Goal: Information Seeking & Learning: Learn about a topic

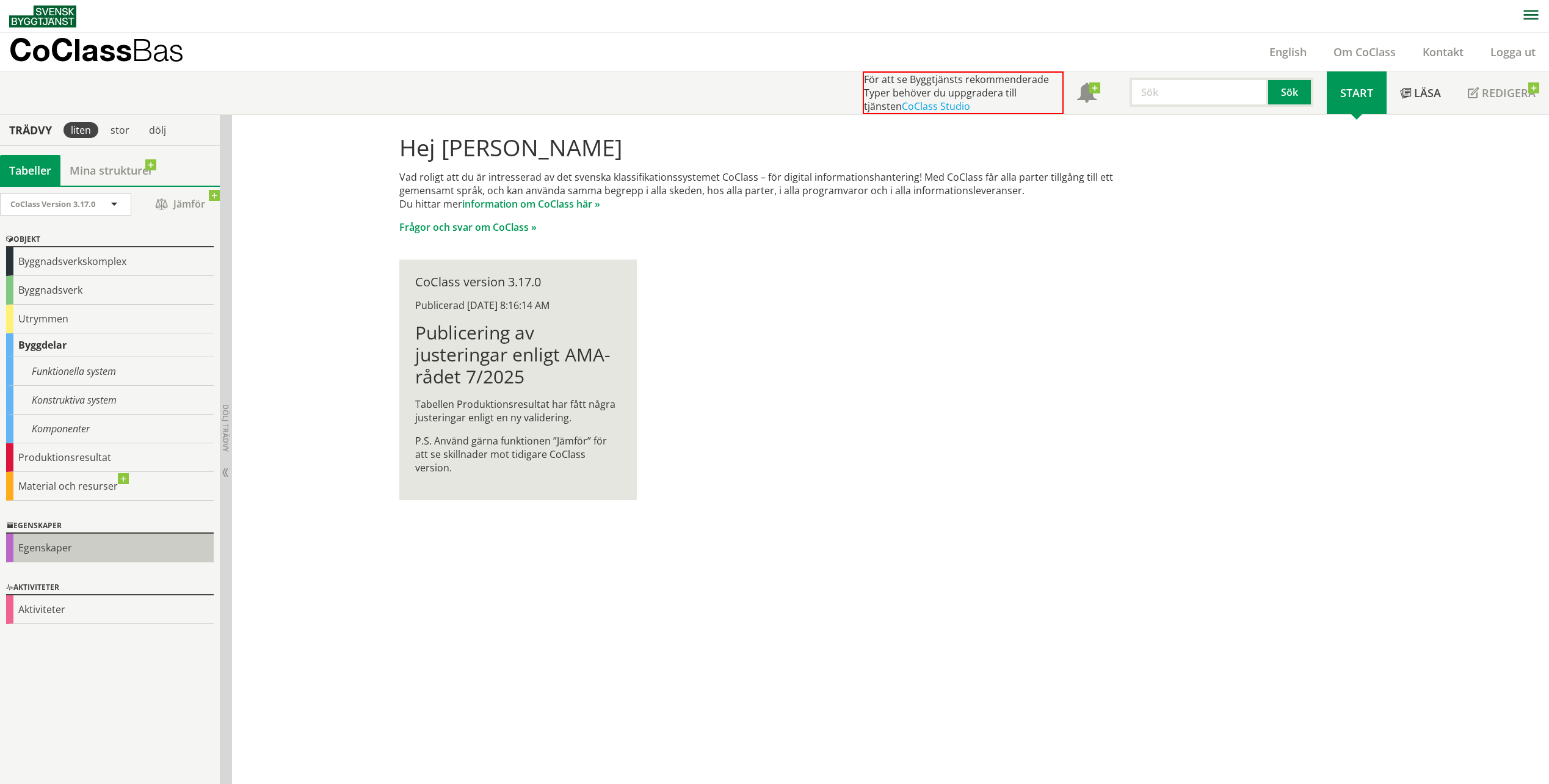
click at [64, 548] on div "Egenskaper" at bounding box center [110, 548] width 207 height 29
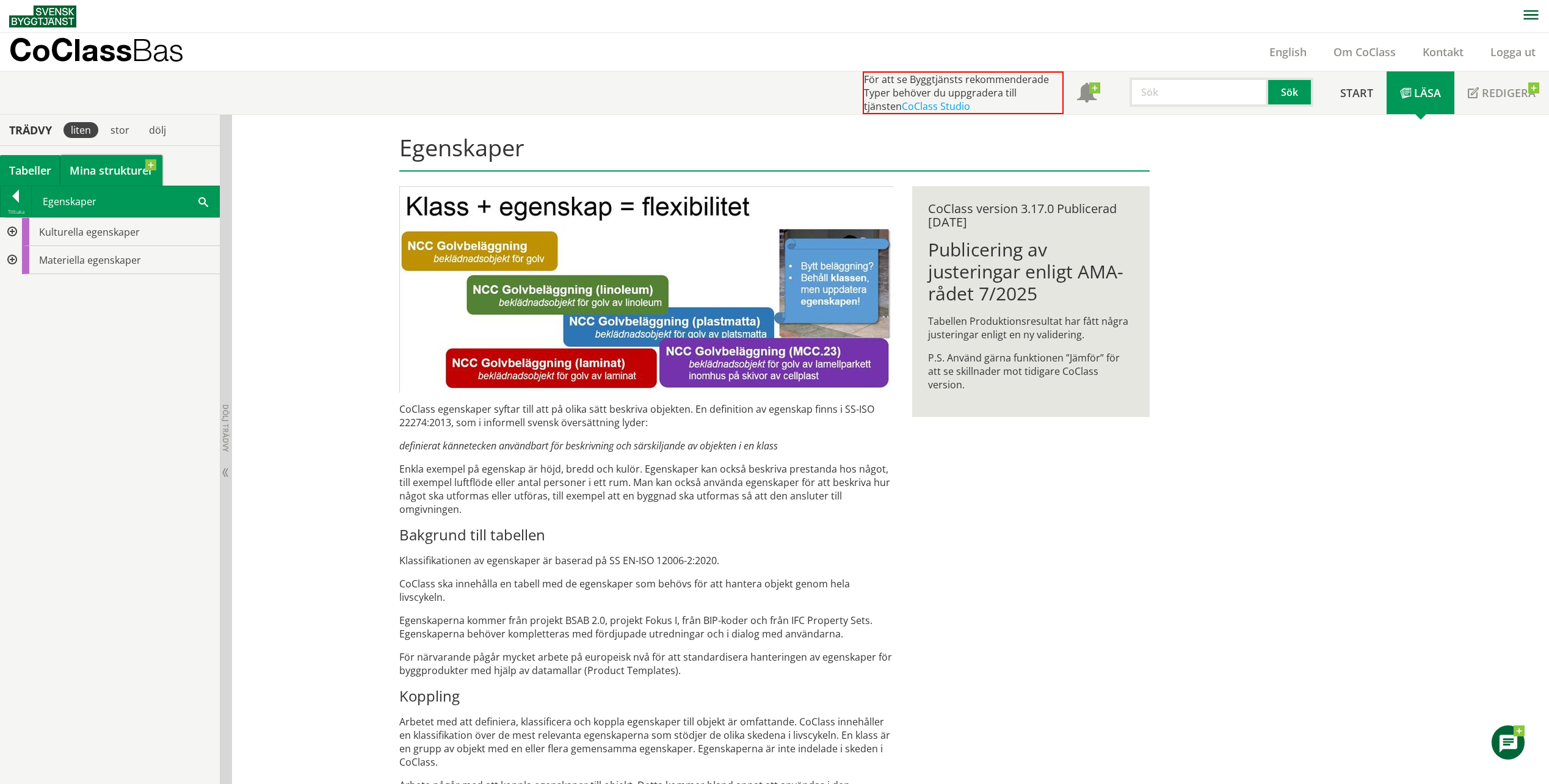
click at [95, 171] on link "Mina strukturer" at bounding box center [112, 170] width 102 height 30
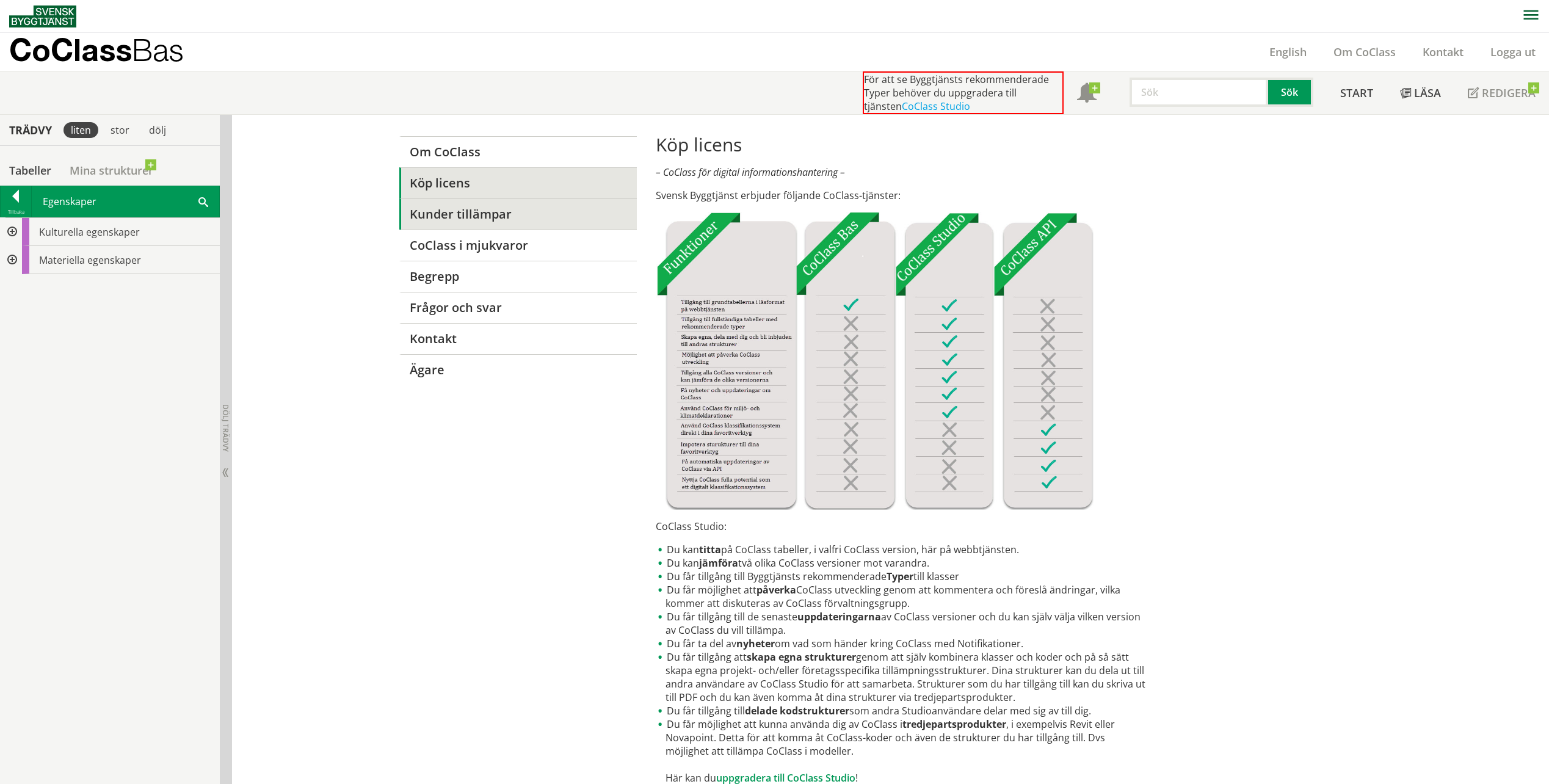
click at [449, 221] on link "Kunder tillämpar" at bounding box center [519, 214] width 238 height 31
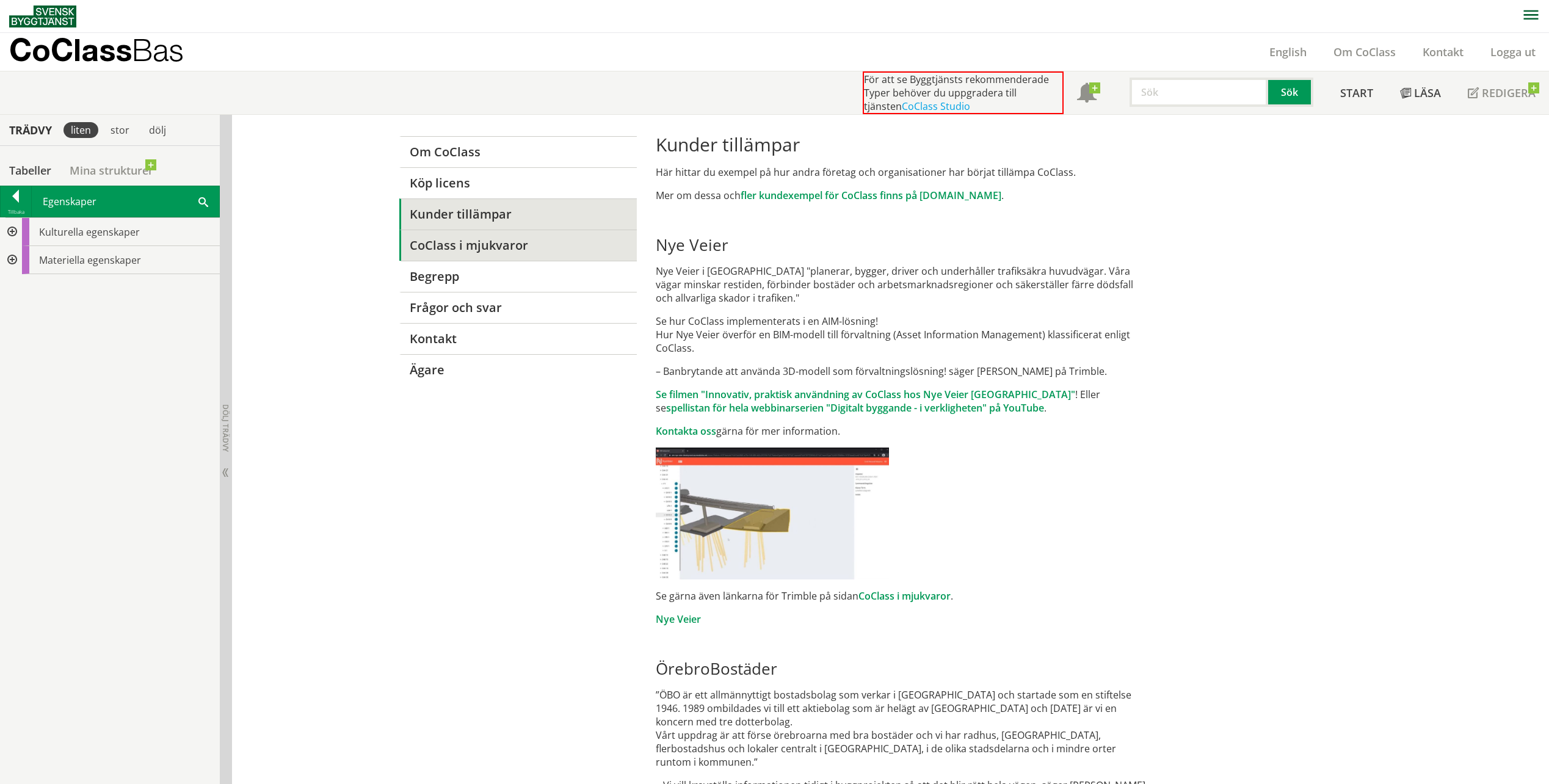
click at [479, 247] on link "CoClass i mjukvaror" at bounding box center [519, 245] width 238 height 31
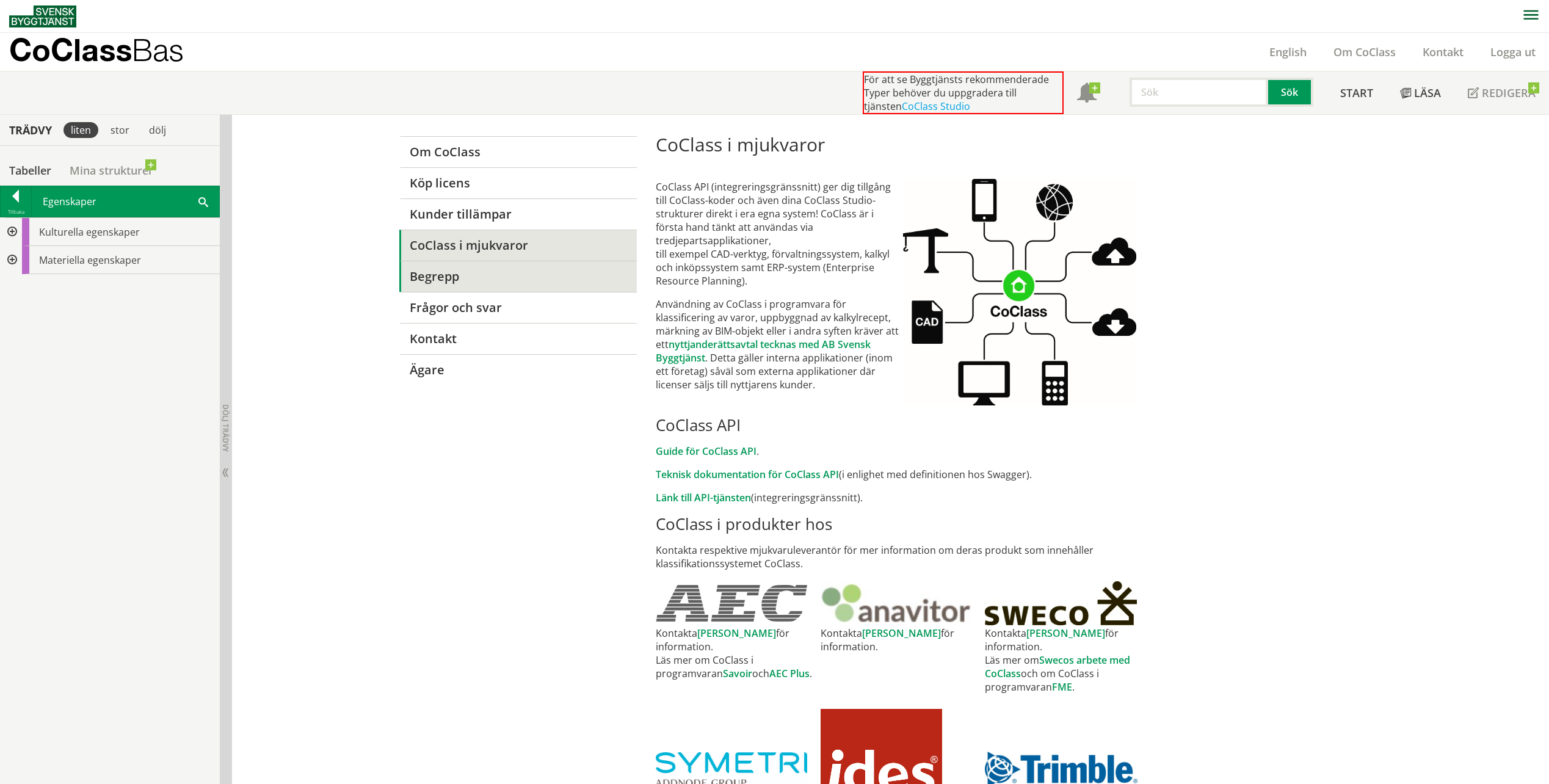
click at [475, 284] on link "Begrepp" at bounding box center [519, 276] width 238 height 31
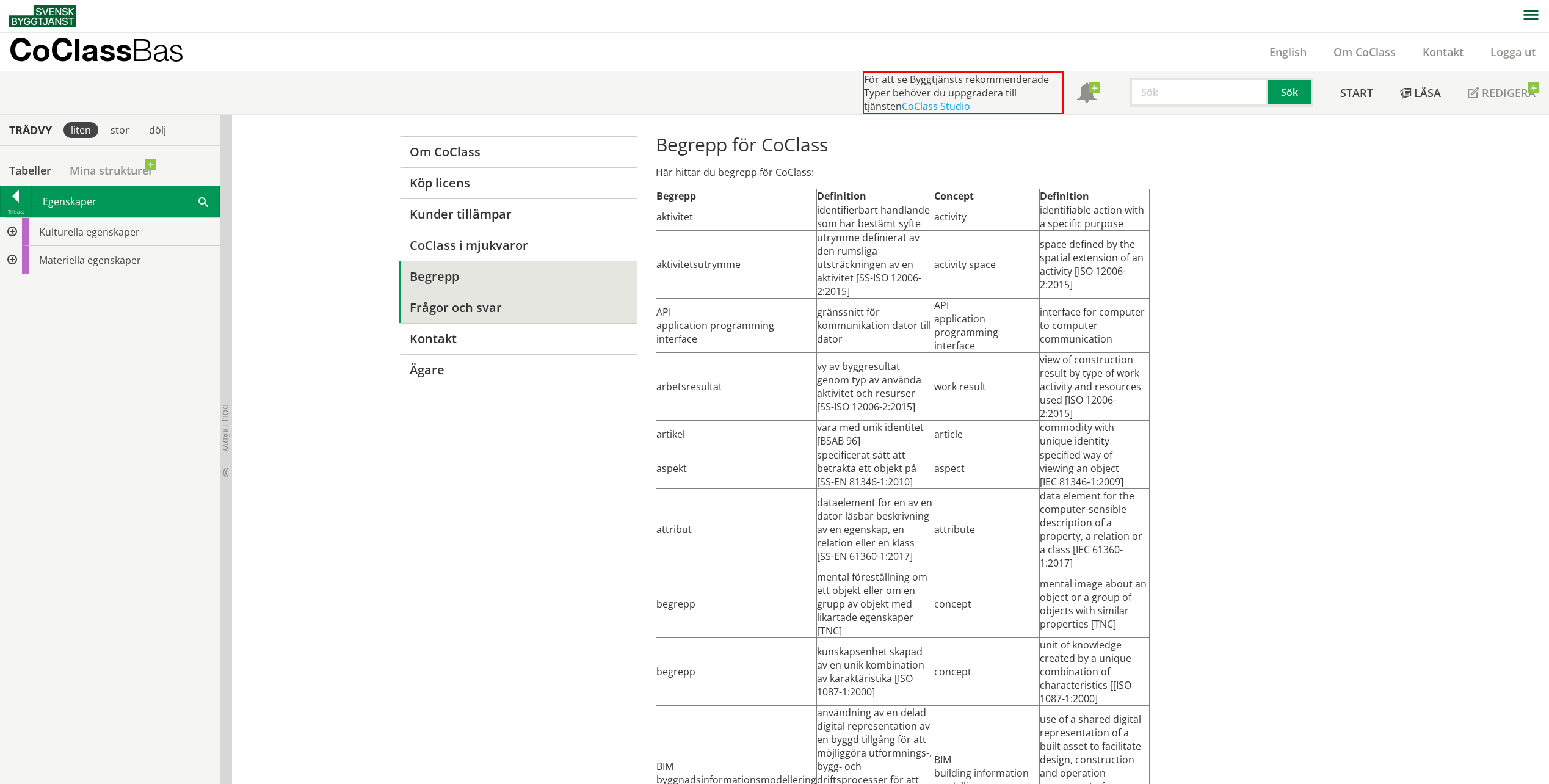
click at [480, 313] on link "Frågor och svar" at bounding box center [519, 307] width 238 height 31
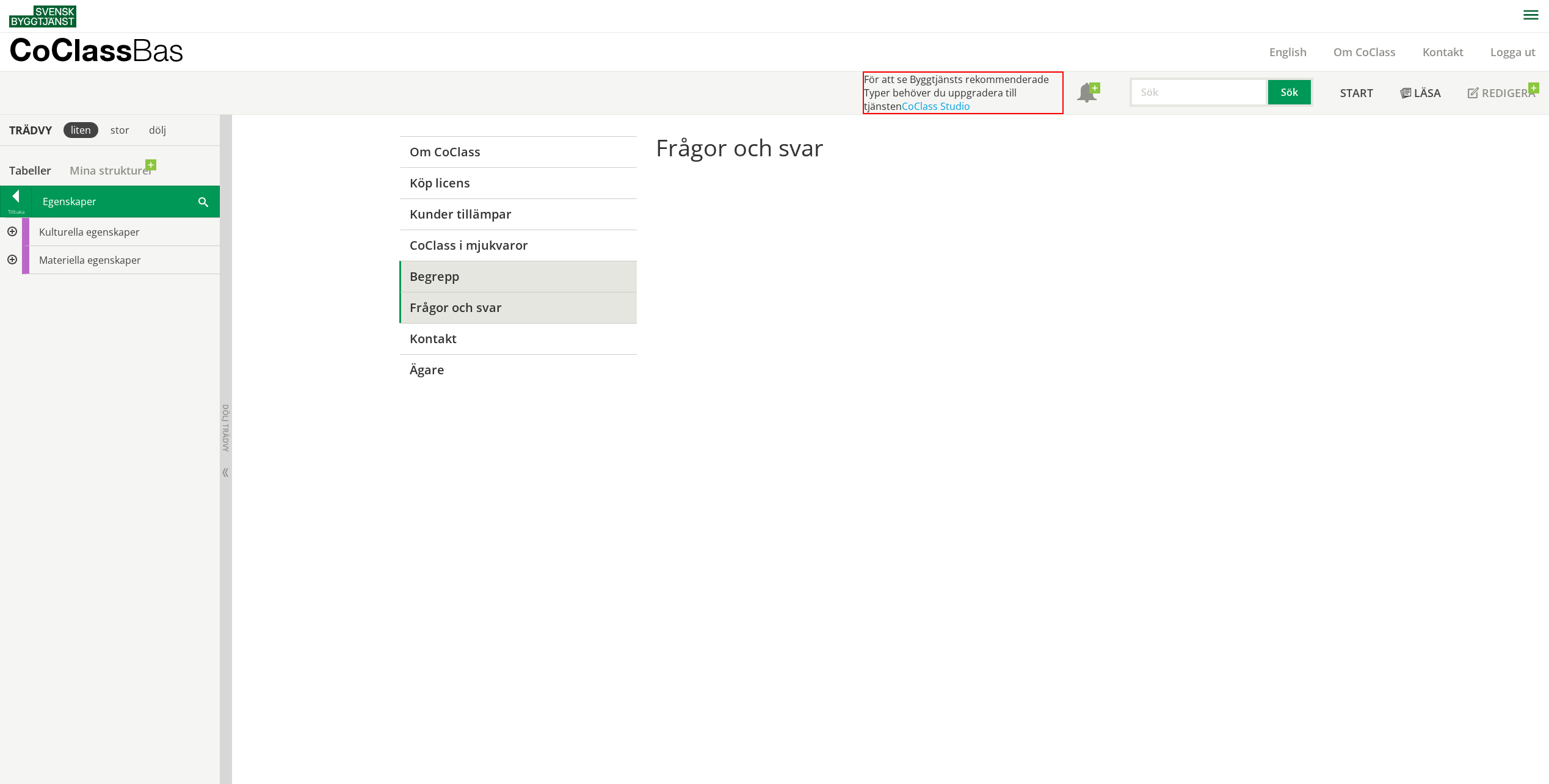
click at [428, 278] on link "Begrepp" at bounding box center [519, 276] width 238 height 31
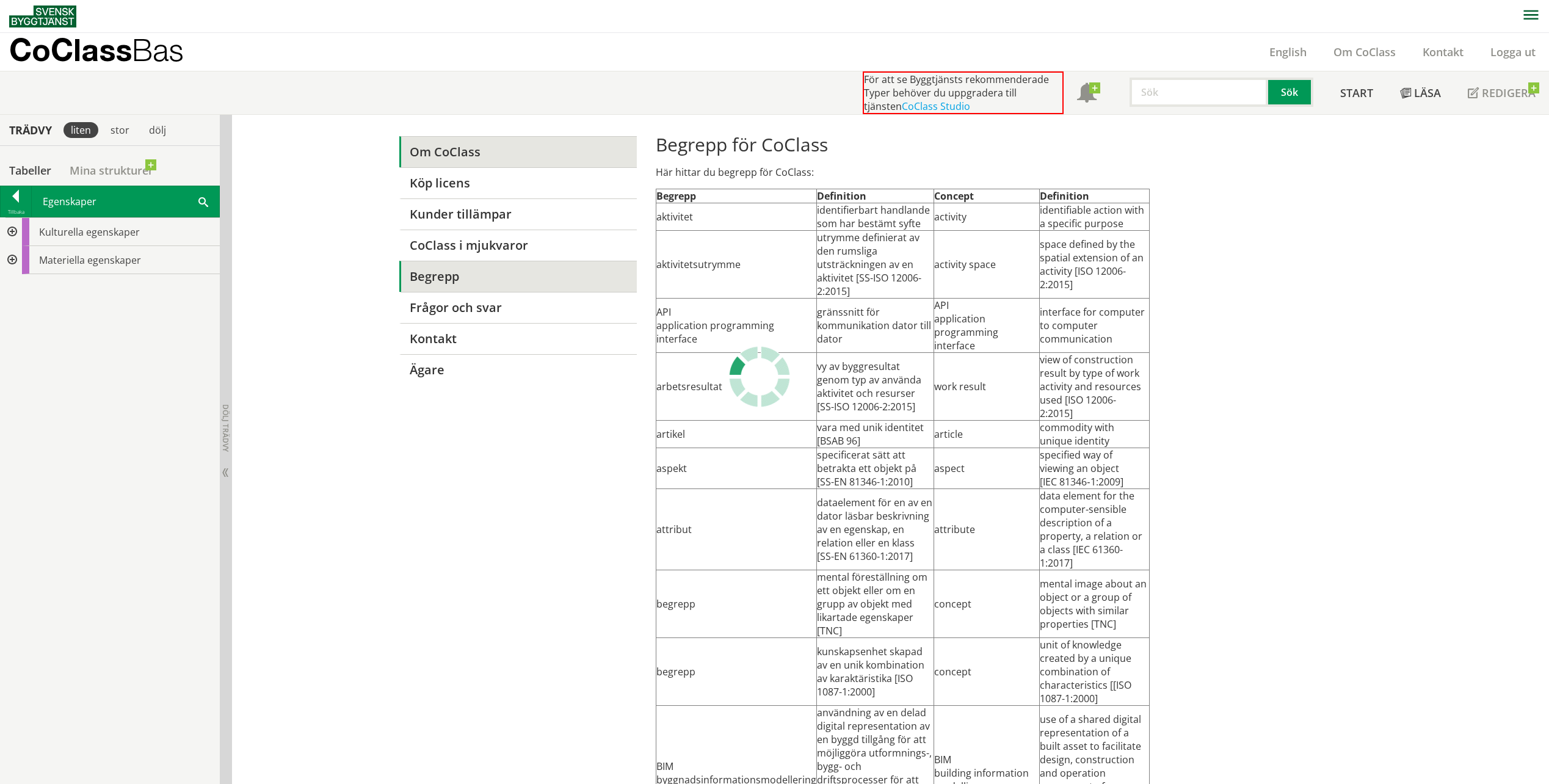
click at [467, 159] on link "Om CoClass" at bounding box center [519, 151] width 238 height 31
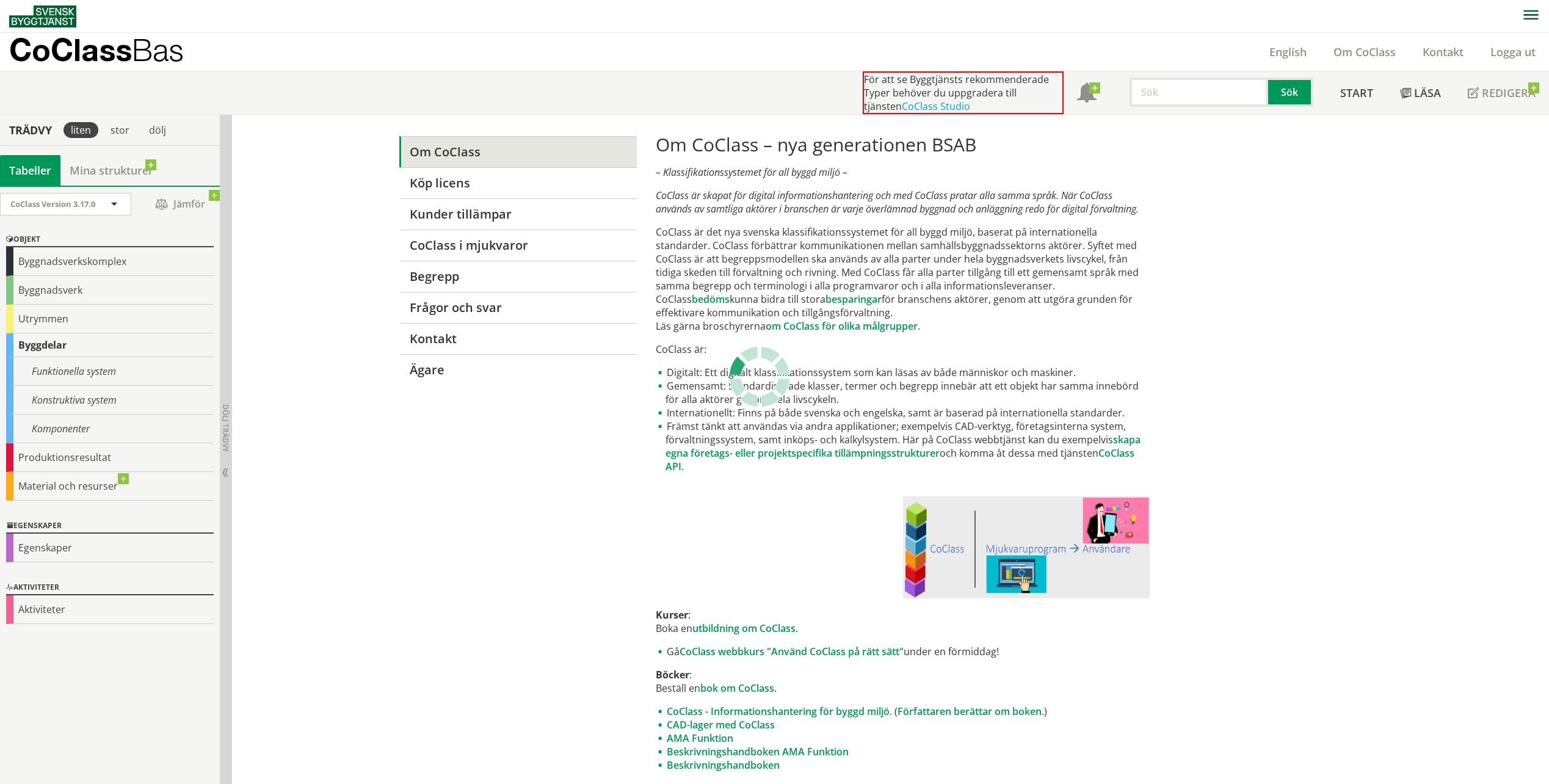
drag, startPoint x: 473, startPoint y: 619, endPoint x: 588, endPoint y: 11, distance: 618.8
drag, startPoint x: 380, startPoint y: 537, endPoint x: 370, endPoint y: 534, distance: 10.4
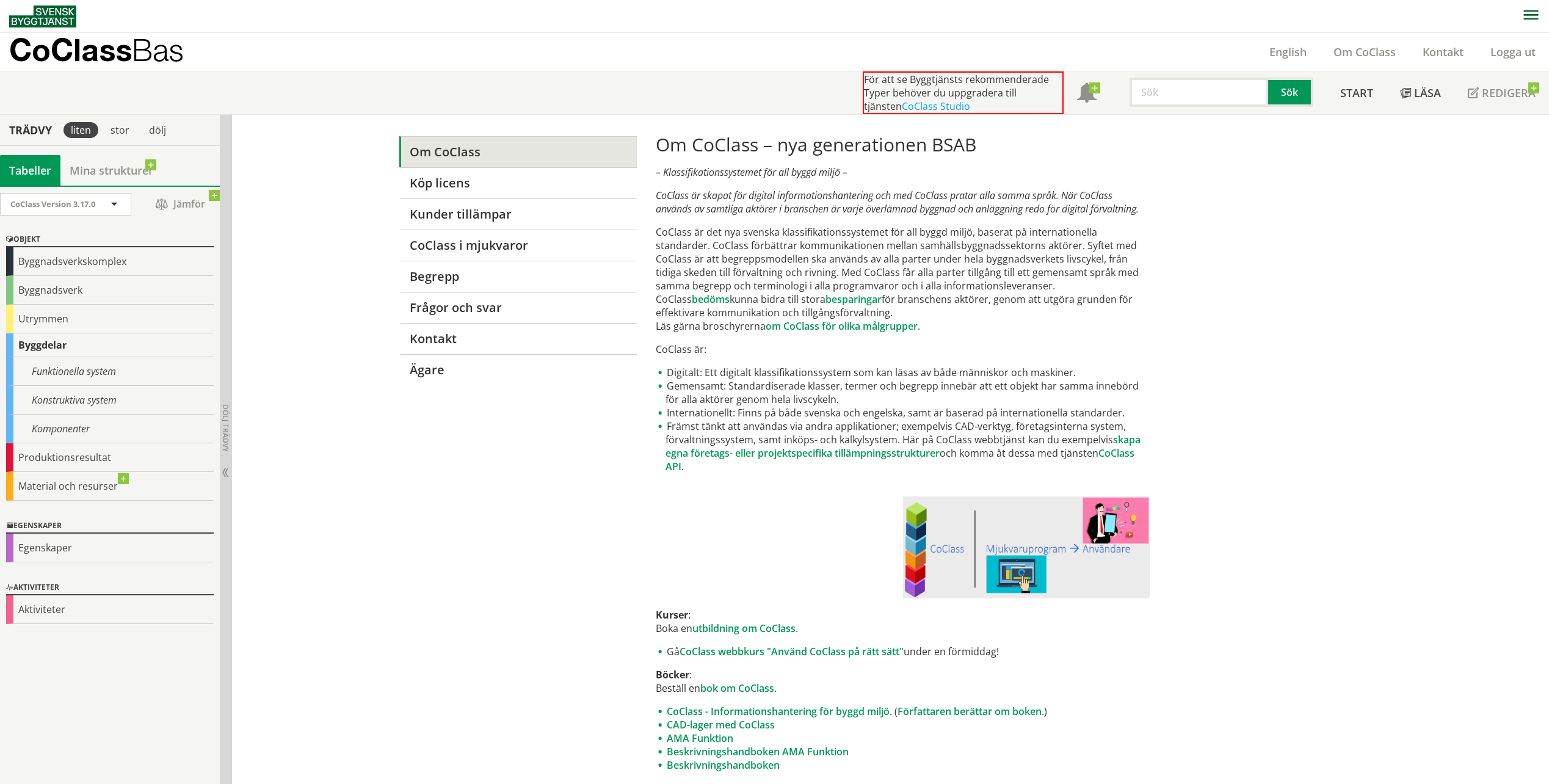
click at [157, 475] on div "Material och resurser" at bounding box center [110, 486] width 207 height 29
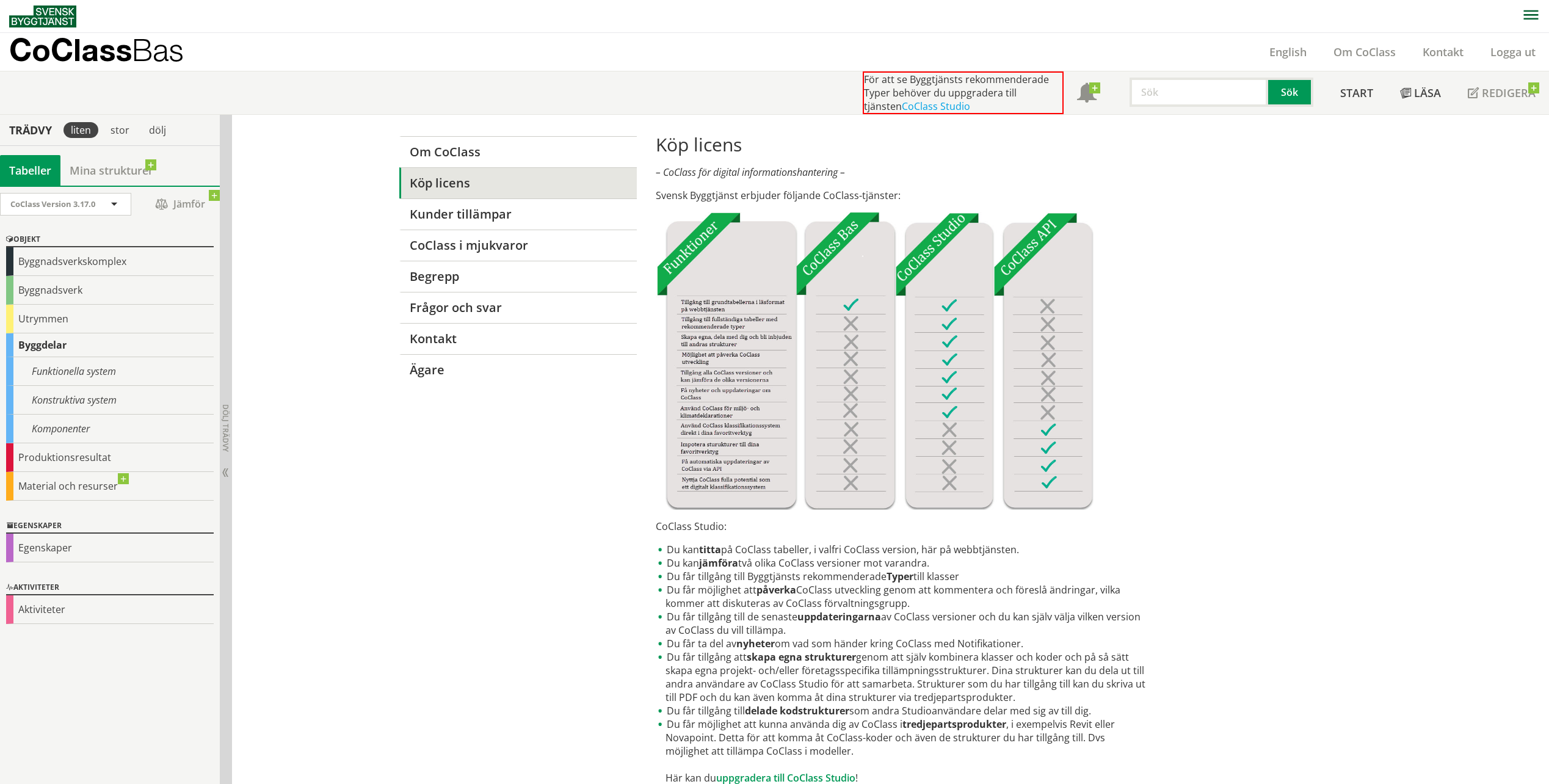
click at [341, 351] on div "Om CoClass Köp licens Kunder tillämpar CoClass i mjukvaror [PERSON_NAME] Frågor…" at bounding box center [890, 626] width 1317 height 1023
drag, startPoint x: 462, startPoint y: 502, endPoint x: 313, endPoint y: 425, distance: 167.7
click at [462, 502] on div "Om CoClass Köp licens Kunder tillämpar CoClass i mjukvaror [PERSON_NAME] Frågor…" at bounding box center [775, 626] width 782 height 1023
click at [112, 201] on span at bounding box center [114, 205] width 11 height 11
click at [483, 519] on div "Om CoClass Köp licens Kunder tillämpar CoClass i mjukvaror [PERSON_NAME] Frågor…" at bounding box center [775, 626] width 782 height 1023
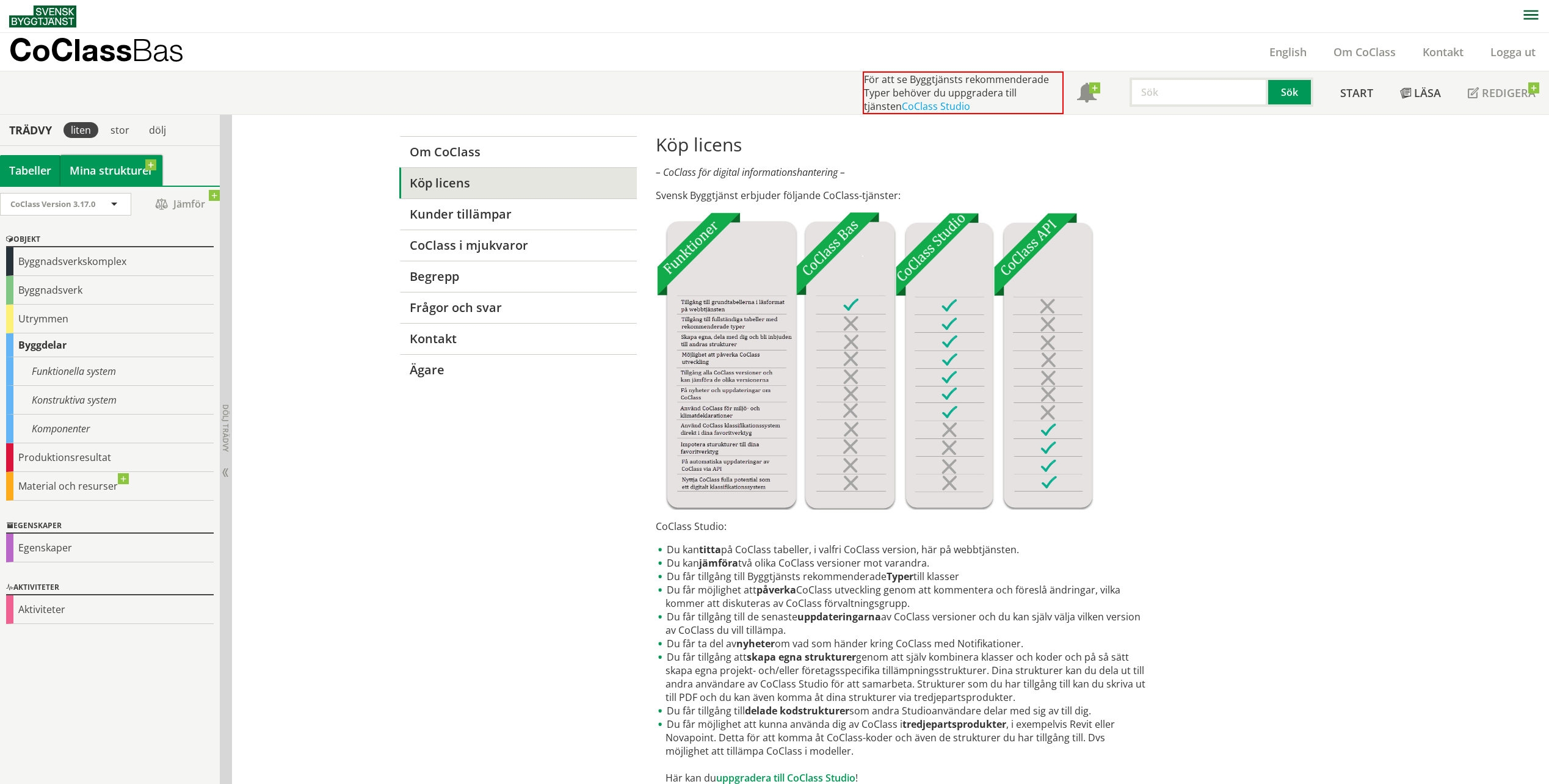
click at [109, 172] on link "Mina strukturer" at bounding box center [112, 170] width 102 height 30
click at [118, 134] on div "stor" at bounding box center [120, 131] width 34 height 16
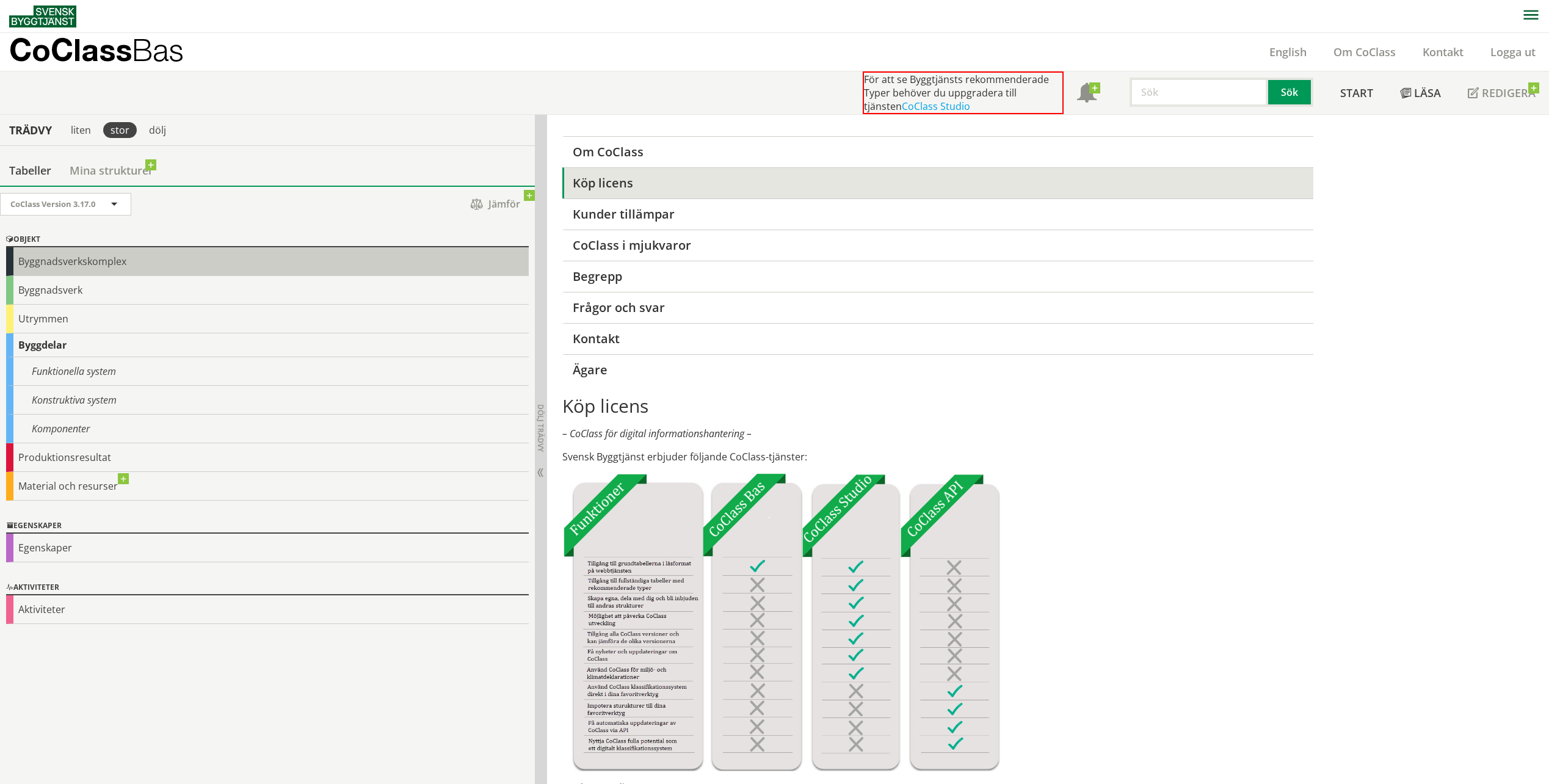
click at [79, 264] on div "Byggnadsverkskomplex" at bounding box center [267, 262] width 523 height 29
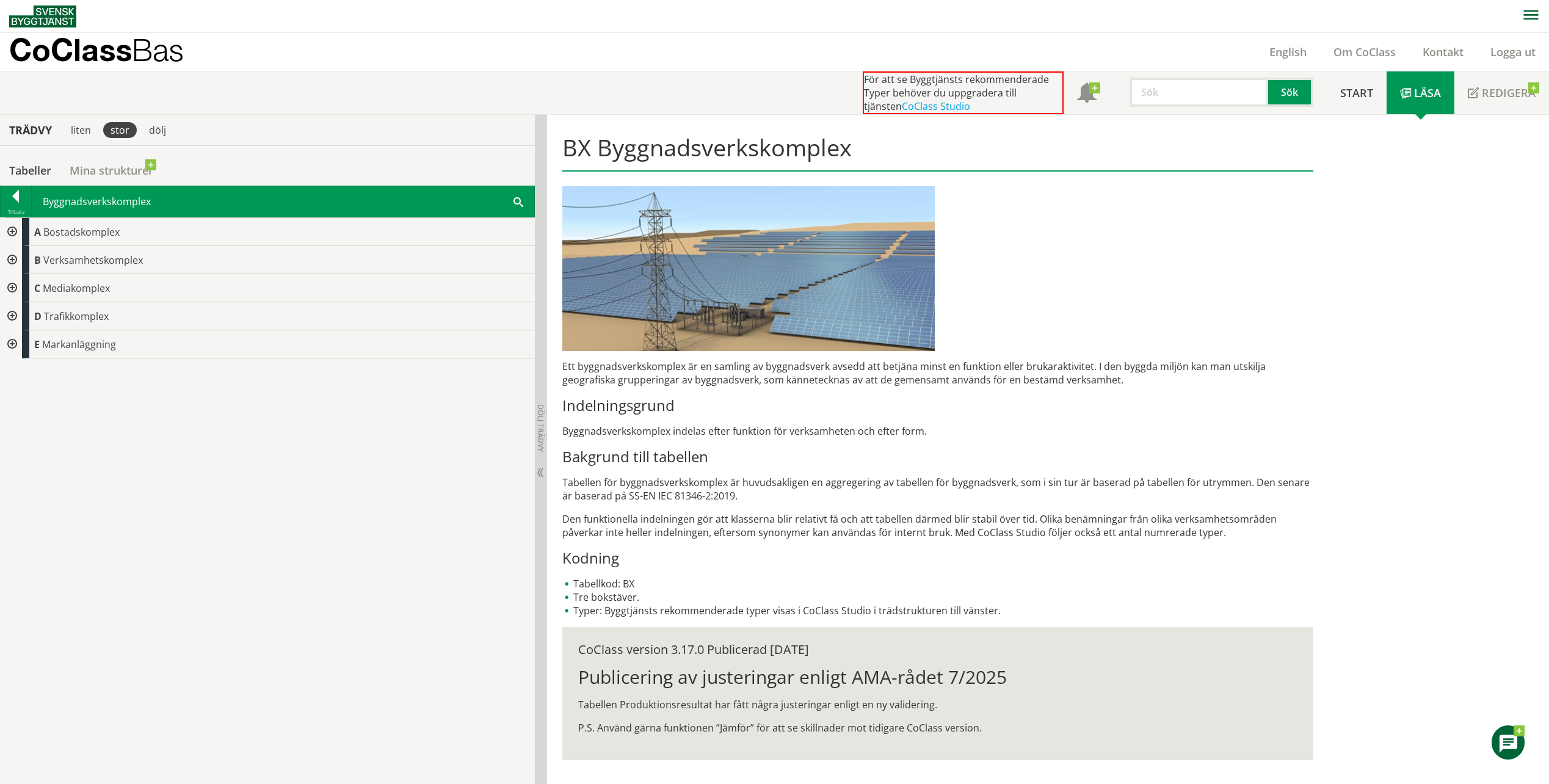
drag, startPoint x: 267, startPoint y: 434, endPoint x: 261, endPoint y: 432, distance: 6.3
click at [267, 434] on div "A Bostadskomplex B Verksamhetskomplex C Mediakomplex D Trafikkomplex E Markanlä…" at bounding box center [267, 501] width 535 height 567
drag, startPoint x: 74, startPoint y: 513, endPoint x: 10, endPoint y: 292, distance: 230.1
click at [74, 508] on div "A Bostadskomplex B Verksamhetskomplex C Mediakomplex D Trafikkomplex E Markanlä…" at bounding box center [267, 501] width 535 height 567
click at [16, 200] on div at bounding box center [16, 198] width 30 height 17
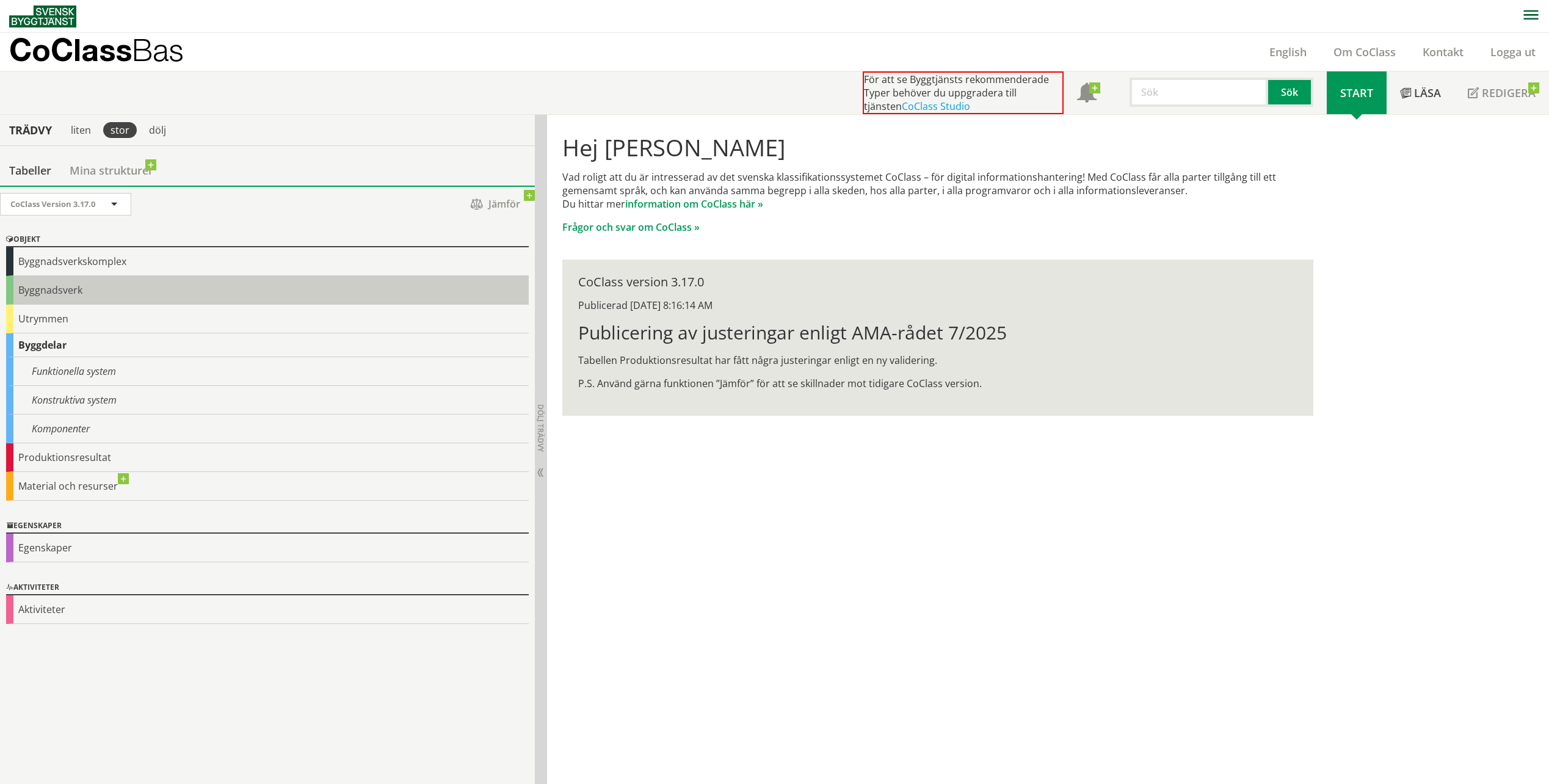
click at [60, 295] on div "Byggnadsverk" at bounding box center [267, 291] width 523 height 29
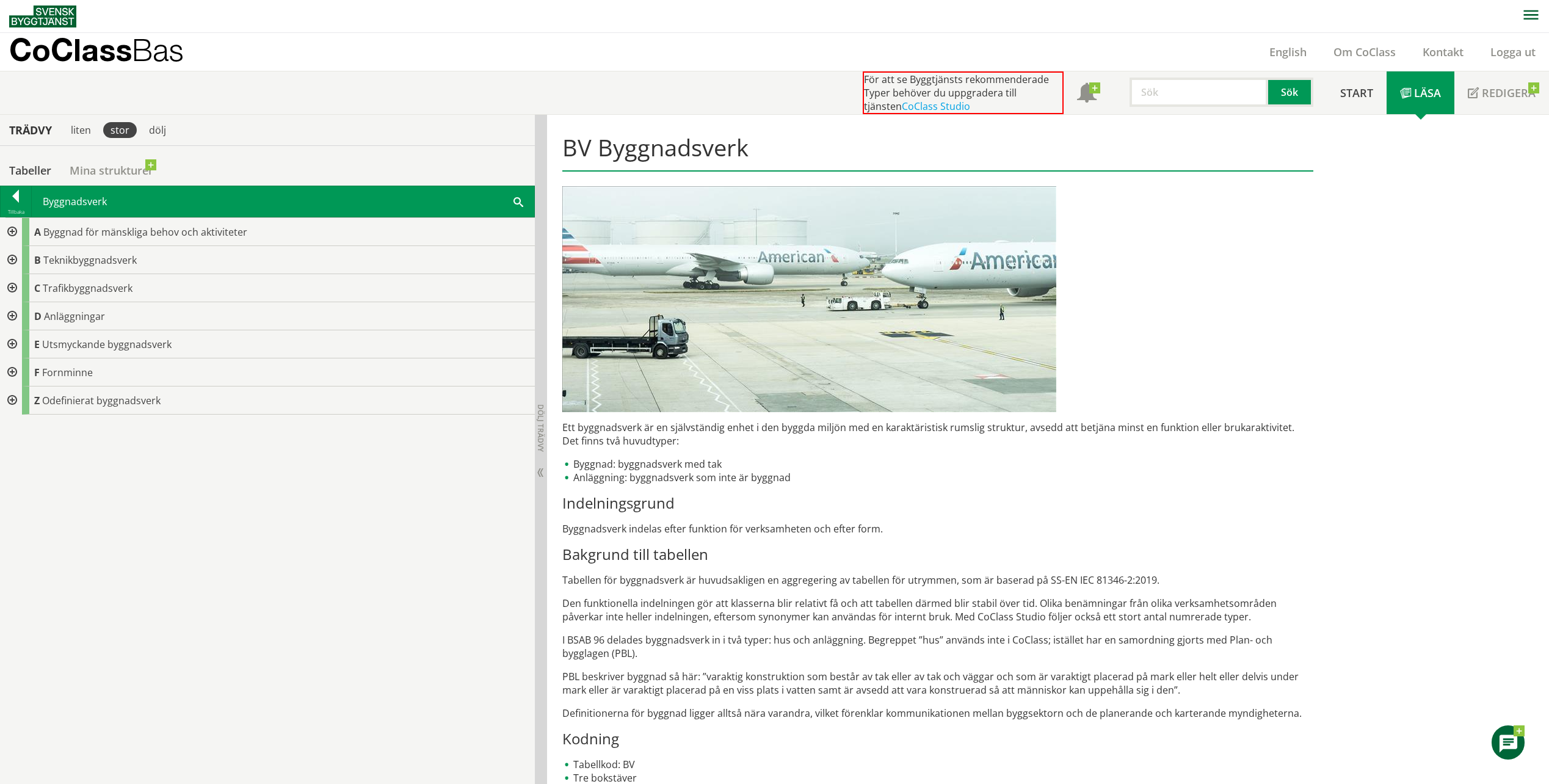
click at [13, 316] on div at bounding box center [11, 316] width 22 height 28
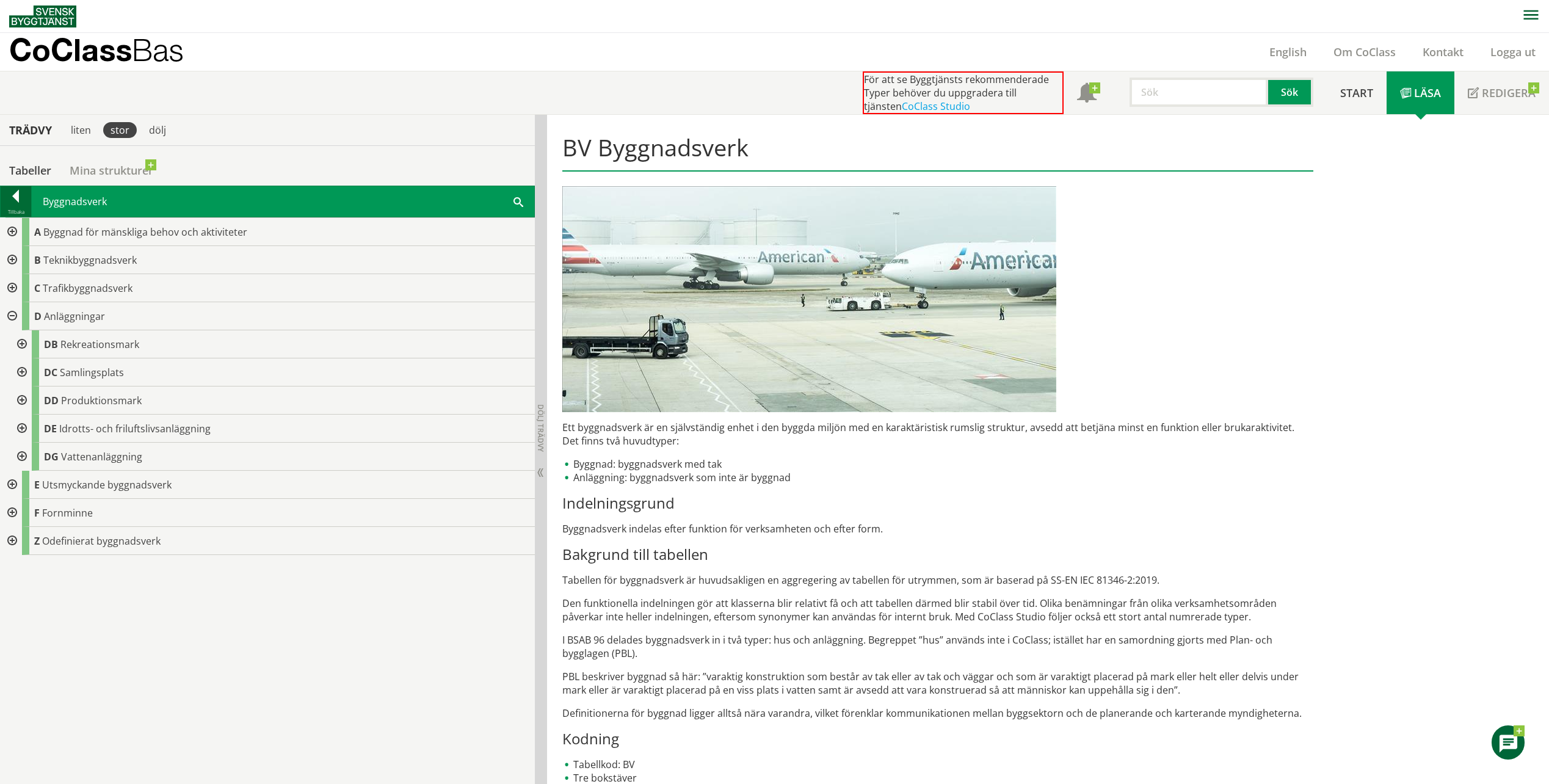
click at [16, 199] on div at bounding box center [16, 198] width 30 height 17
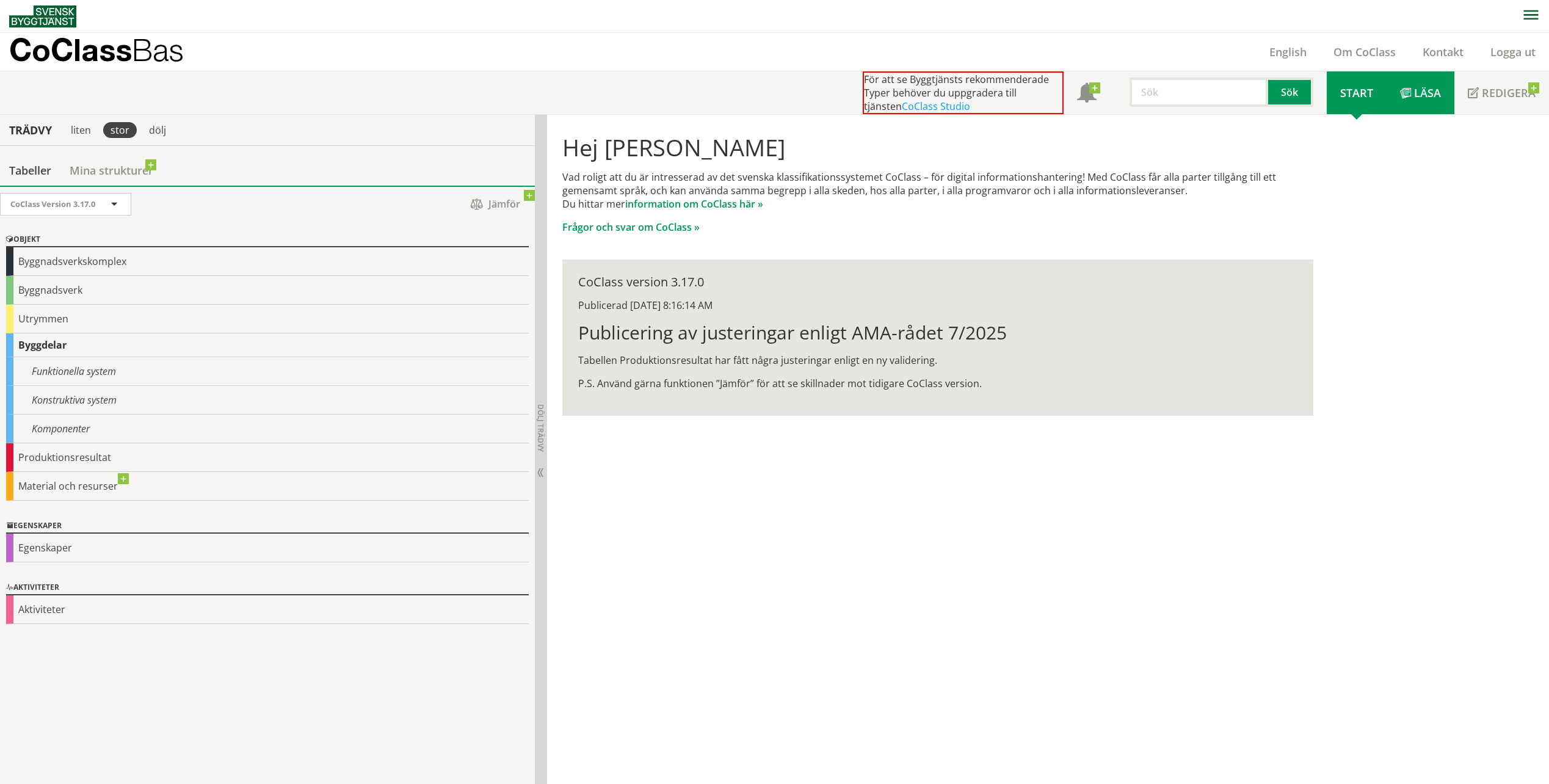
click at [1437, 96] on span "Läsa" at bounding box center [1427, 93] width 27 height 14
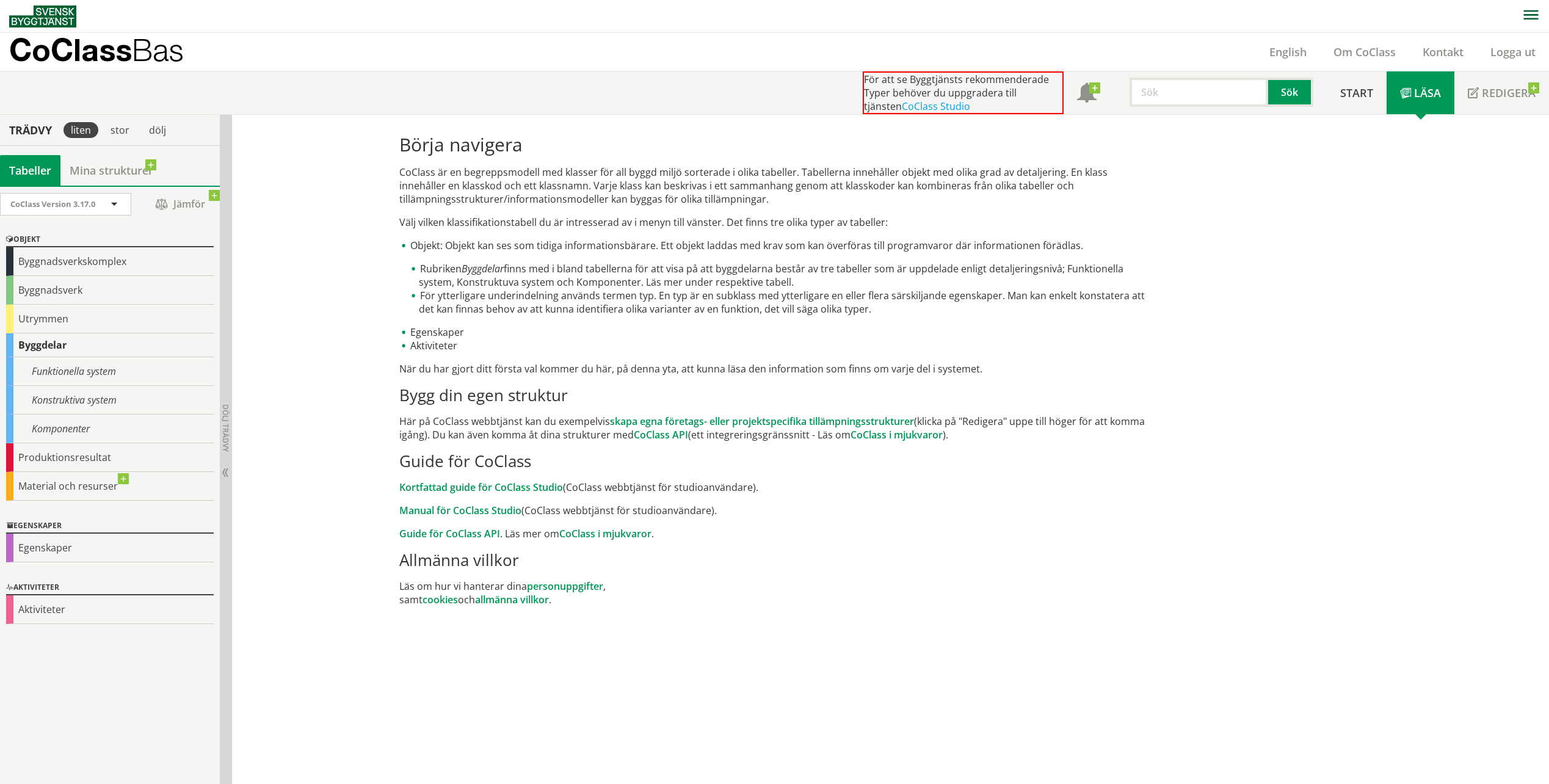
click at [809, 555] on h2 "Allmänna villkor" at bounding box center [774, 560] width 750 height 20
click at [357, 467] on div "Börja navigera CoClass är en begreppsmodell med klasser för all byggd miljö sor…" at bounding box center [890, 449] width 1317 height 670
click at [1104, 575] on div "Börja navigera CoClass är en begreppsmodell med klasser för all byggd miljö sor…" at bounding box center [774, 370] width 769 height 492
click at [1031, 577] on div "Börja navigera CoClass är en begreppsmodell med klasser för all byggd miljö sor…" at bounding box center [774, 370] width 769 height 492
click at [370, 443] on div "Börja navigera CoClass är en begreppsmodell med klasser för all byggd miljö sor…" at bounding box center [890, 449] width 1317 height 670
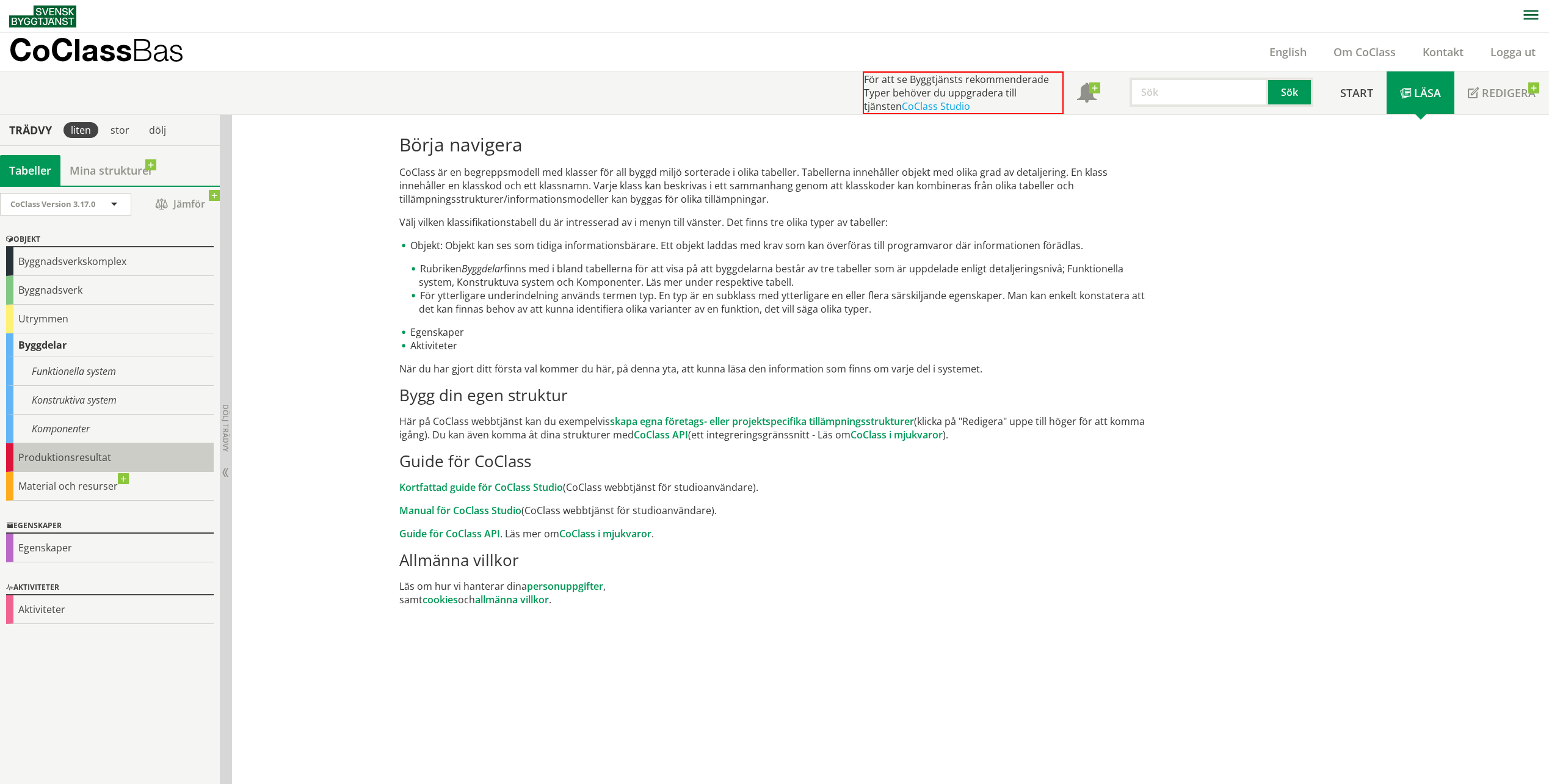
click at [86, 459] on div "Produktionsresultat" at bounding box center [110, 458] width 207 height 29
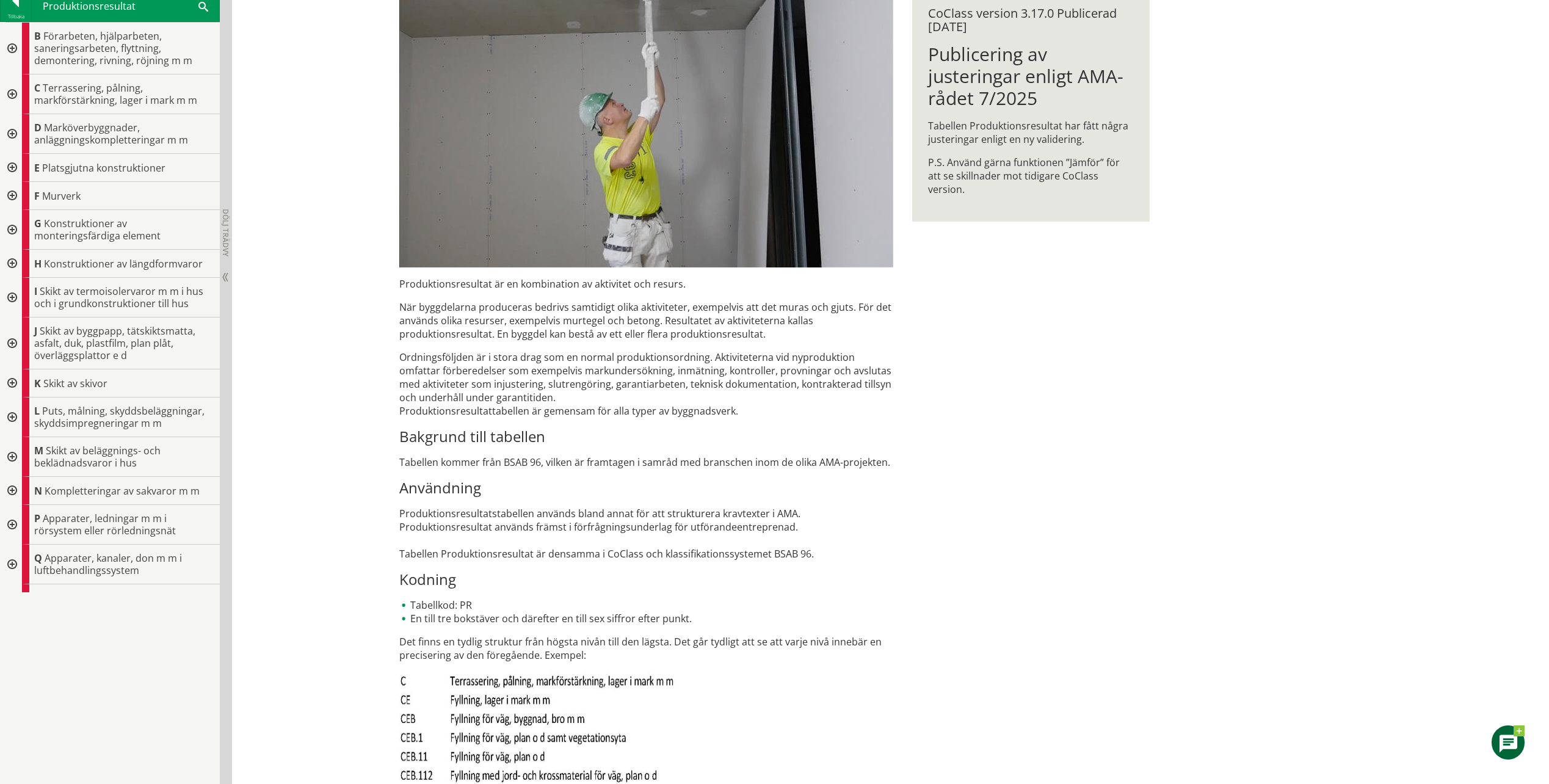
scroll to position [275, 0]
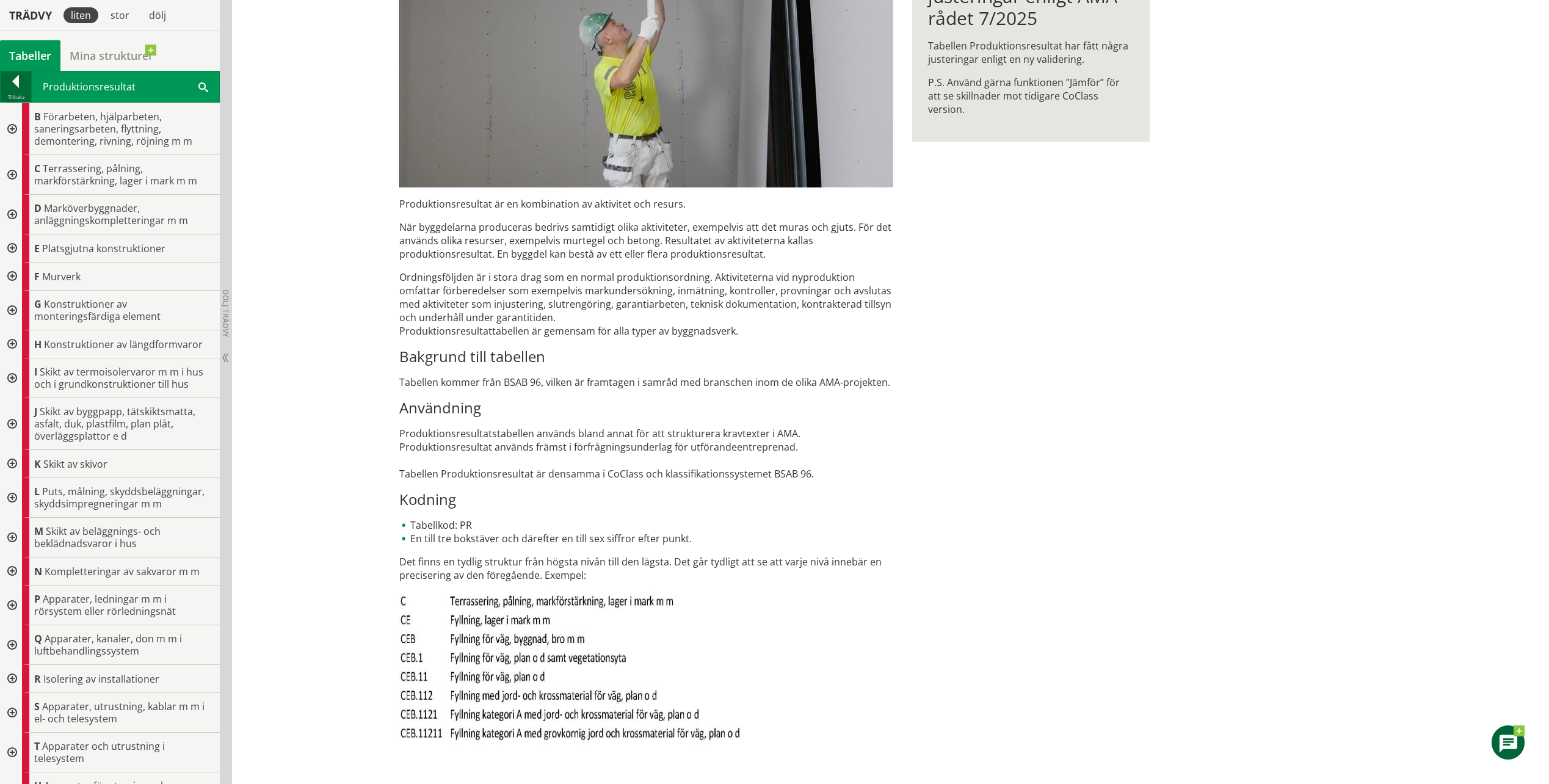
click at [14, 80] on div at bounding box center [16, 83] width 30 height 17
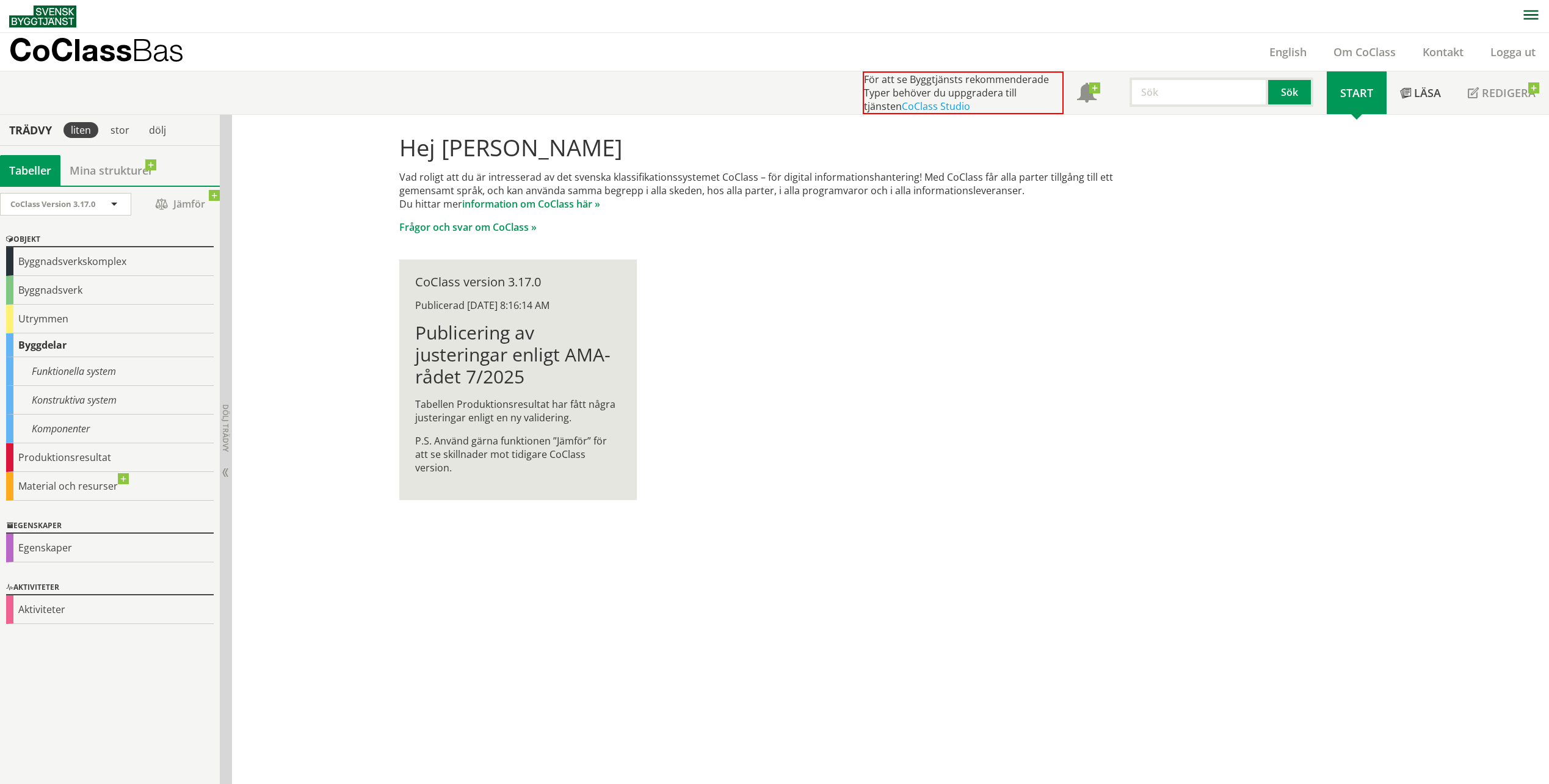
click at [783, 445] on div "Hej [PERSON_NAME] Vad roligt att du är intresserad av det svenska klassifikatio…" at bounding box center [775, 316] width 782 height 405
drag, startPoint x: 816, startPoint y: 326, endPoint x: 775, endPoint y: 293, distance: 52.6
click at [808, 318] on div "Hej [PERSON_NAME] Vad roligt att du är intresserad av det svenska klassifikatio…" at bounding box center [775, 316] width 782 height 405
drag, startPoint x: 446, startPoint y: 230, endPoint x: 346, endPoint y: 252, distance: 102.4
click at [346, 252] on div "Hej [PERSON_NAME] Vad roligt att du är intresserad av det svenska klassifikatio…" at bounding box center [890, 449] width 1317 height 670
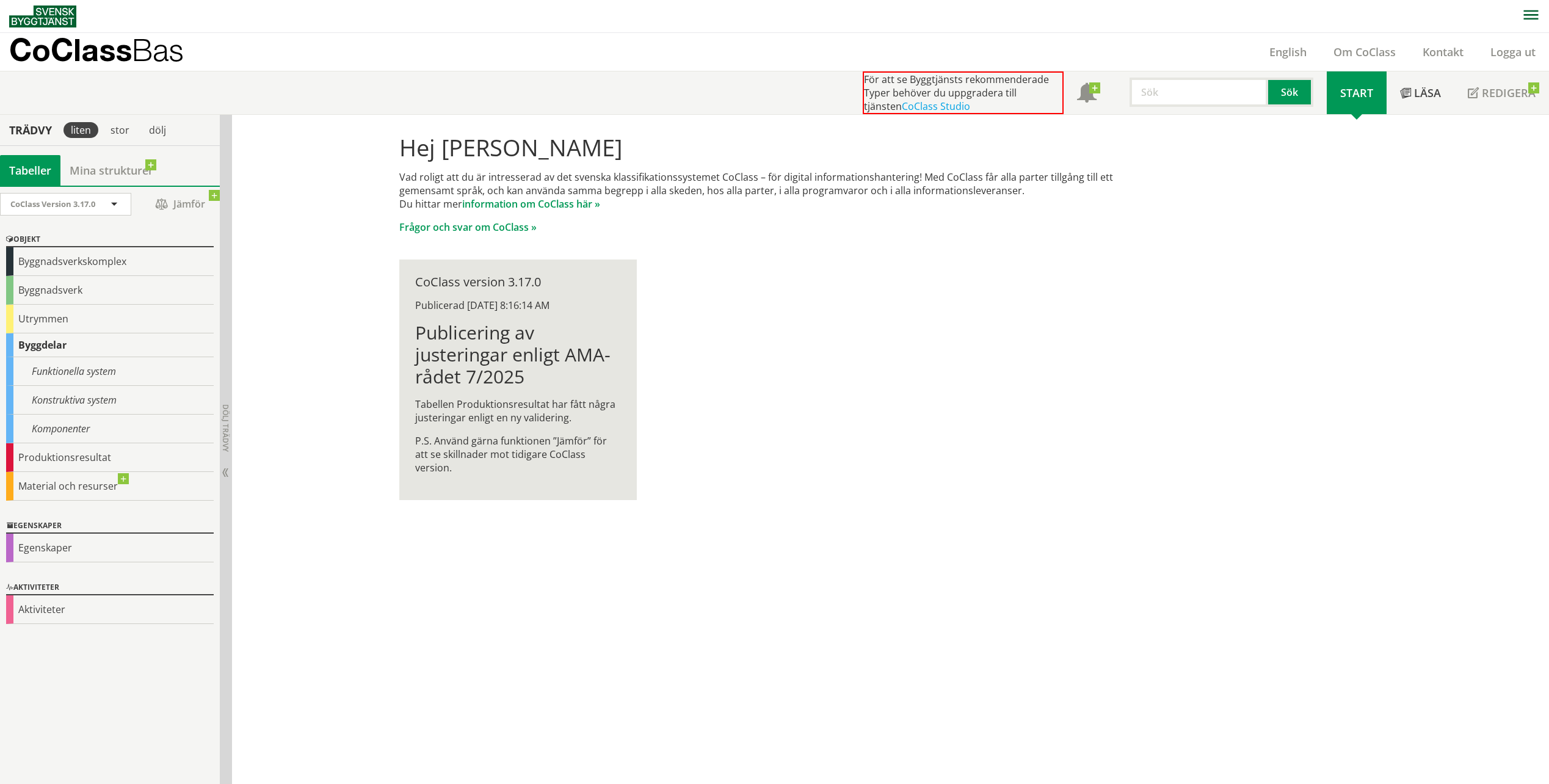
click at [495, 691] on div "Hej [PERSON_NAME] Vad roligt att du är intresserad av det svenska klassifikatio…" at bounding box center [890, 449] width 1317 height 670
click at [84, 548] on div "Egenskaper" at bounding box center [110, 548] width 207 height 29
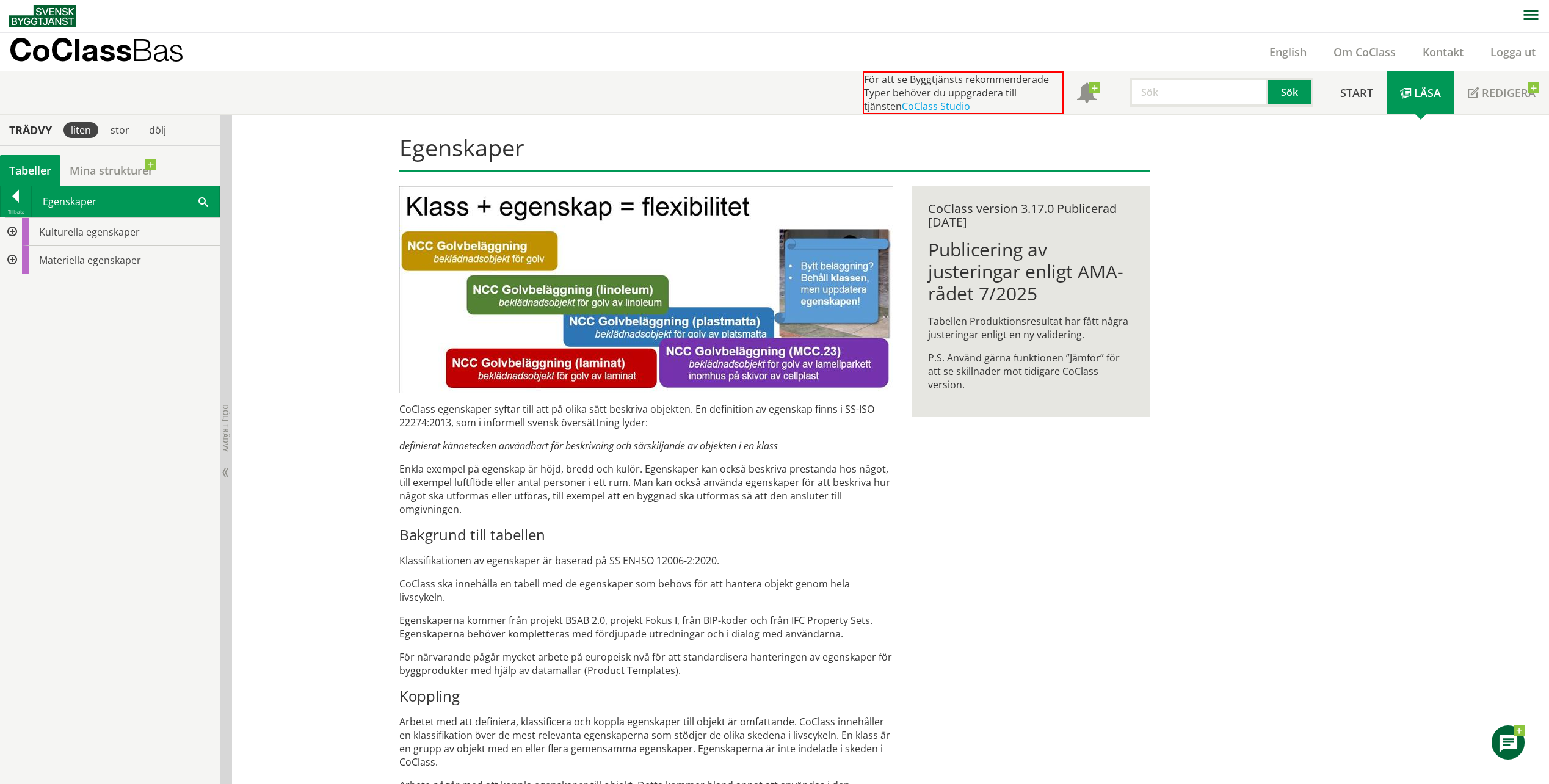
click at [1035, 493] on div "Egenskaper CoClass egenskaper syftar till att på olika sätt beskriva objekten. …" at bounding box center [775, 633] width 782 height 1037
click at [325, 479] on div "Egenskaper CoClass egenskaper syftar till att på olika sätt beskriva objekten. …" at bounding box center [890, 633] width 1317 height 1037
click at [132, 437] on div "Kulturella egenskaper Materiella egenskaper" at bounding box center [110, 501] width 220 height 567
click at [363, 371] on div "Egenskaper CoClass egenskaper syftar till att på olika sätt beskriva objekten. …" at bounding box center [890, 633] width 1317 height 1037
drag, startPoint x: 358, startPoint y: 261, endPoint x: 601, endPoint y: 38, distance: 329.8
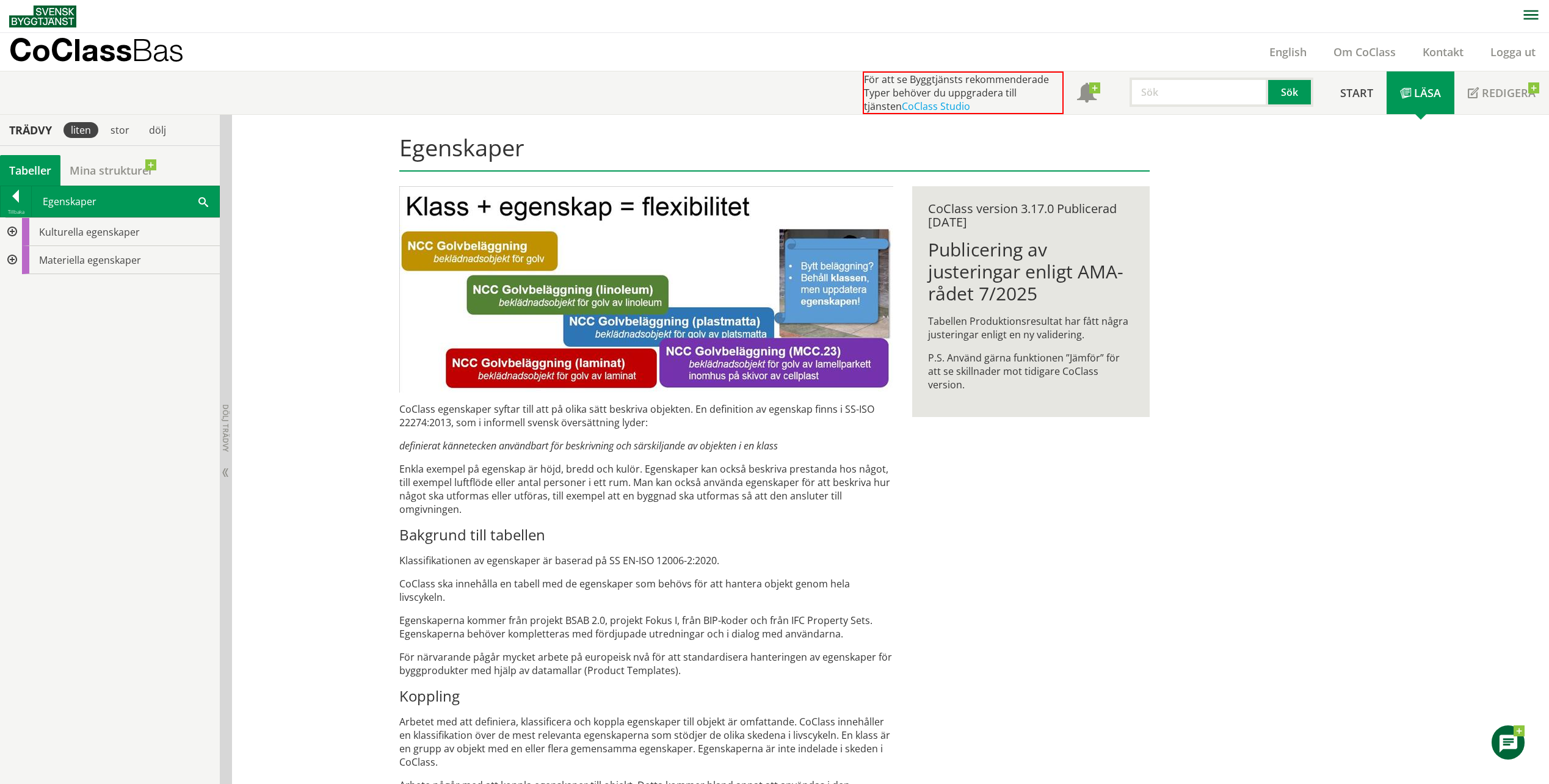
click at [358, 261] on div "Egenskaper CoClass egenskaper syftar till att på olika sätt beskriva objekten. …" at bounding box center [890, 633] width 1317 height 1037
drag, startPoint x: 309, startPoint y: 290, endPoint x: 207, endPoint y: 209, distance: 130.2
click at [309, 290] on div "Egenskaper CoClass egenskaper syftar till att på olika sätt beskriva objekten. …" at bounding box center [890, 633] width 1317 height 1037
click at [1277, 444] on div "Egenskaper CoClass egenskaper syftar till att på olika sätt beskriva objekten. …" at bounding box center [890, 633] width 1317 height 1037
click at [1238, 229] on div "Egenskaper CoClass egenskaper syftar till att på olika sätt beskriva objekten. …" at bounding box center [890, 633] width 1317 height 1037
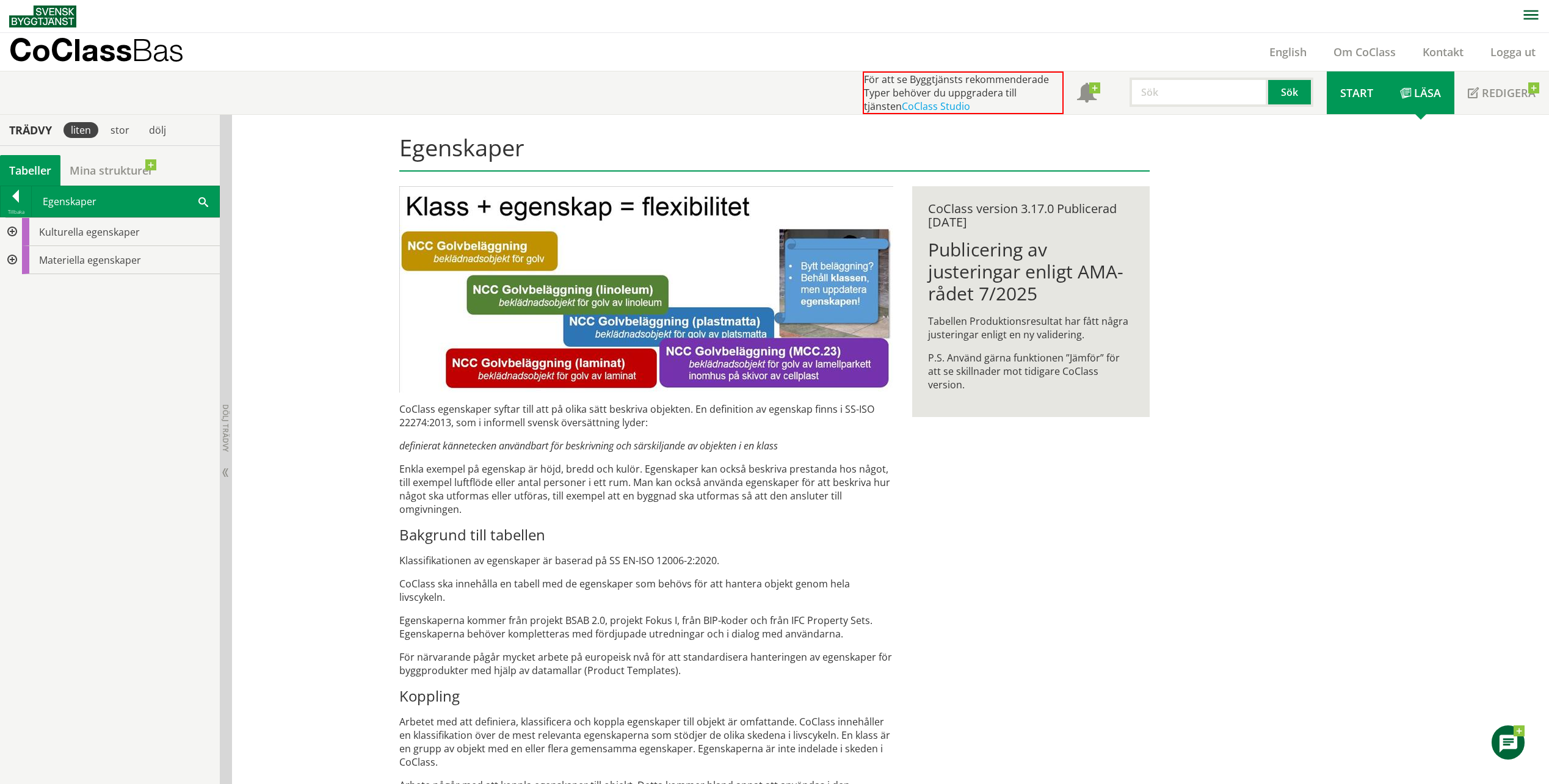
click at [1349, 102] on link "Start" at bounding box center [1357, 93] width 60 height 43
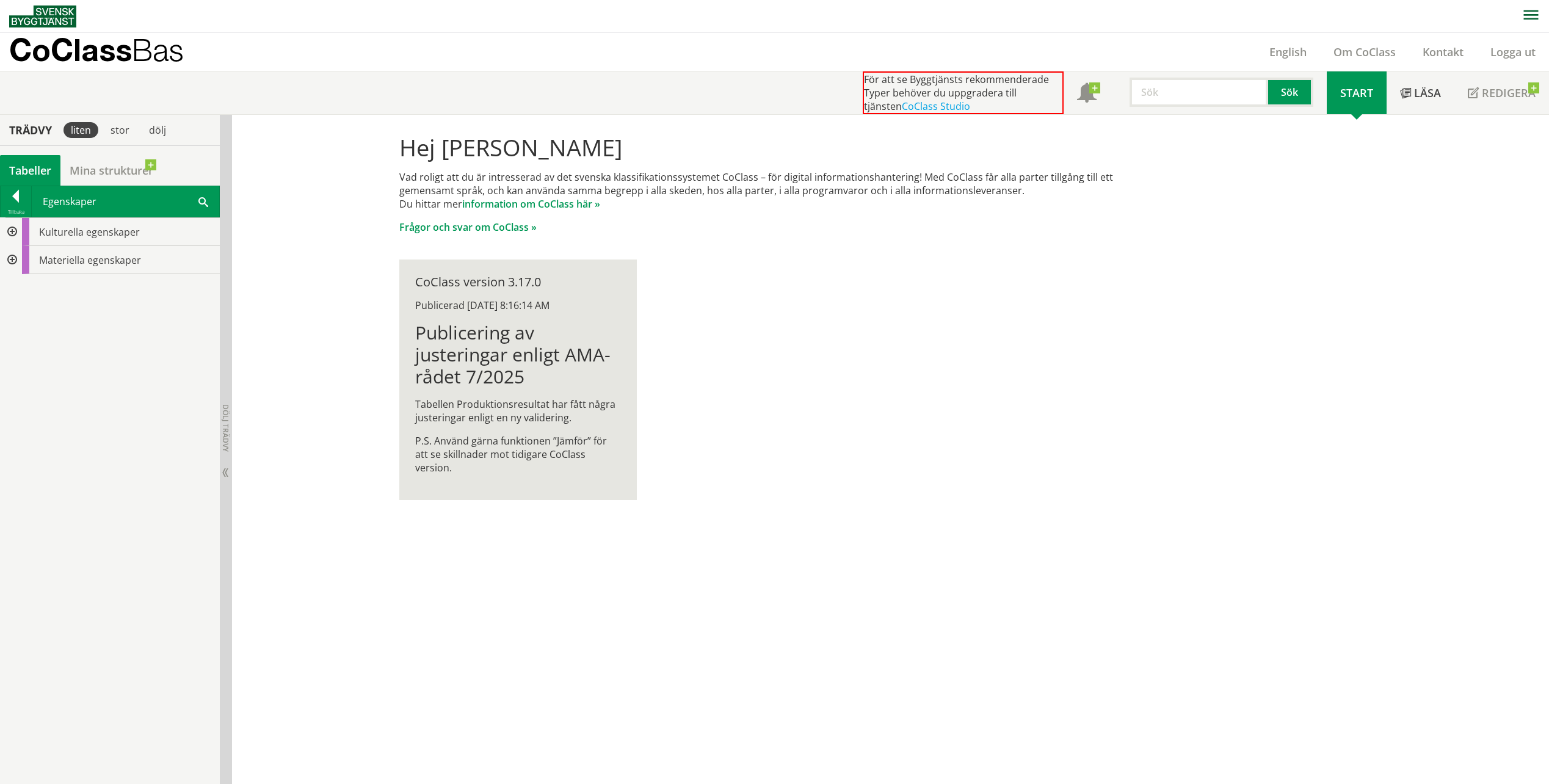
click at [341, 341] on div "Hej [PERSON_NAME] Vad roligt att du är intresserad av det svenska klassifikatio…" at bounding box center [890, 449] width 1317 height 670
click at [13, 196] on div at bounding box center [16, 198] width 30 height 17
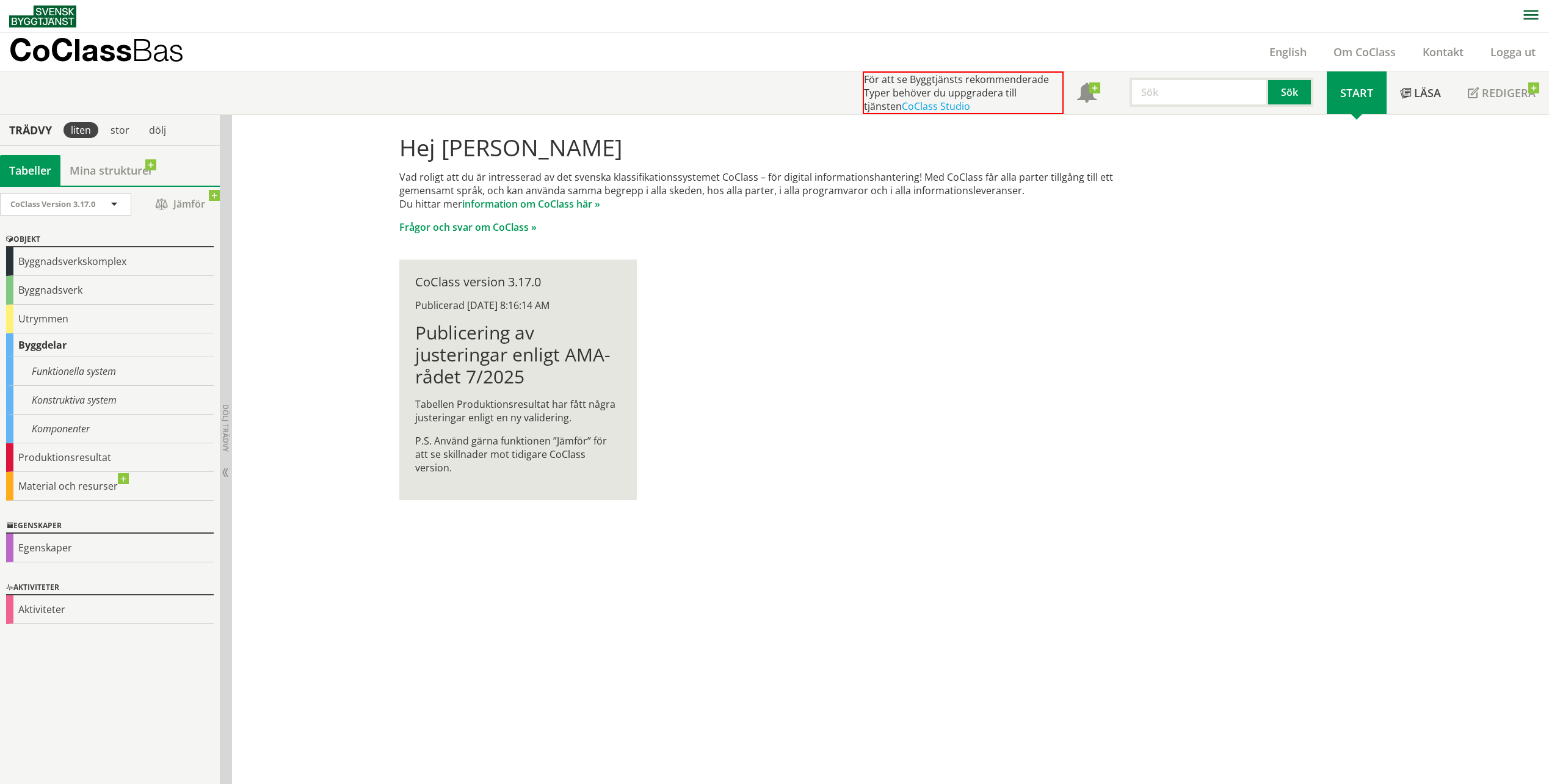
drag, startPoint x: 318, startPoint y: 317, endPoint x: 352, endPoint y: 268, distance: 59.6
click at [318, 317] on div "Hej [PERSON_NAME] Vad roligt att du är intresserad av det svenska klassifikatio…" at bounding box center [890, 449] width 1317 height 670
click at [336, 309] on div "Hej [PERSON_NAME] Vad roligt att du är intresserad av det svenska klassifikatio…" at bounding box center [890, 449] width 1317 height 670
click at [343, 260] on div "Hej [PERSON_NAME] Vad roligt att du är intresserad av det svenska klassifikatio…" at bounding box center [890, 449] width 1317 height 670
click at [114, 131] on div "stor" at bounding box center [120, 131] width 34 height 16
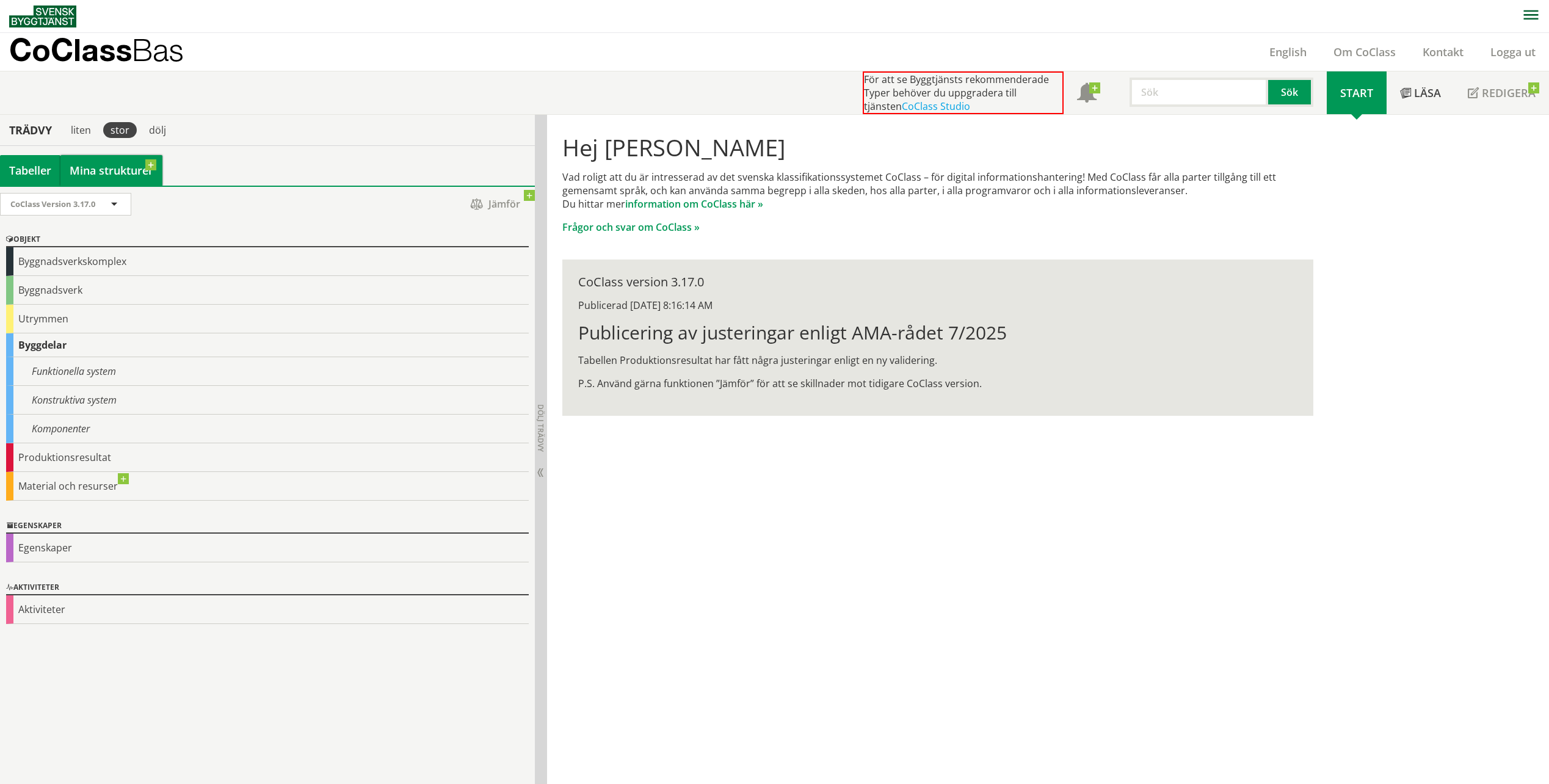
click at [90, 174] on link "Mina strukturer" at bounding box center [112, 170] width 102 height 30
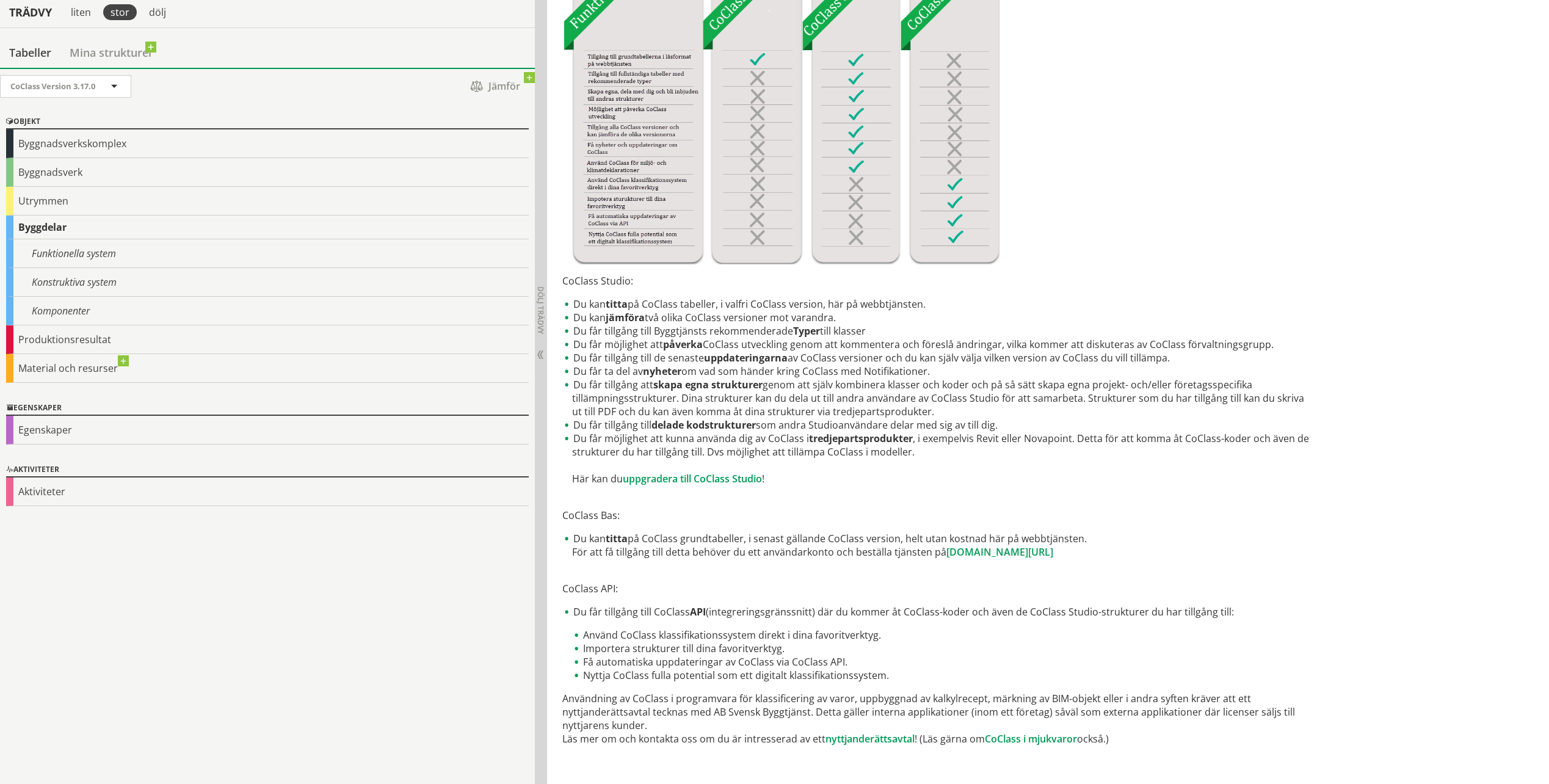
scroll to position [507, 0]
click at [730, 482] on link "uppgradera till CoClass Studio" at bounding box center [693, 477] width 140 height 13
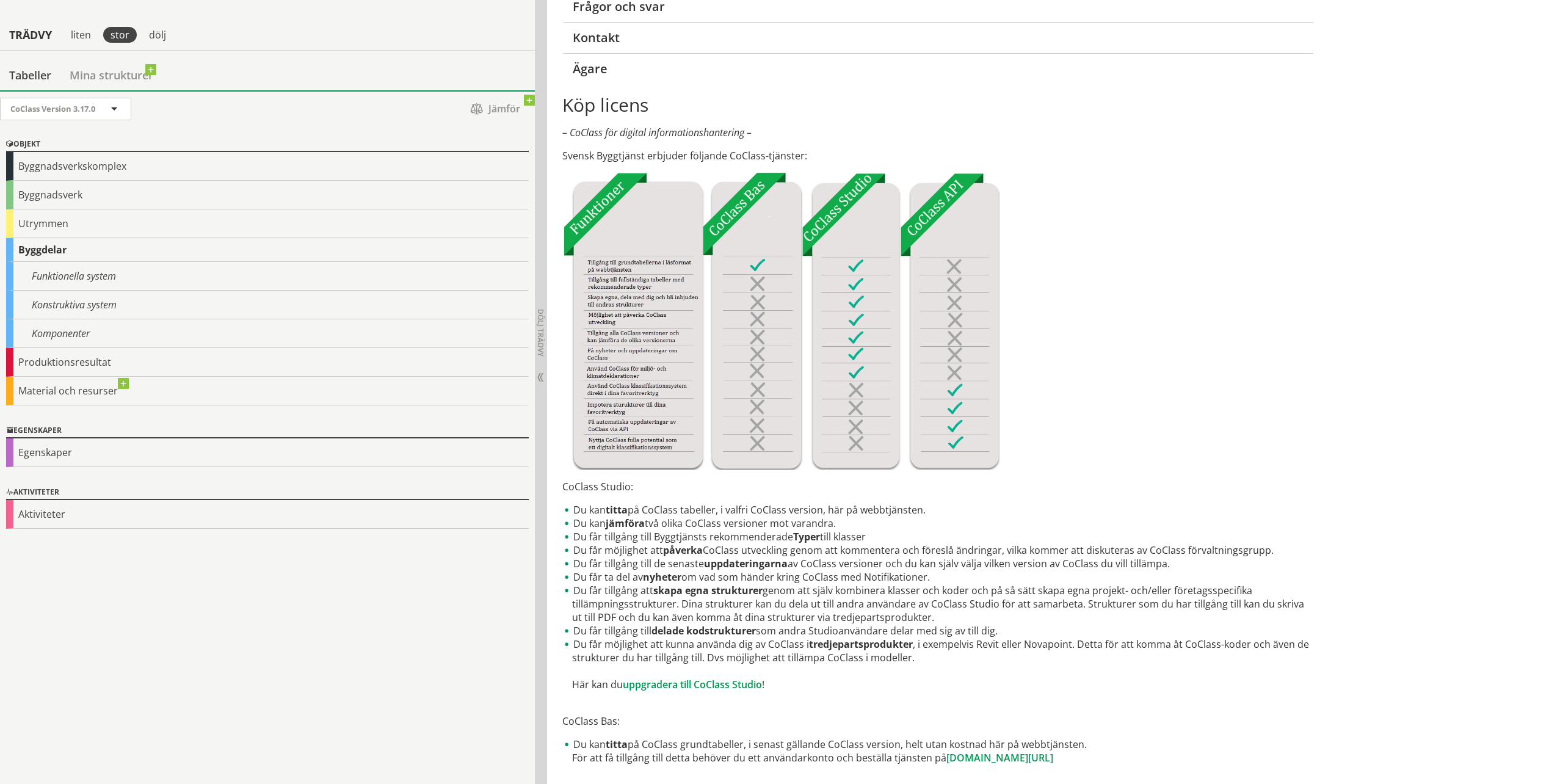
scroll to position [263, 0]
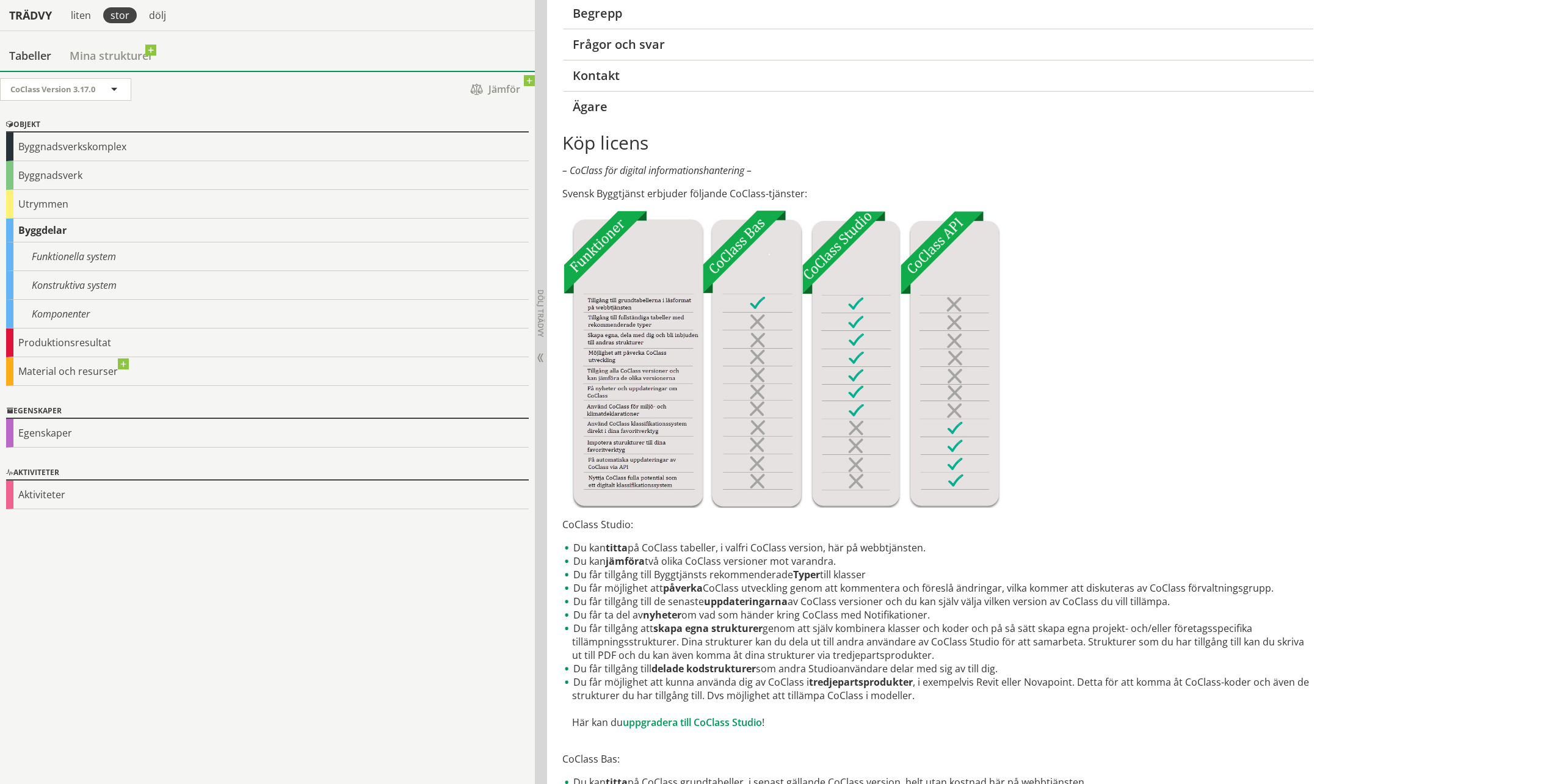
click at [1361, 459] on div "Om CoClass Köp licens Kunder tillämpar CoClass i mjukvaror Begrepp Frågor och s…" at bounding box center [1048, 440] width 1003 height 1176
click at [109, 263] on div "Funktionella system" at bounding box center [267, 257] width 523 height 29
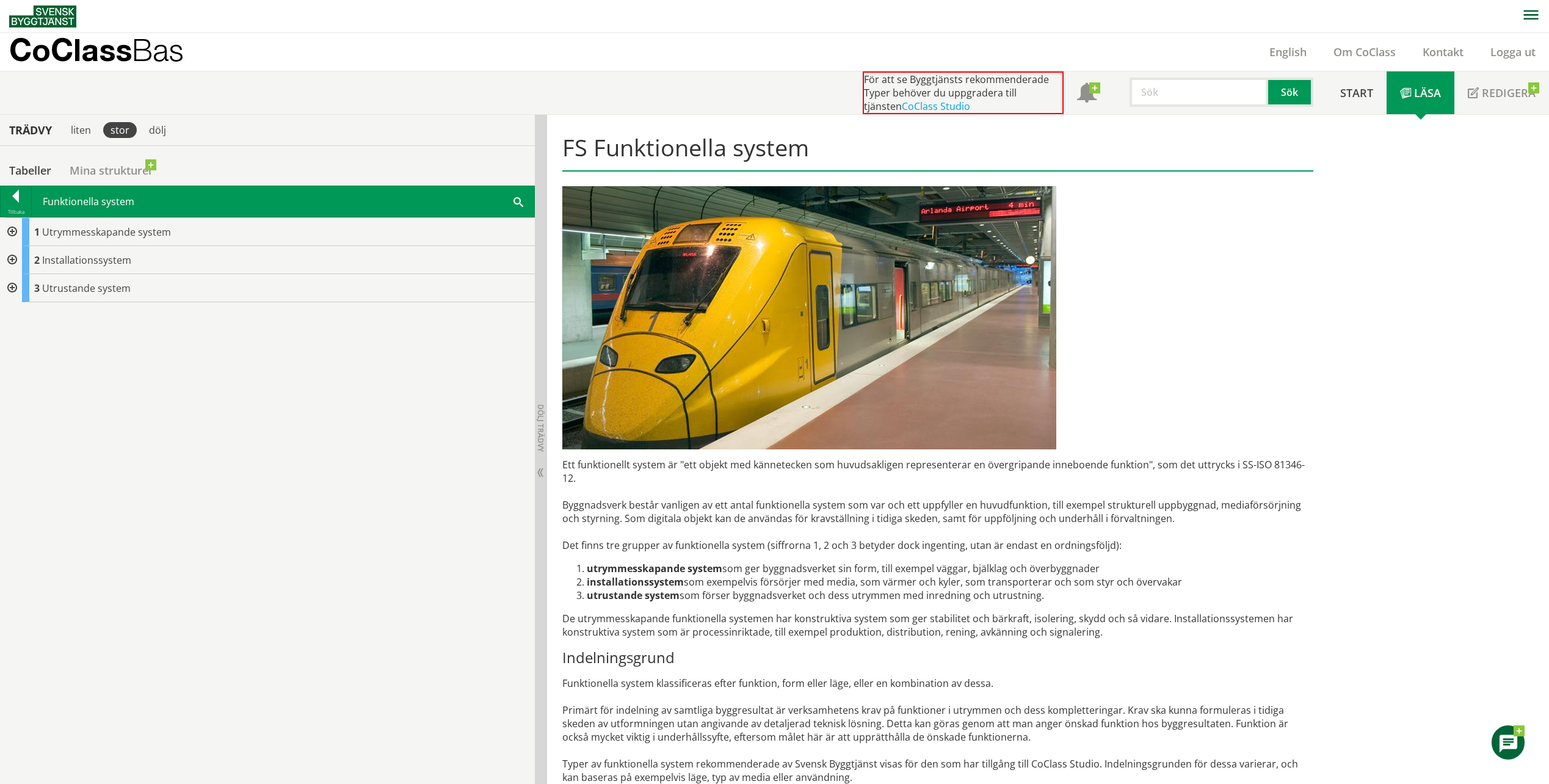
click at [12, 232] on div at bounding box center [11, 232] width 22 height 28
click at [21, 258] on div at bounding box center [21, 259] width 22 height 28
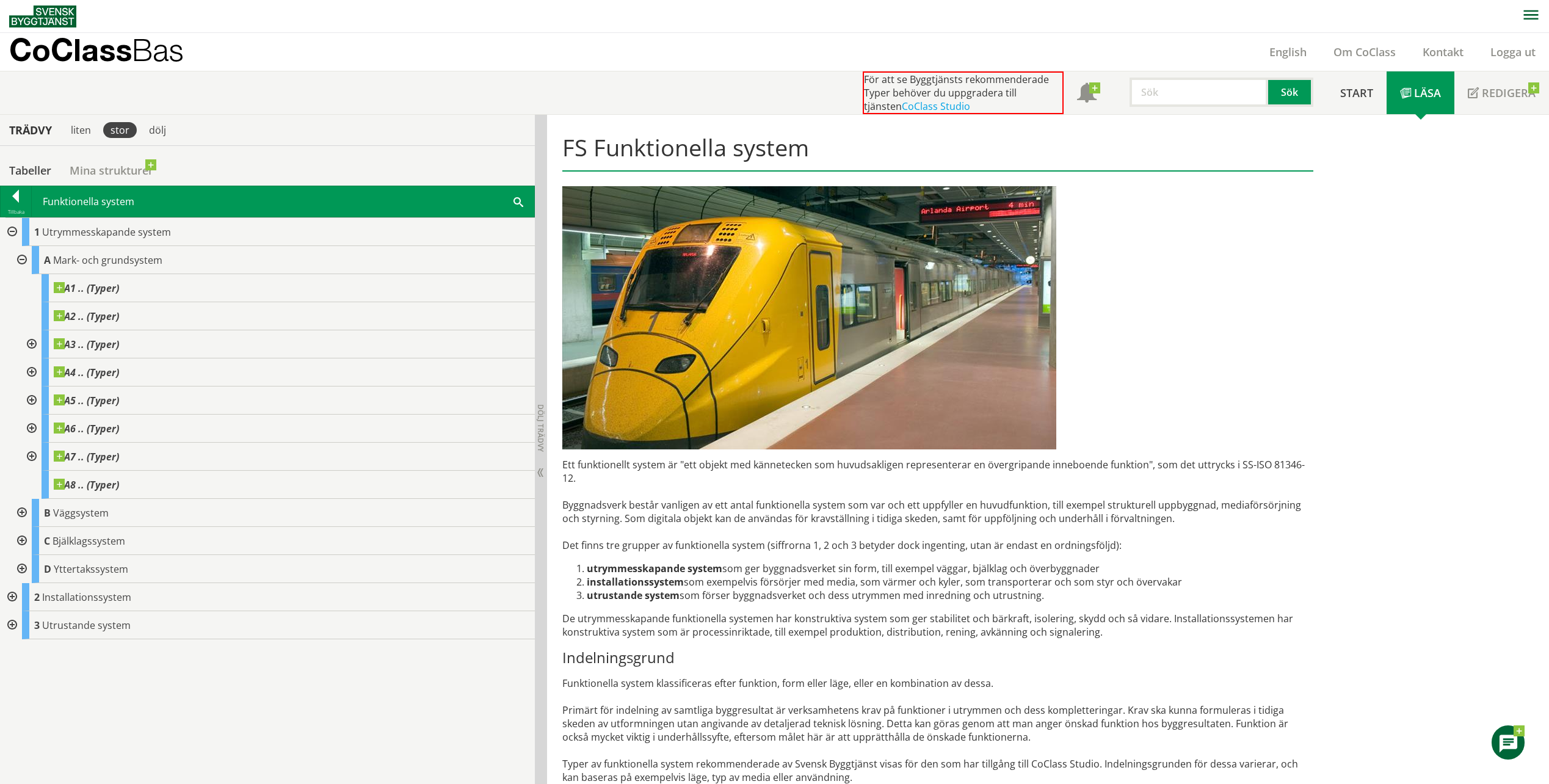
click at [20, 258] on div at bounding box center [21, 259] width 22 height 28
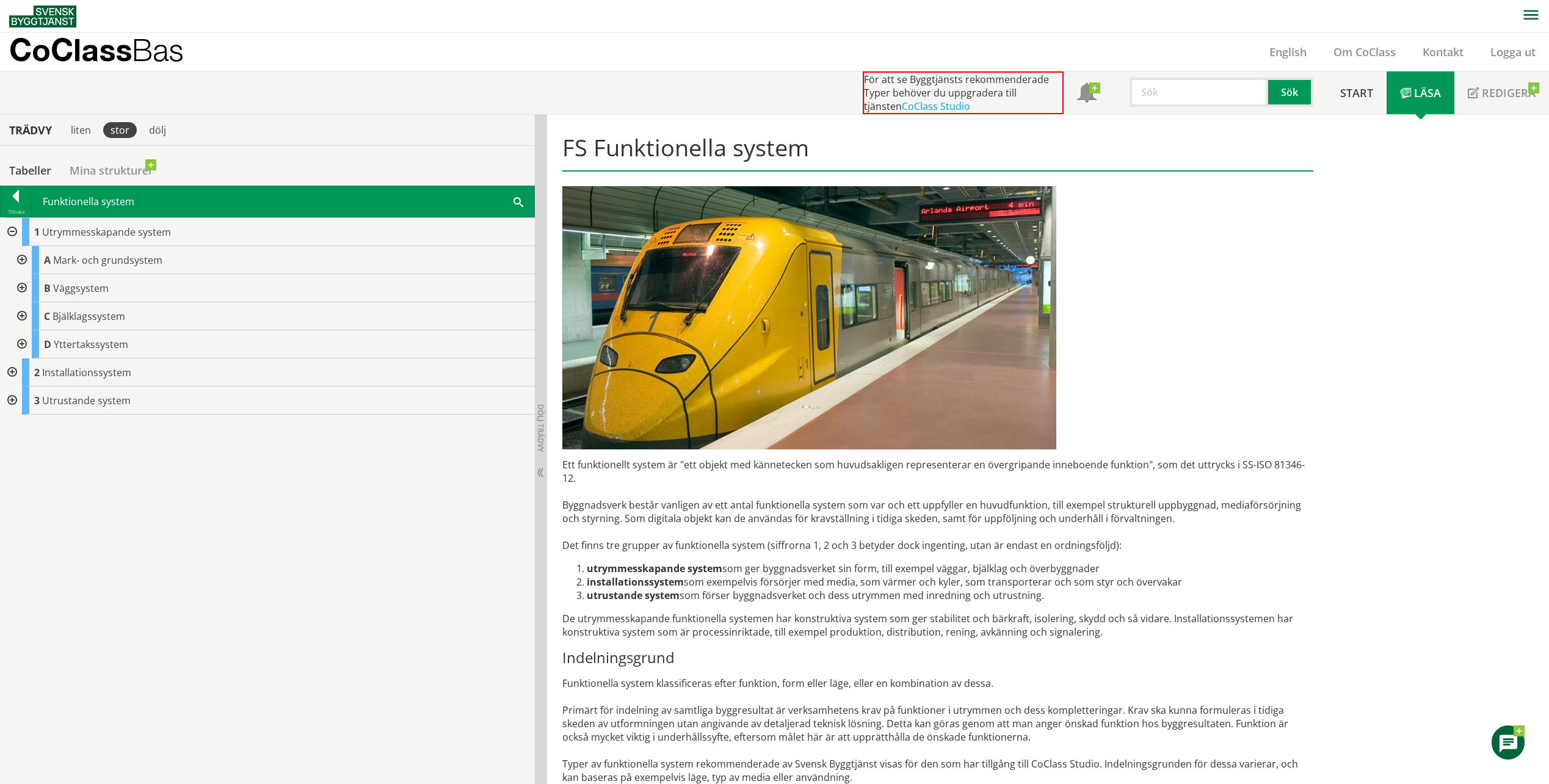
click at [13, 228] on div at bounding box center [11, 232] width 22 height 28
click at [14, 200] on div at bounding box center [16, 198] width 30 height 17
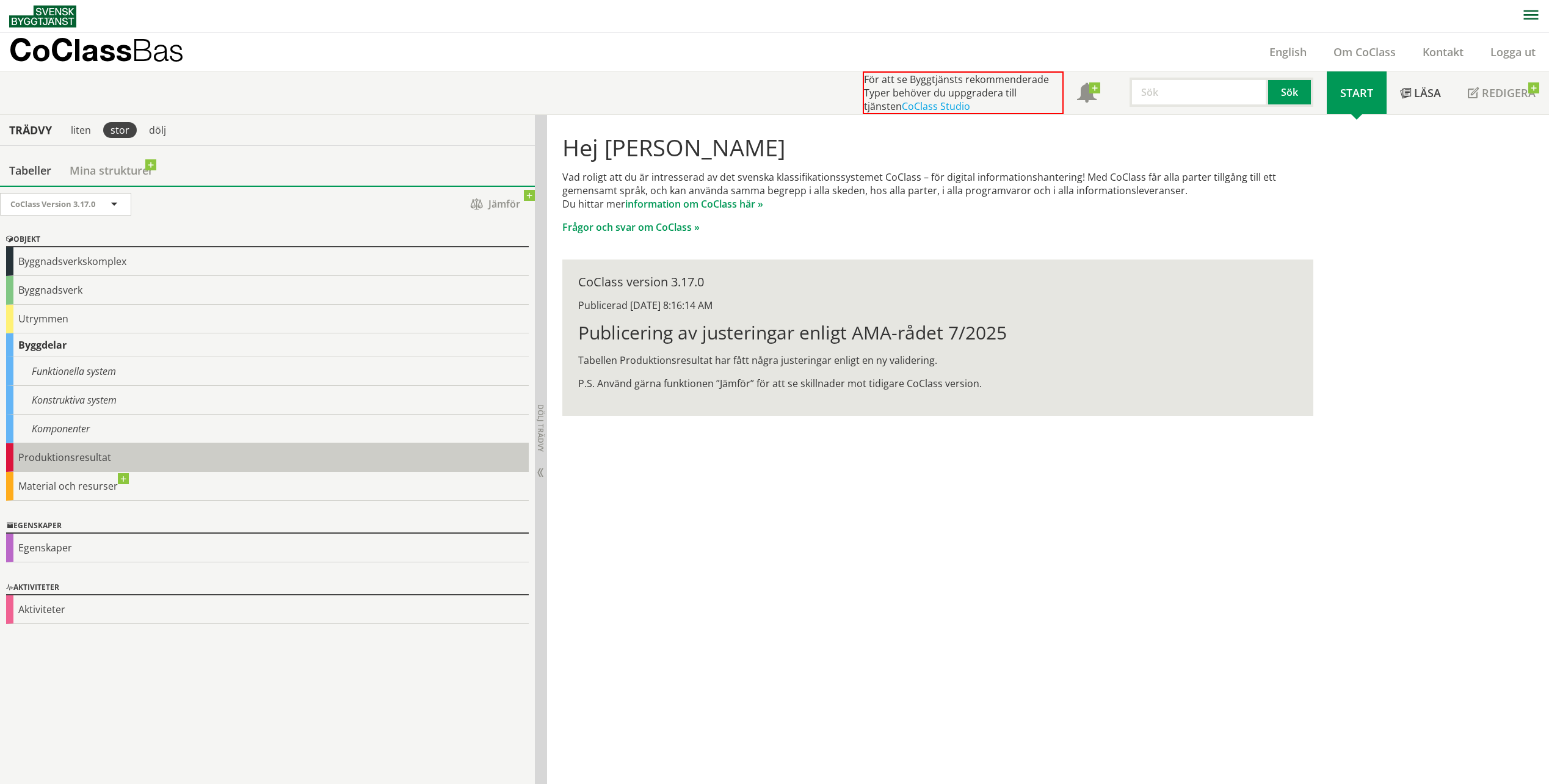
click at [65, 458] on div "Produktionsresultat" at bounding box center [267, 458] width 523 height 29
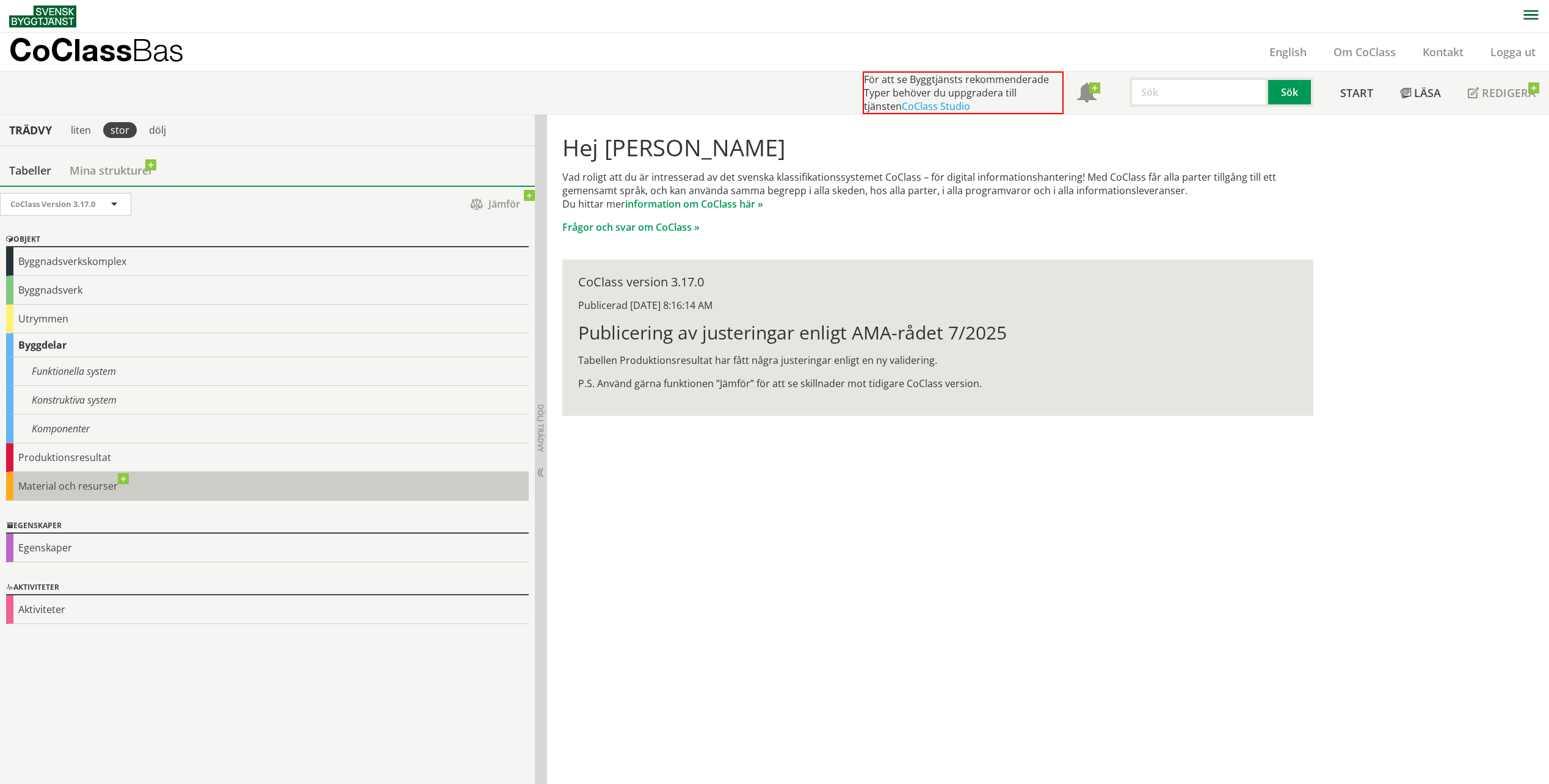
click at [88, 487] on div "Material och resurser" at bounding box center [267, 486] width 523 height 29
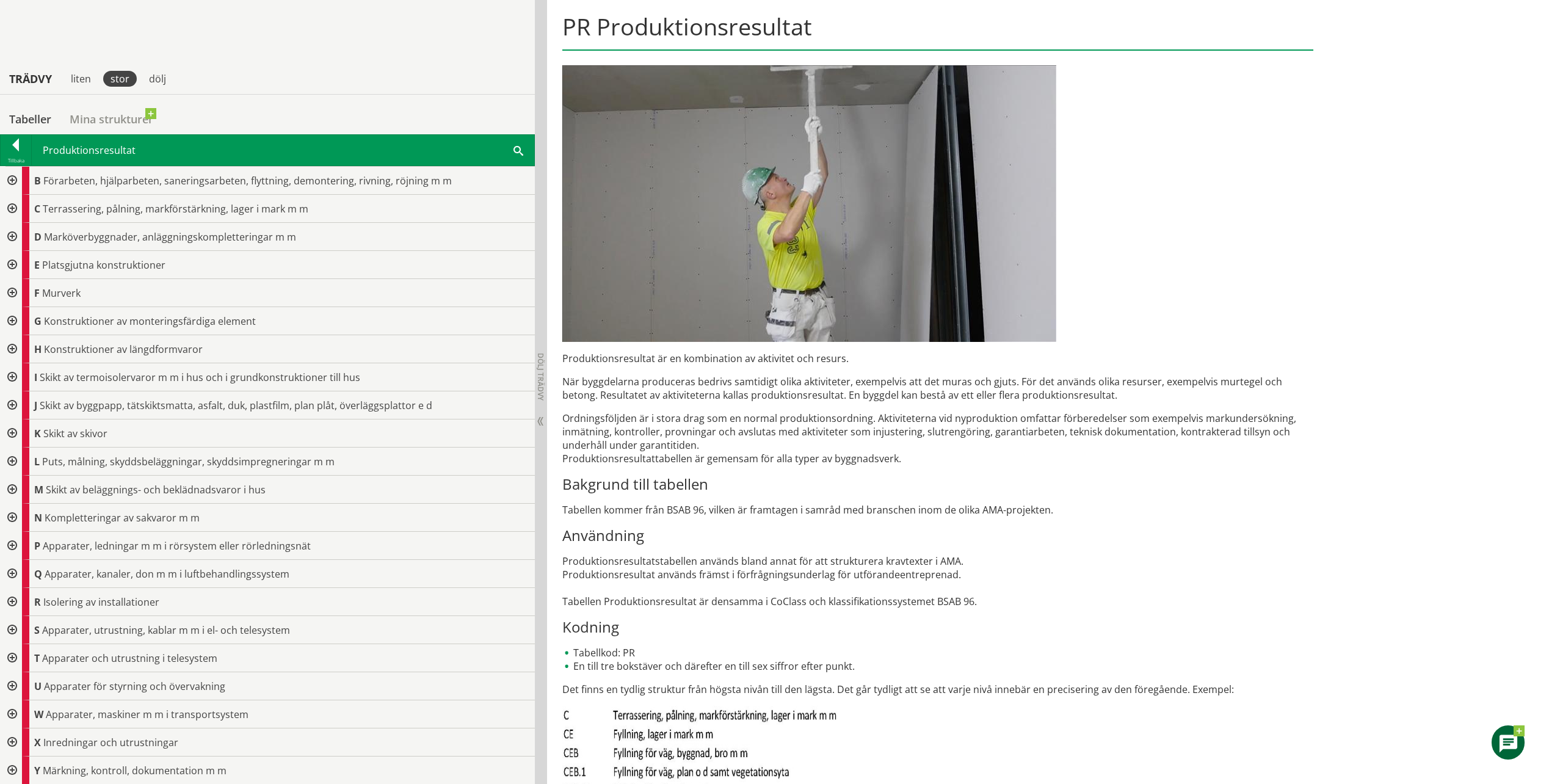
scroll to position [395, 0]
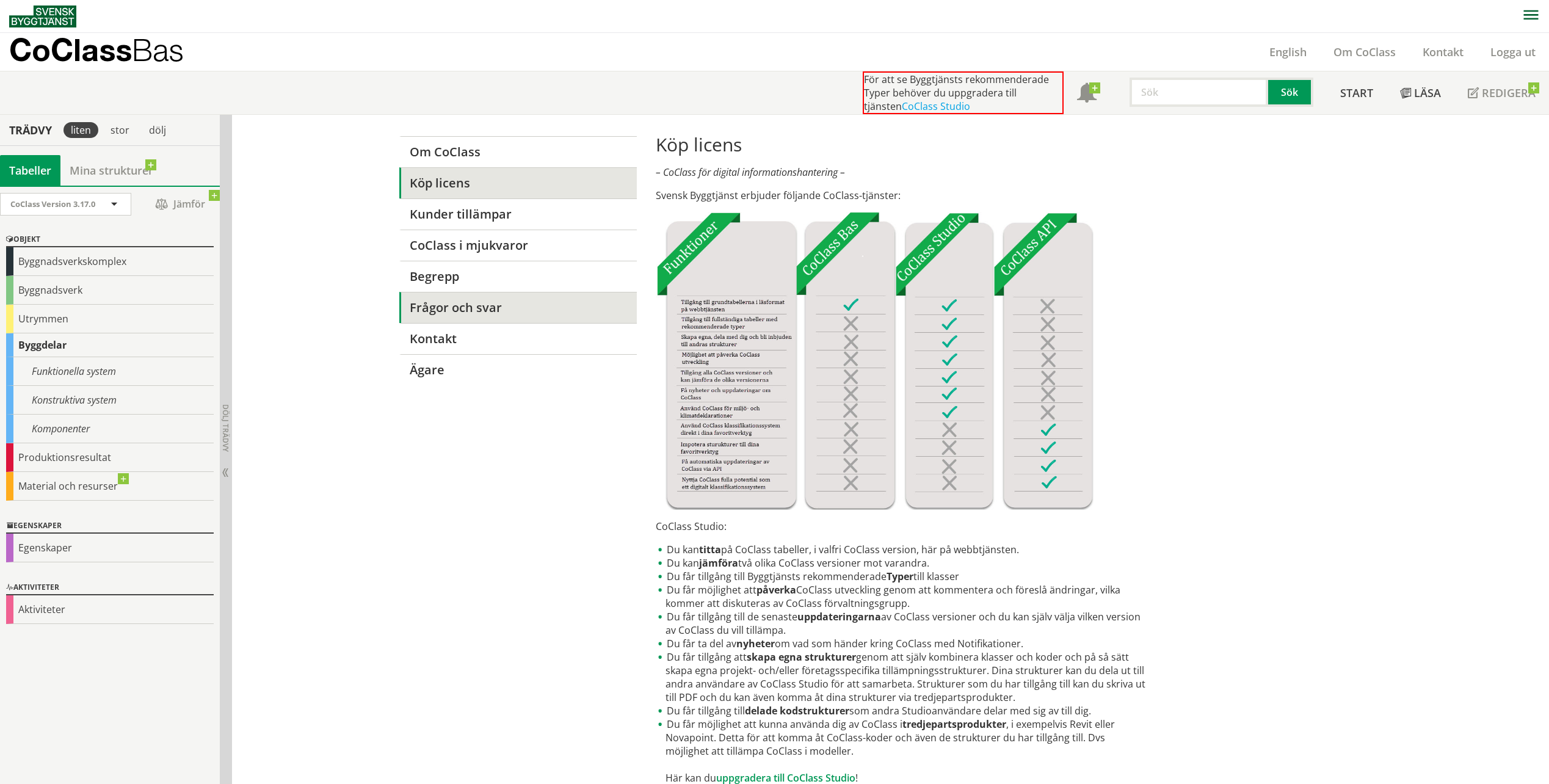
click at [537, 316] on link "Frågor och svar" at bounding box center [519, 307] width 238 height 31
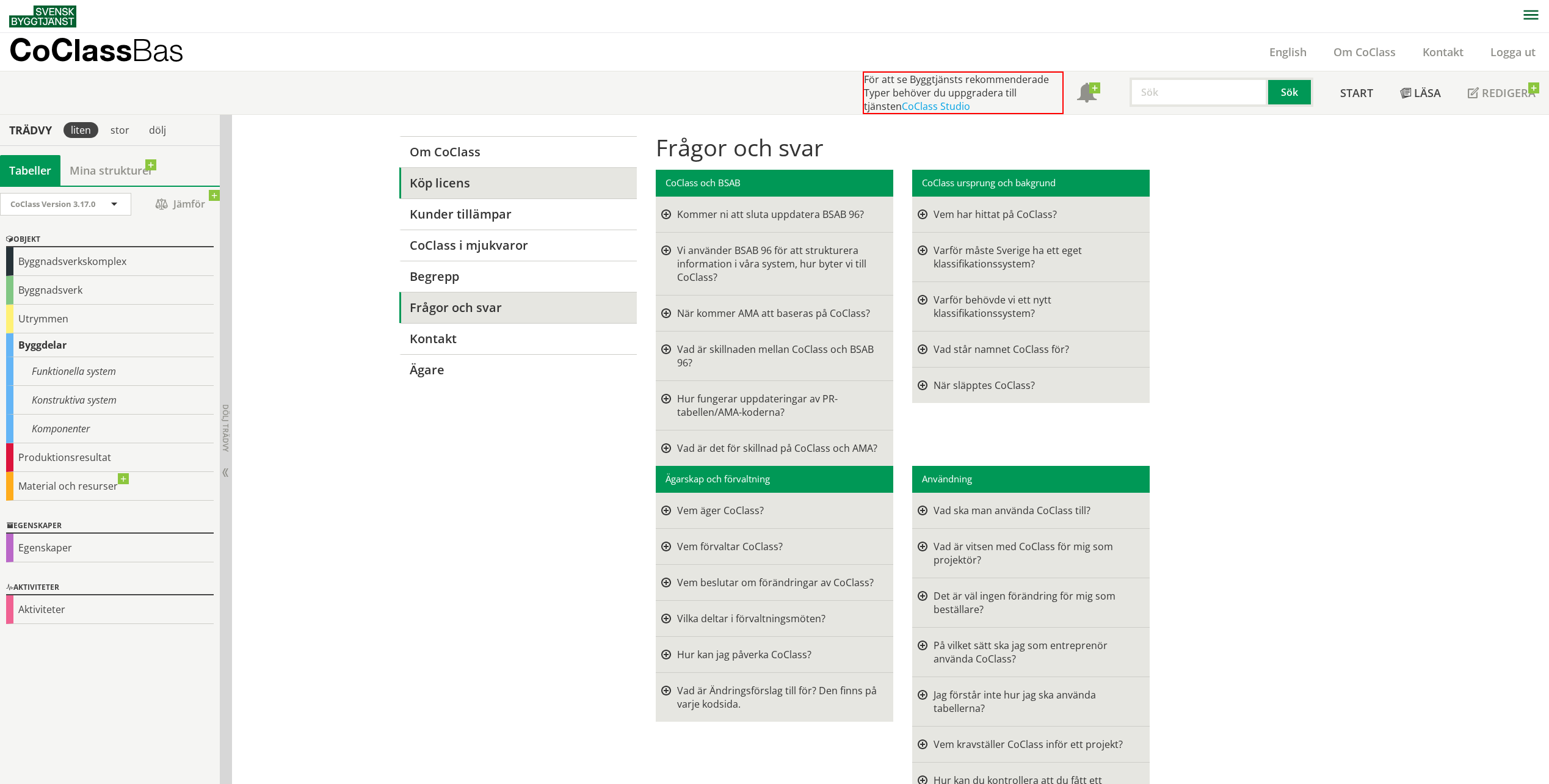
click at [508, 184] on link "Köp licens" at bounding box center [519, 182] width 238 height 31
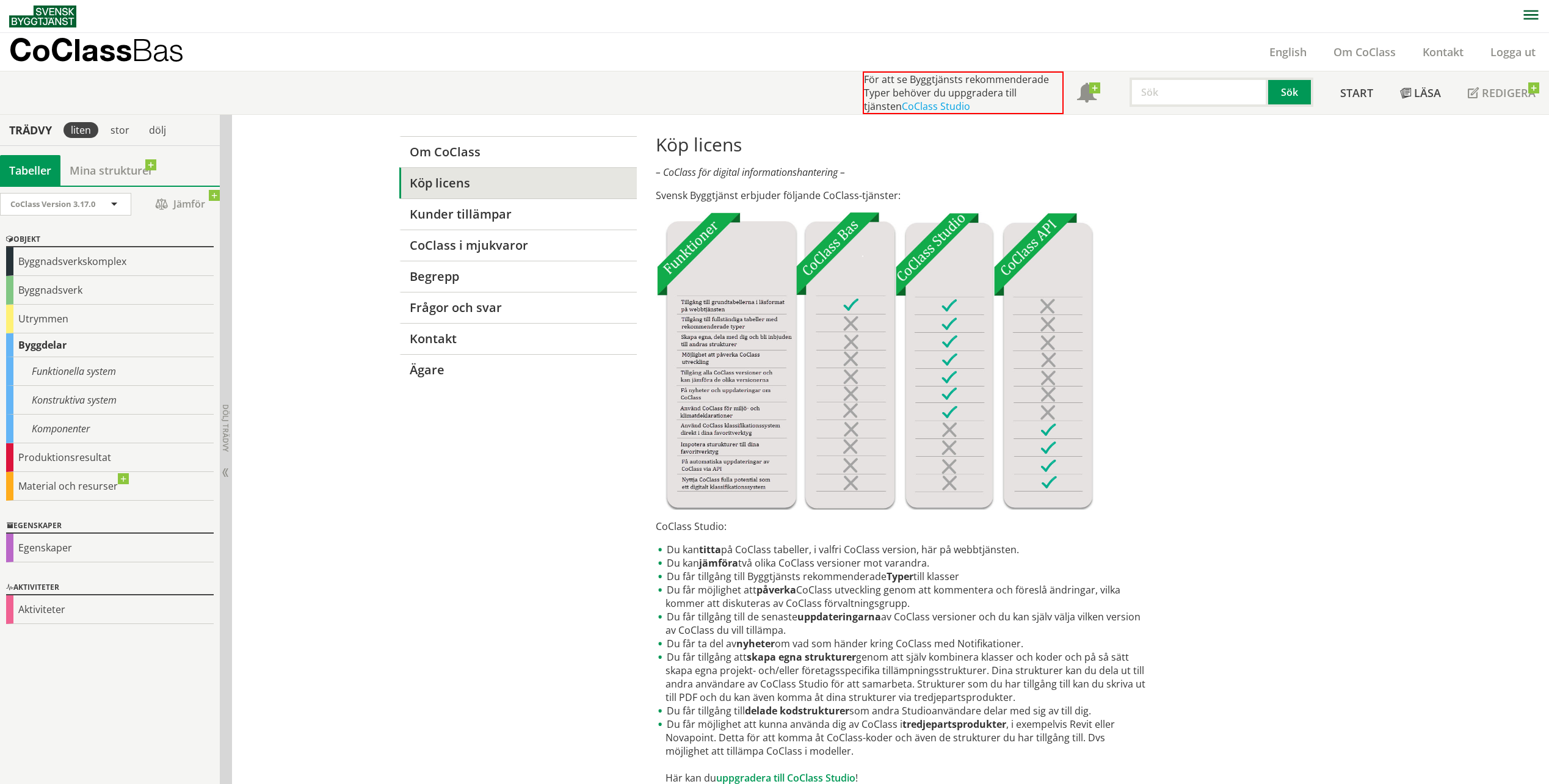
click at [1384, 375] on div "Om CoClass Köp licens Kunder tillämpar CoClass i mjukvaror Begrepp Frågor och s…" at bounding box center [890, 626] width 1317 height 1023
drag, startPoint x: 453, startPoint y: 605, endPoint x: 420, endPoint y: 530, distance: 81.9
click at [453, 604] on div "Om CoClass Köp licens Kunder tillämpar CoClass i mjukvaror Begrepp Frågor och s…" at bounding box center [775, 626] width 782 height 1023
click at [465, 240] on link "CoClass i mjukvaror" at bounding box center [519, 245] width 238 height 31
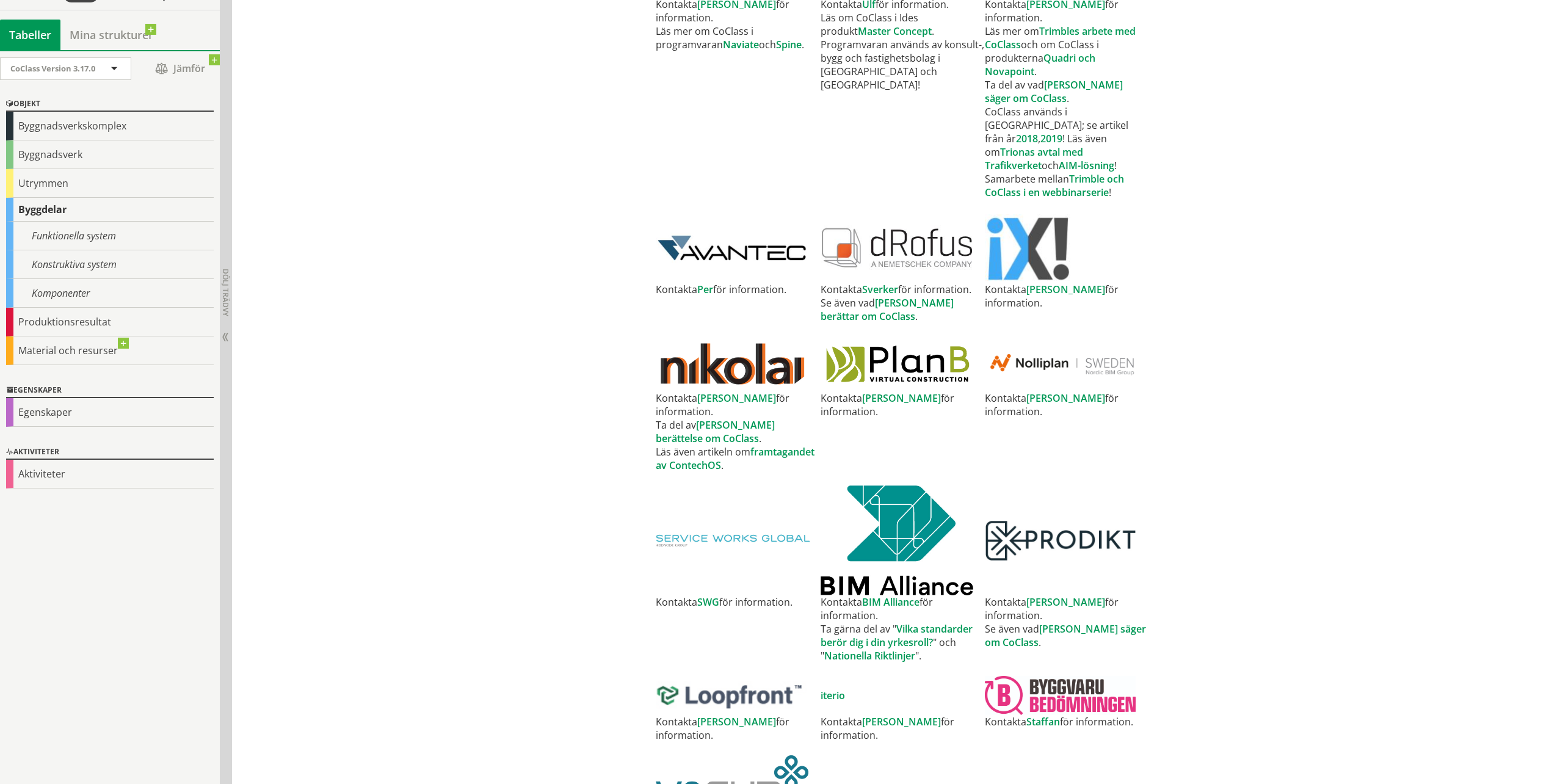
scroll to position [836, 0]
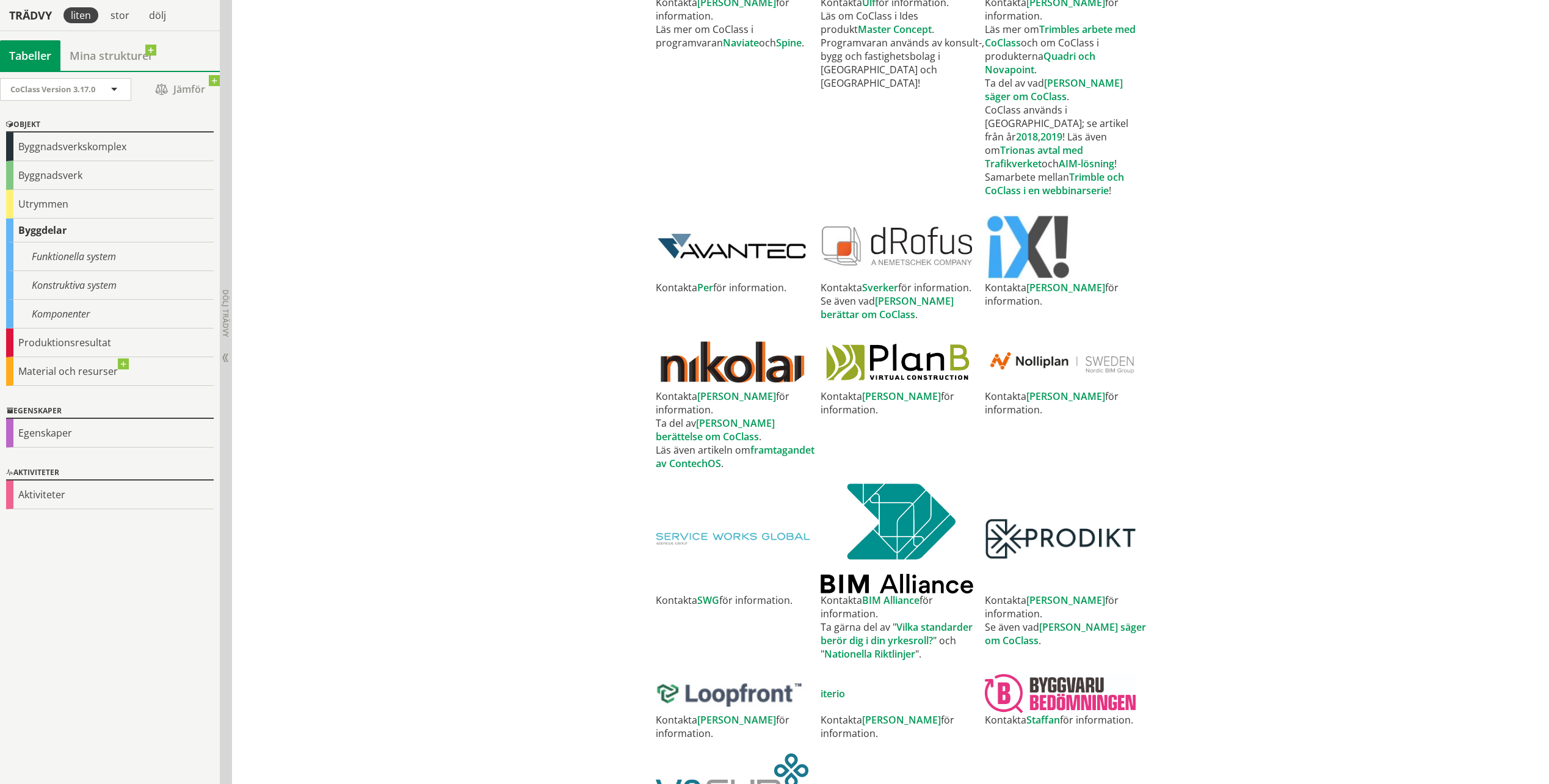
click at [447, 398] on div "Om CoClass Köp licens Kunder tillämpar CoClass i mjukvaror Begrepp Frågor och s…" at bounding box center [775, 65] width 782 height 1572
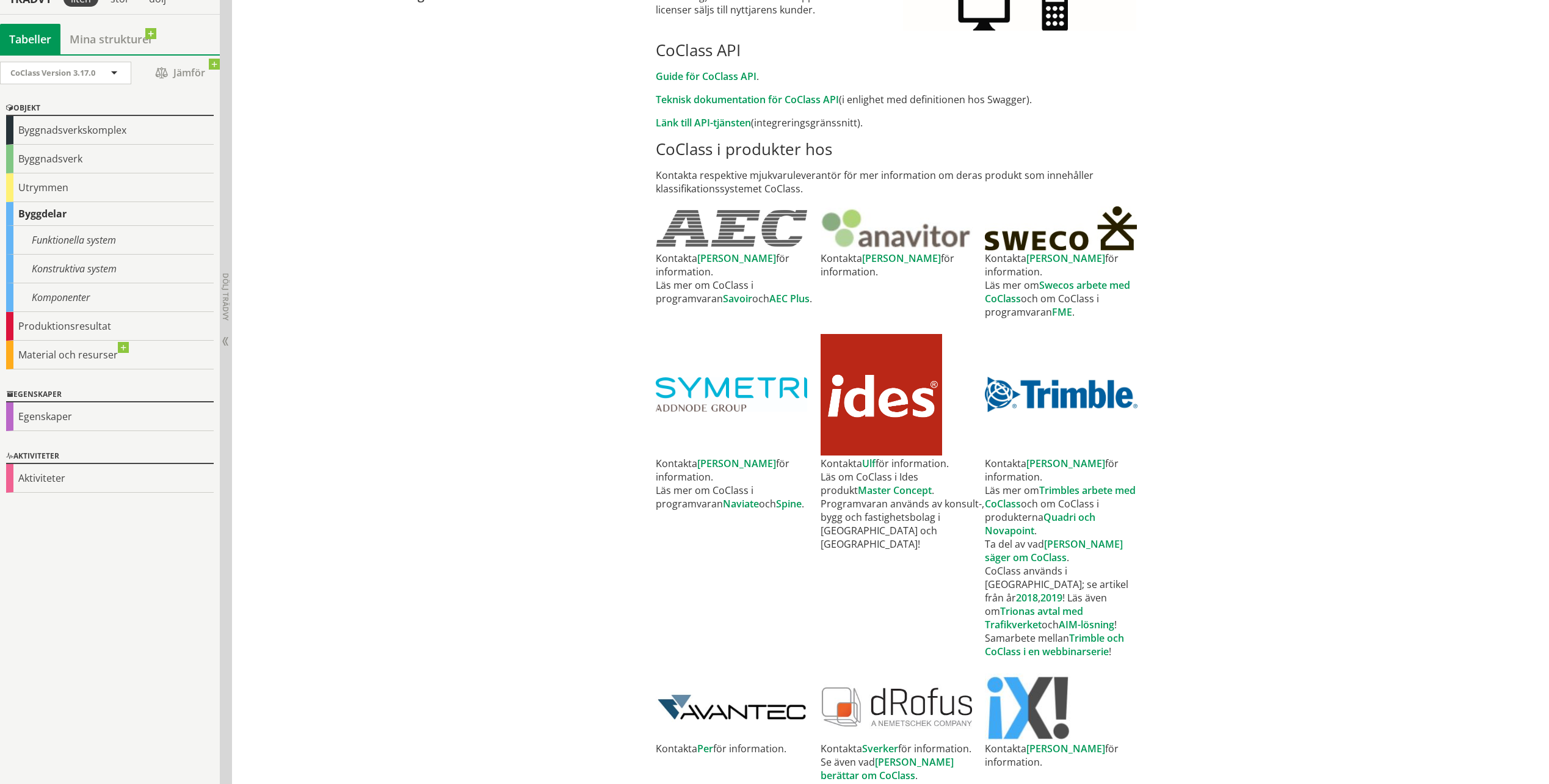
scroll to position [348, 0]
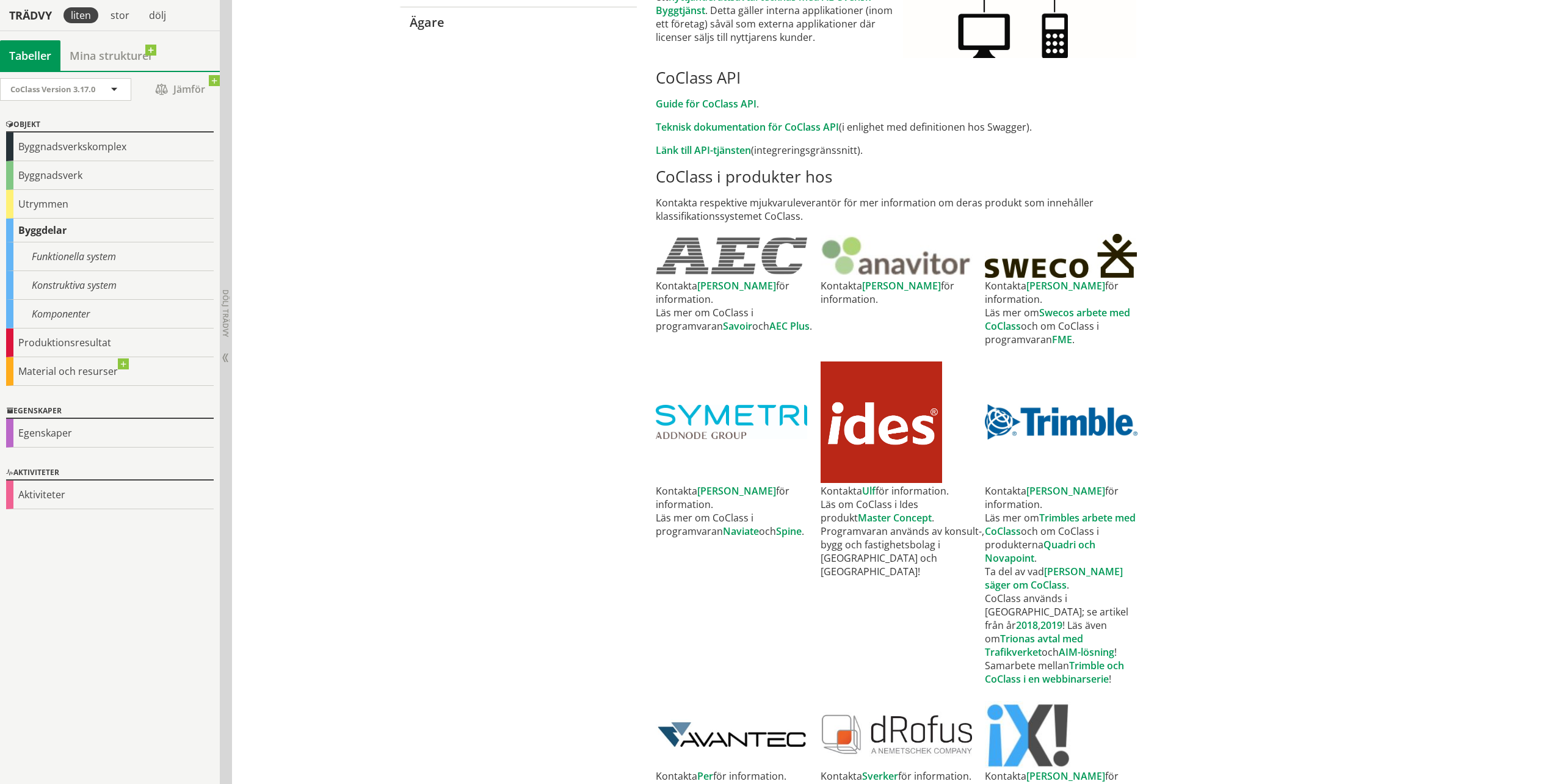
click at [1224, 245] on div "Om CoClass Köp licens Kunder tillämpar CoClass i mjukvaror [PERSON_NAME] Frågor…" at bounding box center [890, 553] width 1317 height 1572
click at [1045, 282] on link "[PERSON_NAME]" at bounding box center [1066, 285] width 79 height 13
click at [1324, 461] on div "Om CoClass Köp licens Kunder tillämpar CoClass i mjukvaror [PERSON_NAME] Frågor…" at bounding box center [890, 553] width 1317 height 1572
click at [455, 391] on div "Om CoClass Köp licens Kunder tillämpar CoClass i mjukvaror [PERSON_NAME] Frågor…" at bounding box center [775, 553] width 782 height 1572
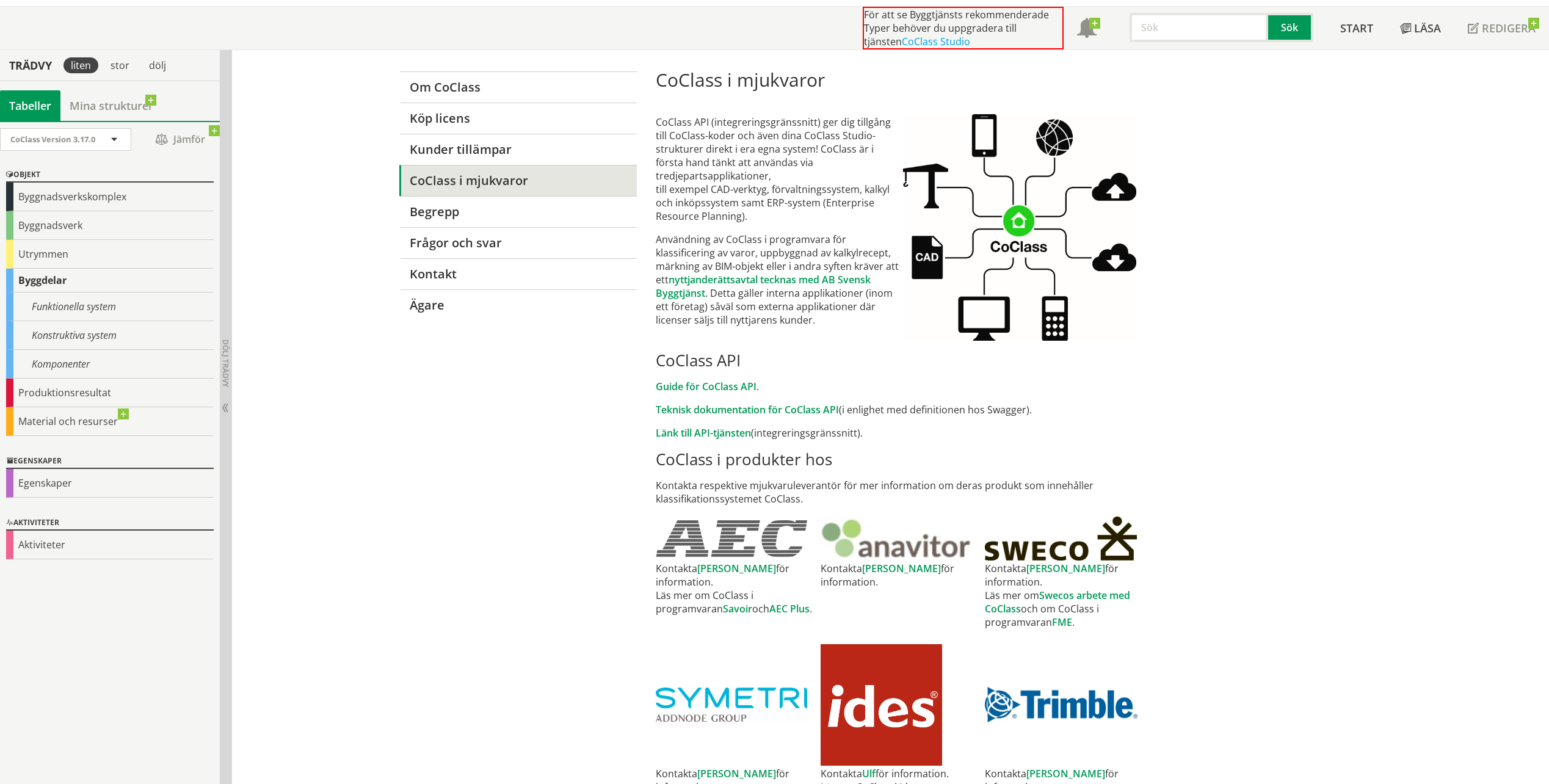
scroll to position [0, 0]
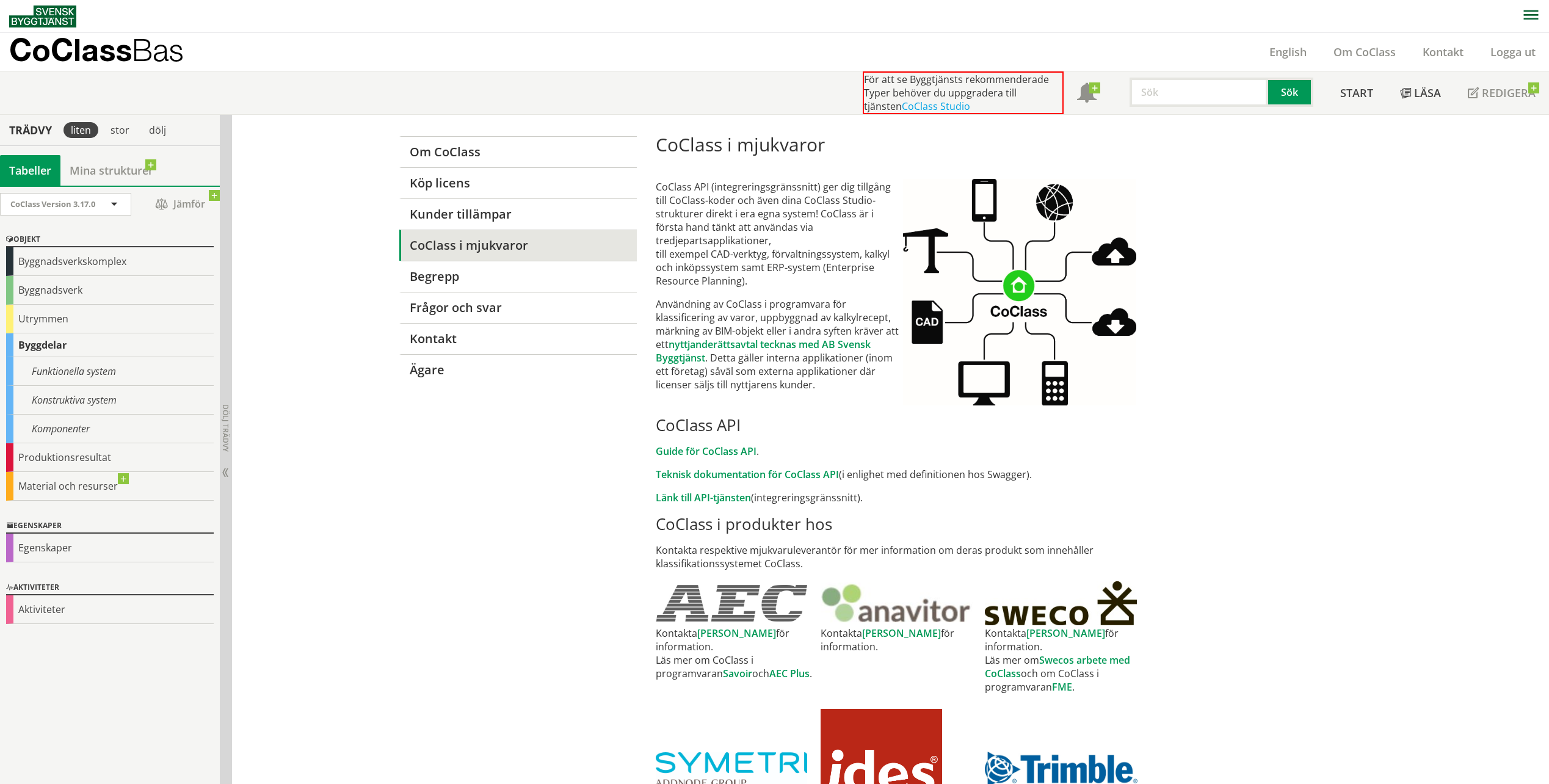
drag, startPoint x: 538, startPoint y: 570, endPoint x: 544, endPoint y: 520, distance: 50.4
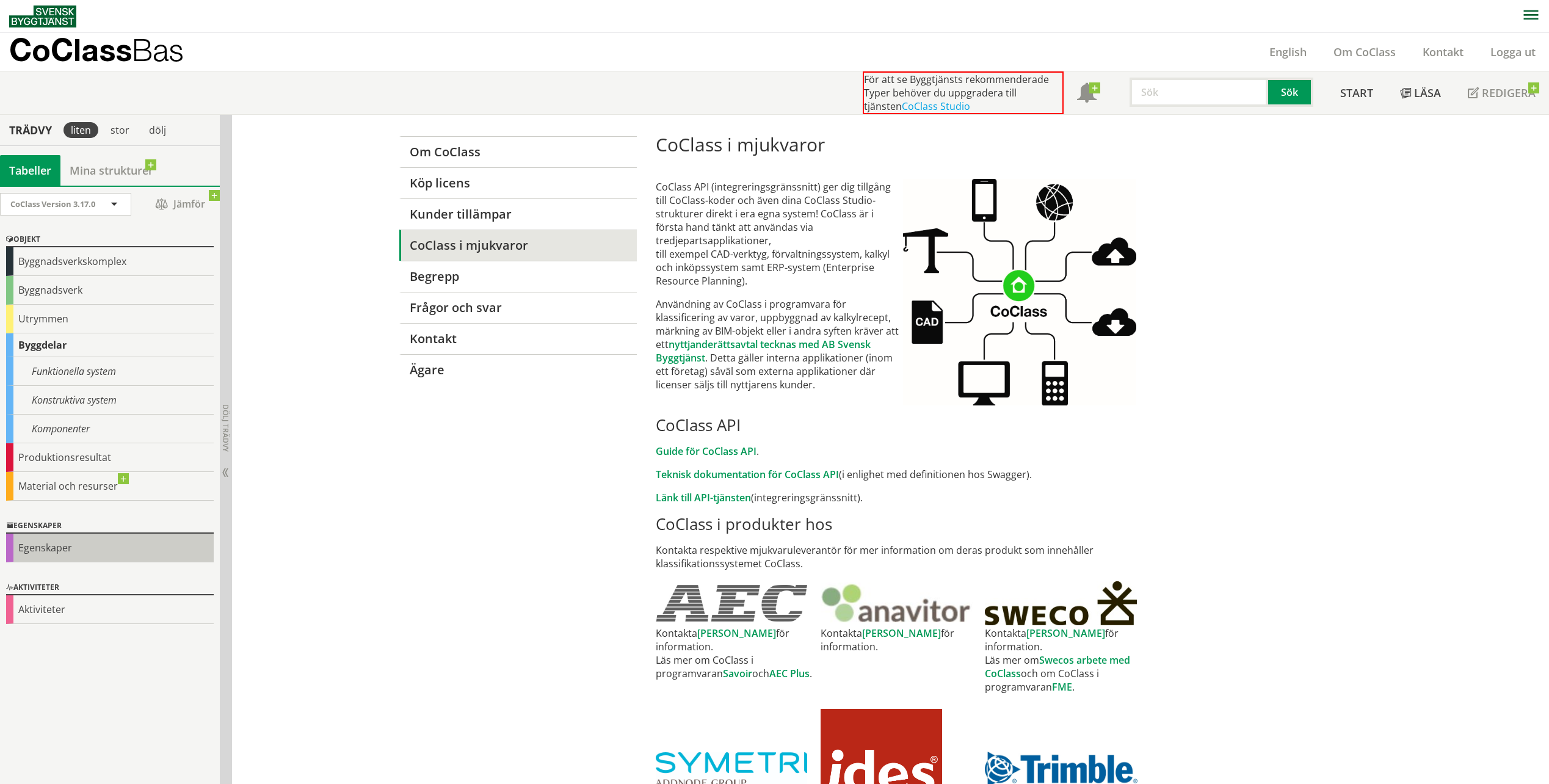
click at [34, 548] on div "Egenskaper" at bounding box center [110, 548] width 207 height 29
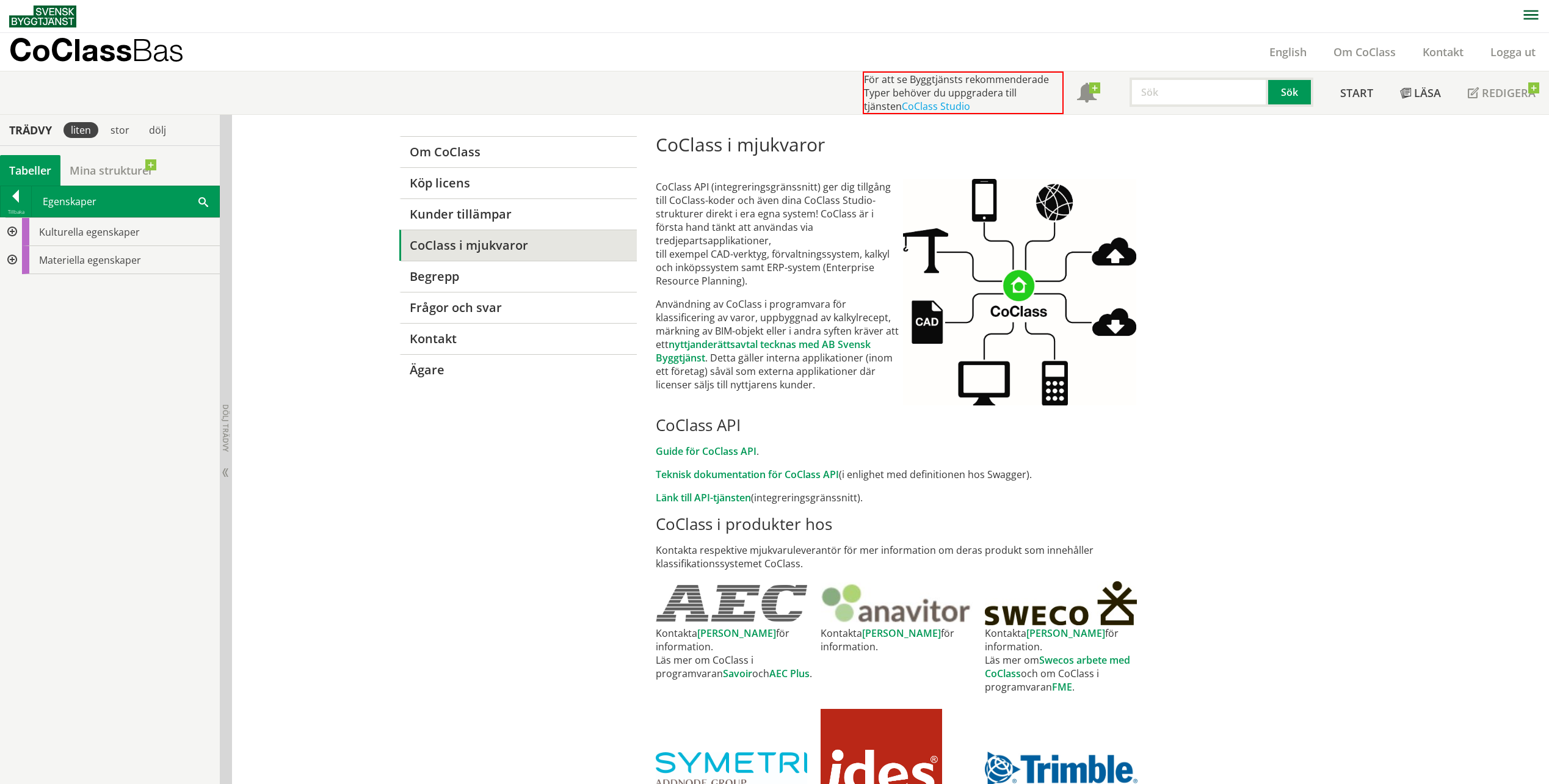
drag, startPoint x: 34, startPoint y: 548, endPoint x: 416, endPoint y: 594, distance: 384.8
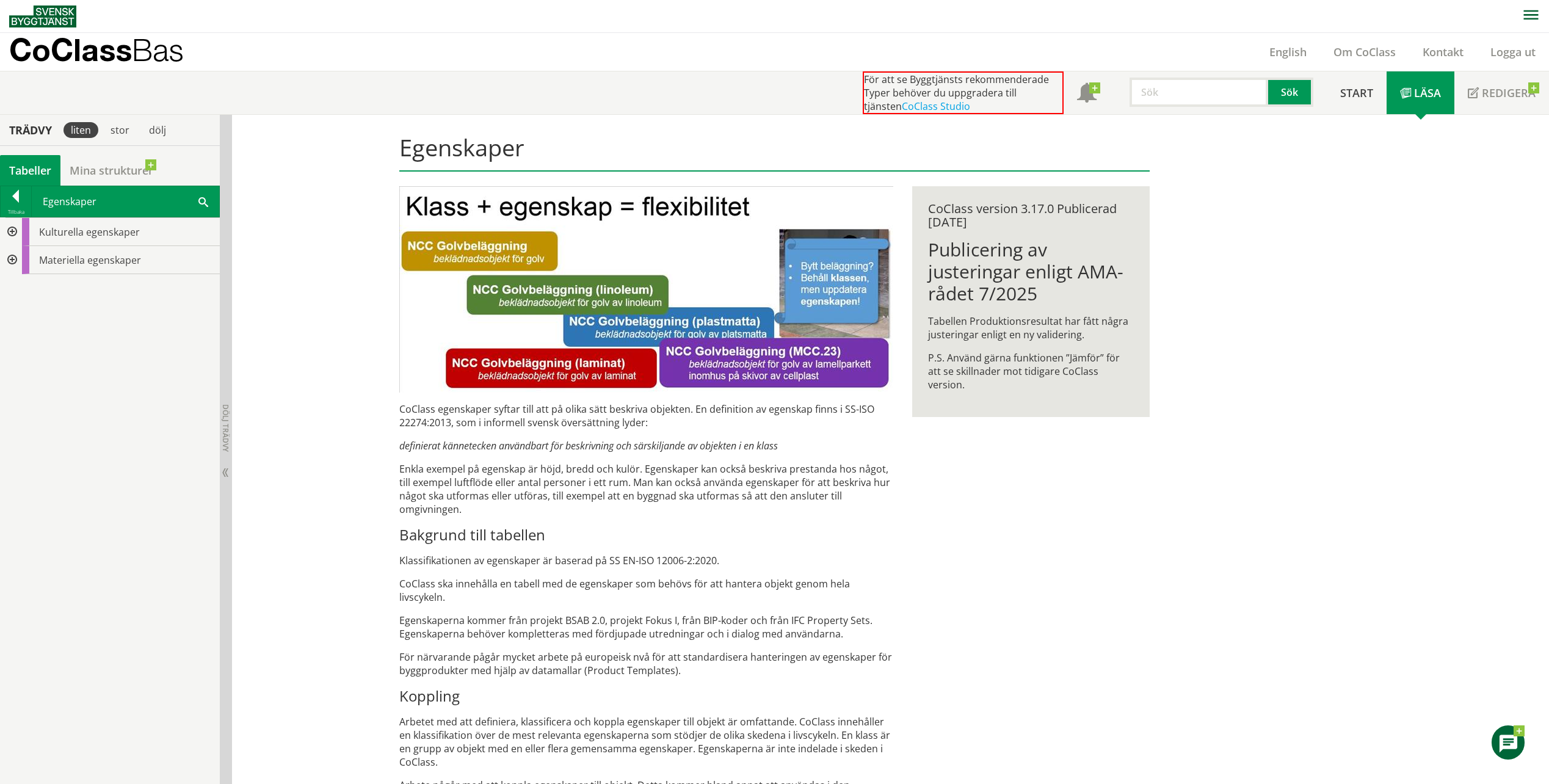
click at [88, 459] on div "Kulturella egenskaper Materiella egenskaper" at bounding box center [110, 501] width 220 height 567
click at [14, 203] on div at bounding box center [16, 198] width 30 height 17
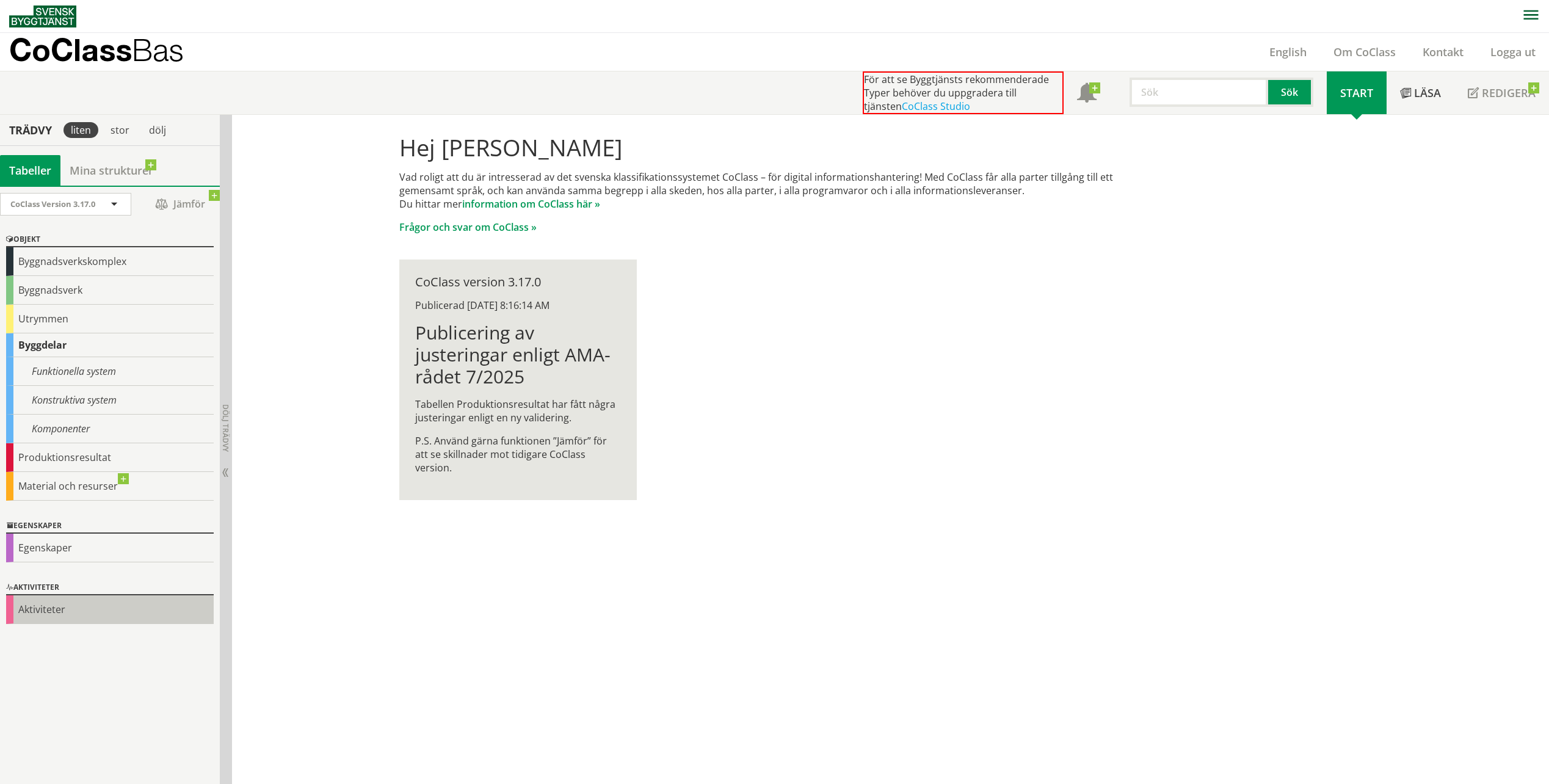
click at [44, 613] on div "Aktiviteter" at bounding box center [110, 610] width 207 height 29
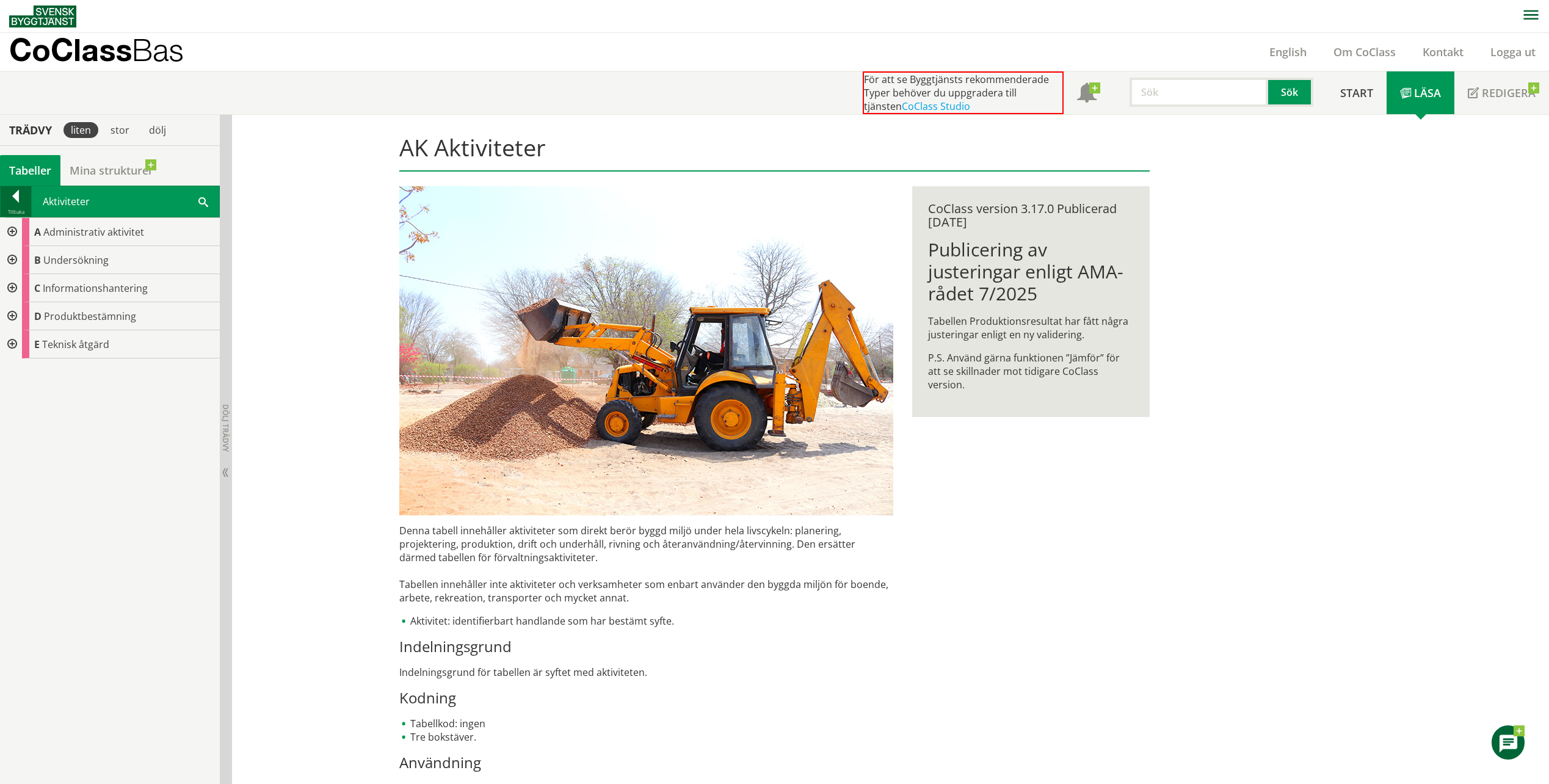
click at [18, 198] on div at bounding box center [16, 198] width 30 height 17
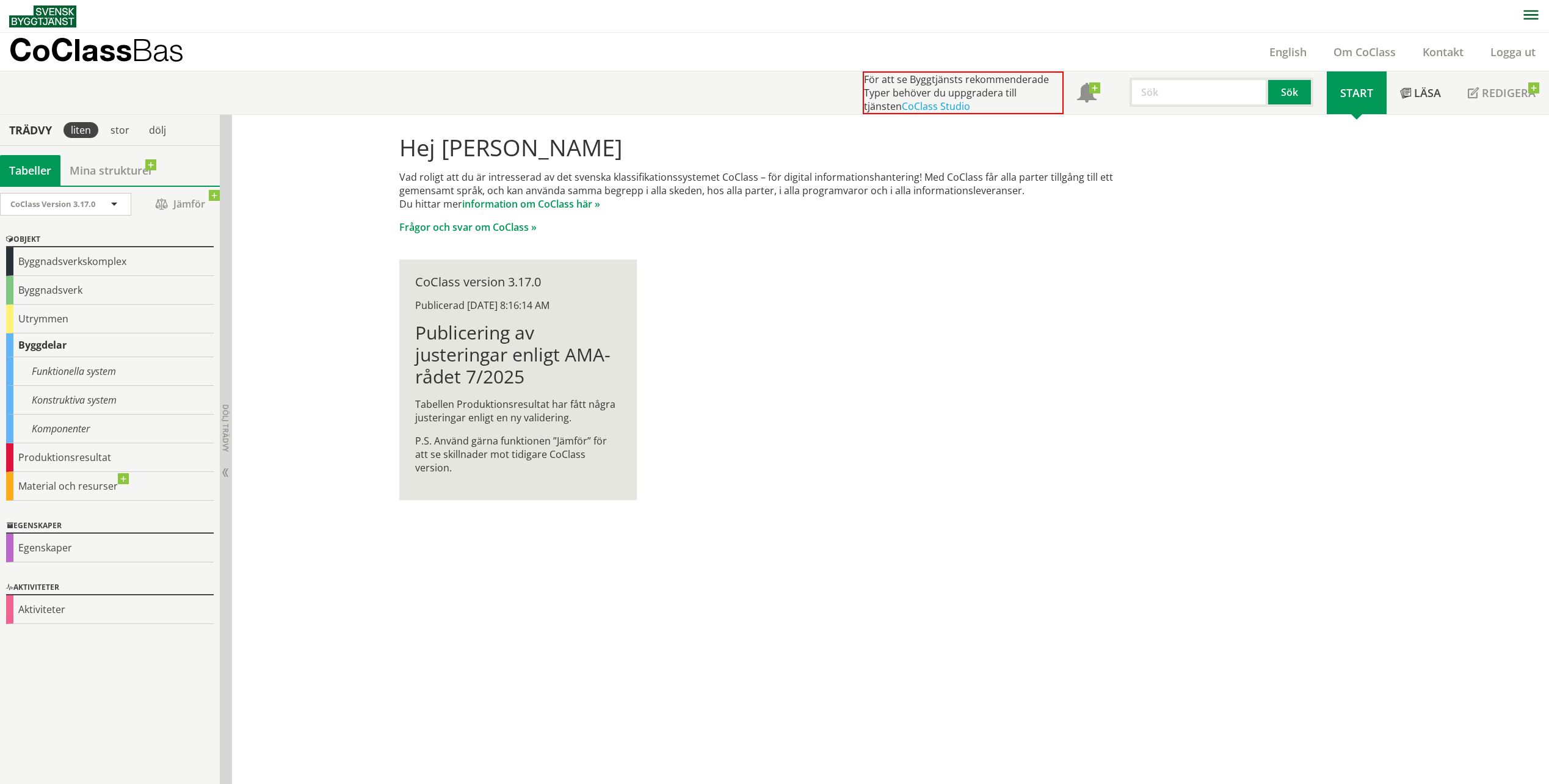
click at [316, 285] on div "Hej [PERSON_NAME] Vad roligt att du är intresserad av det svenska klassifikatio…" at bounding box center [890, 449] width 1317 height 670
click at [321, 274] on div "Hej [PERSON_NAME] Vad roligt att du är intresserad av det svenska klassifikatio…" at bounding box center [890, 449] width 1317 height 670
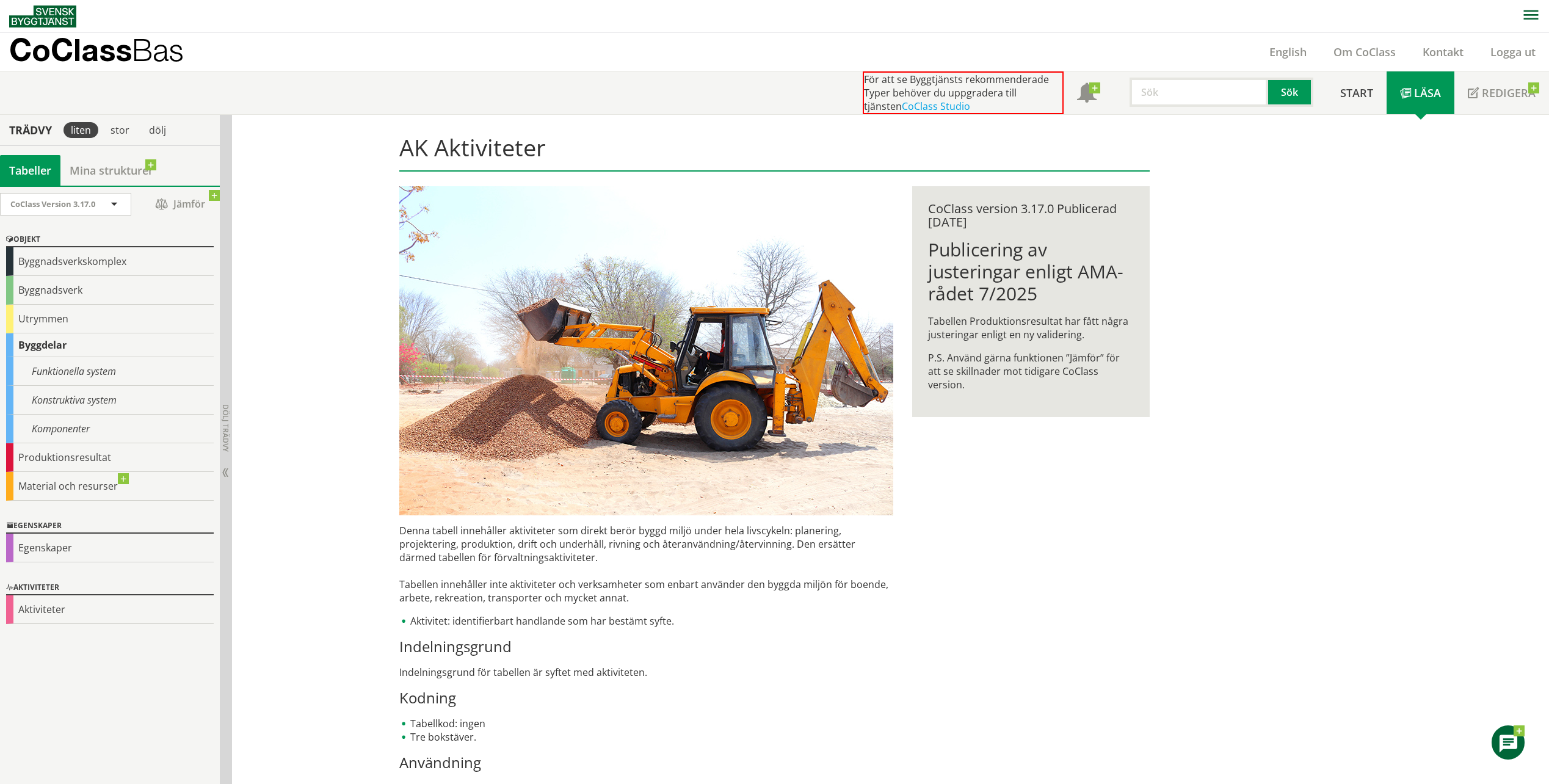
click at [293, 328] on div "AK Aktiviteter Denna tabell innehåller aktiviteter som direkt berör byggd miljö…" at bounding box center [890, 458] width 1317 height 687
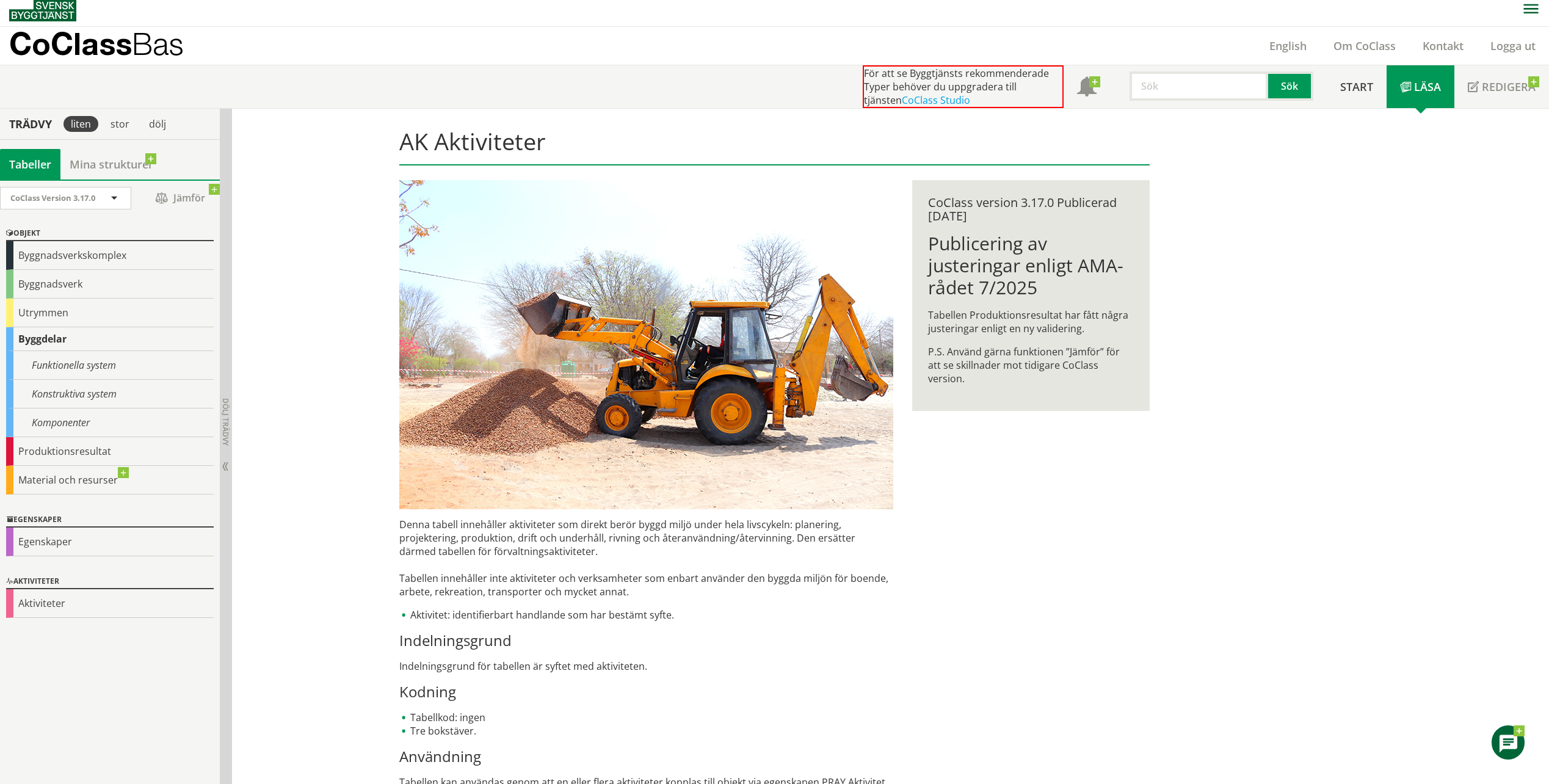
scroll to position [17, 0]
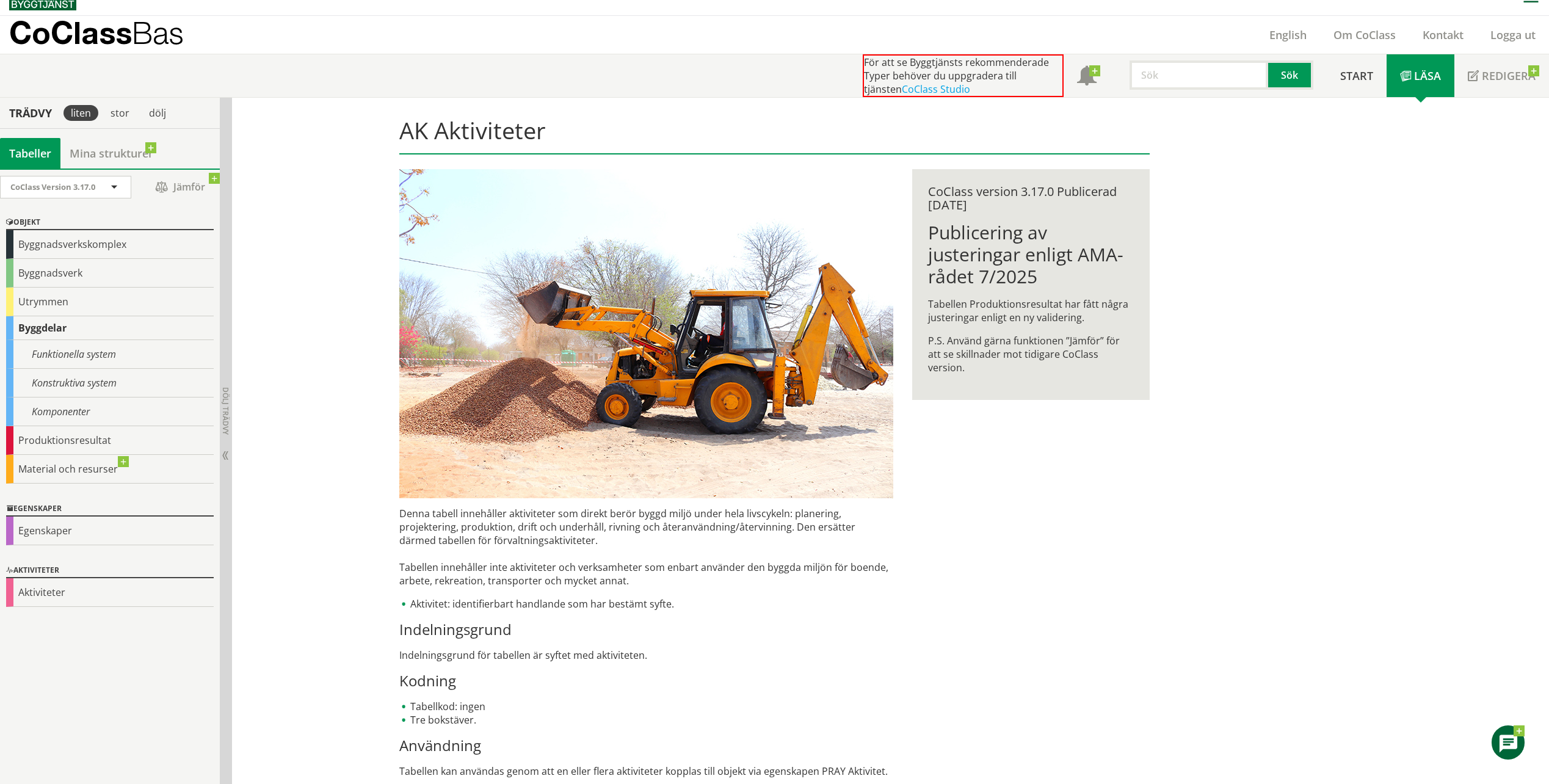
drag, startPoint x: 298, startPoint y: 308, endPoint x: 293, endPoint y: 302, distance: 7.8
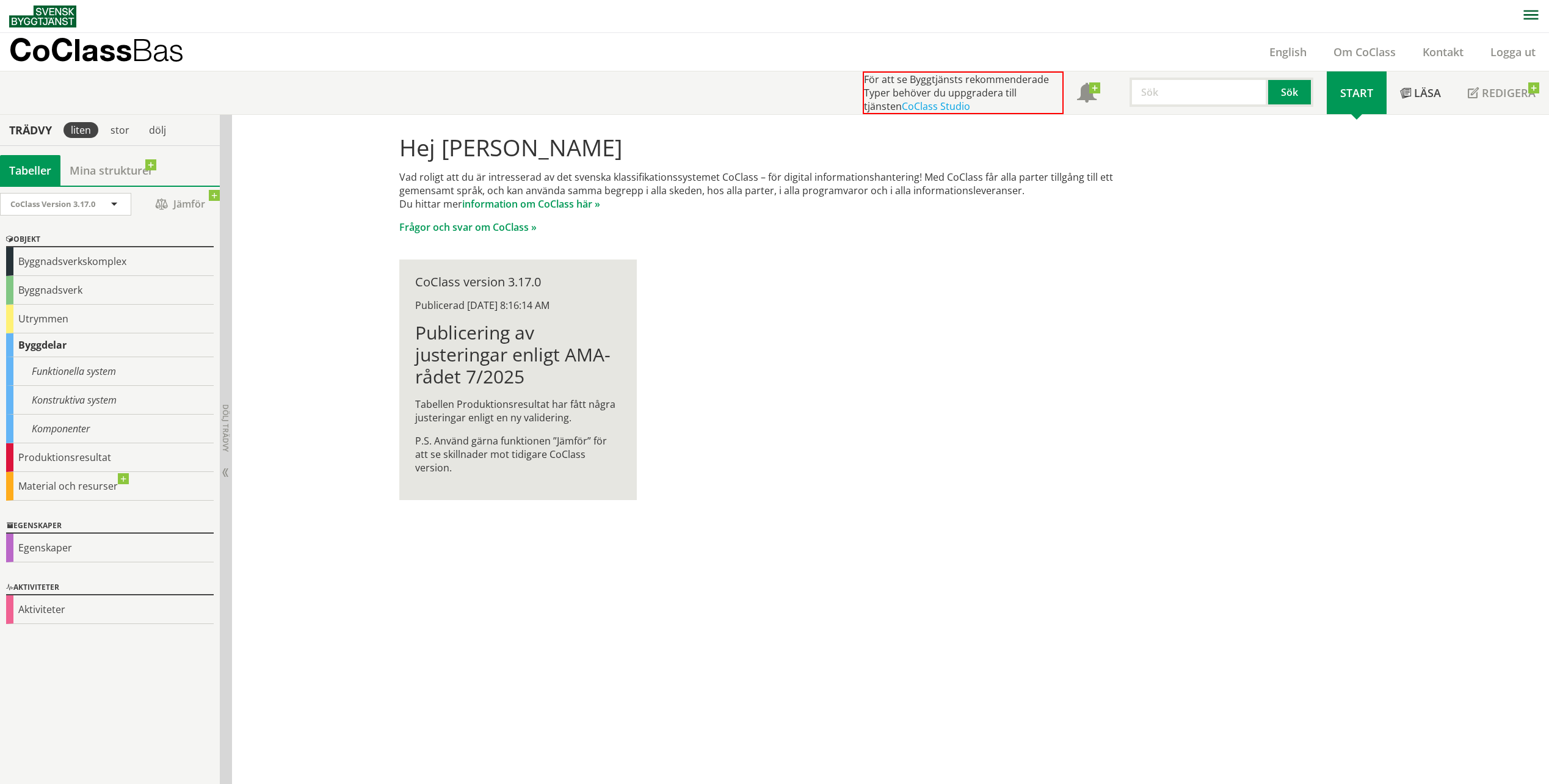
drag, startPoint x: 334, startPoint y: 303, endPoint x: 340, endPoint y: 304, distance: 6.1
drag, startPoint x: 577, startPoint y: 265, endPoint x: 580, endPoint y: 280, distance: 15.3
click at [476, 227] on link "Frågor och svar om CoClass »" at bounding box center [469, 227] width 138 height 13
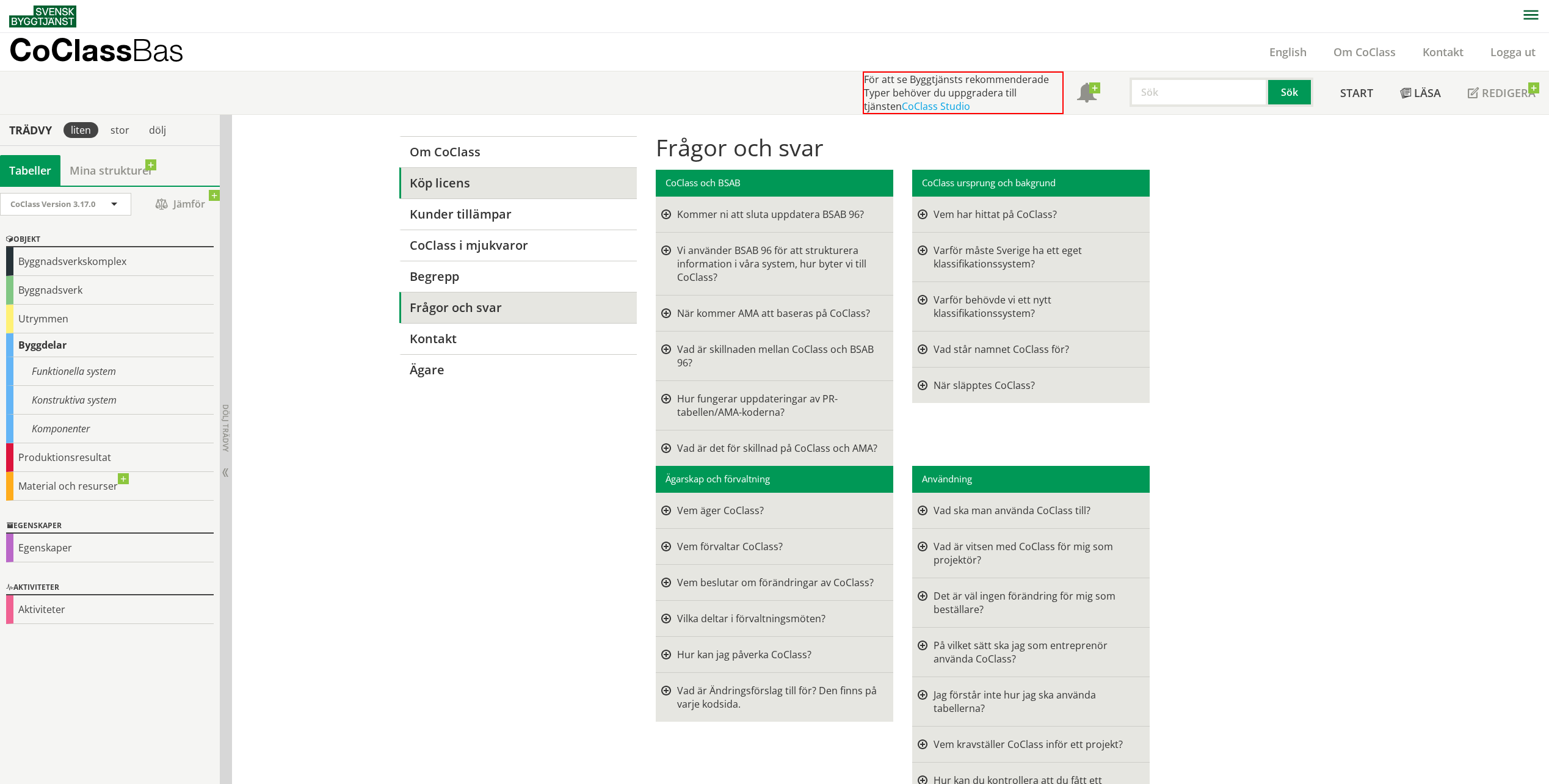
click at [438, 187] on link "Köp licens" at bounding box center [519, 182] width 238 height 31
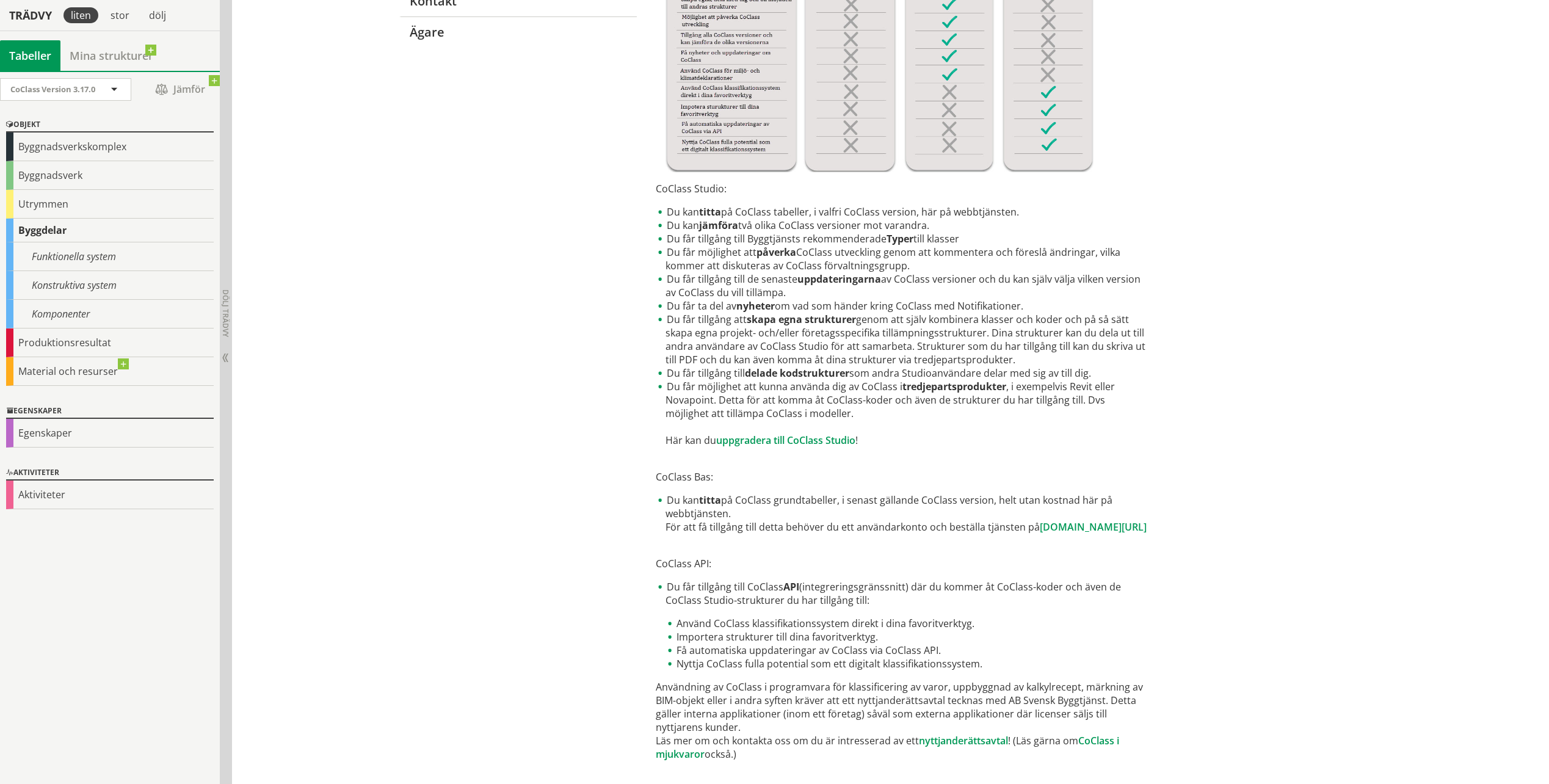
scroll to position [367, 0]
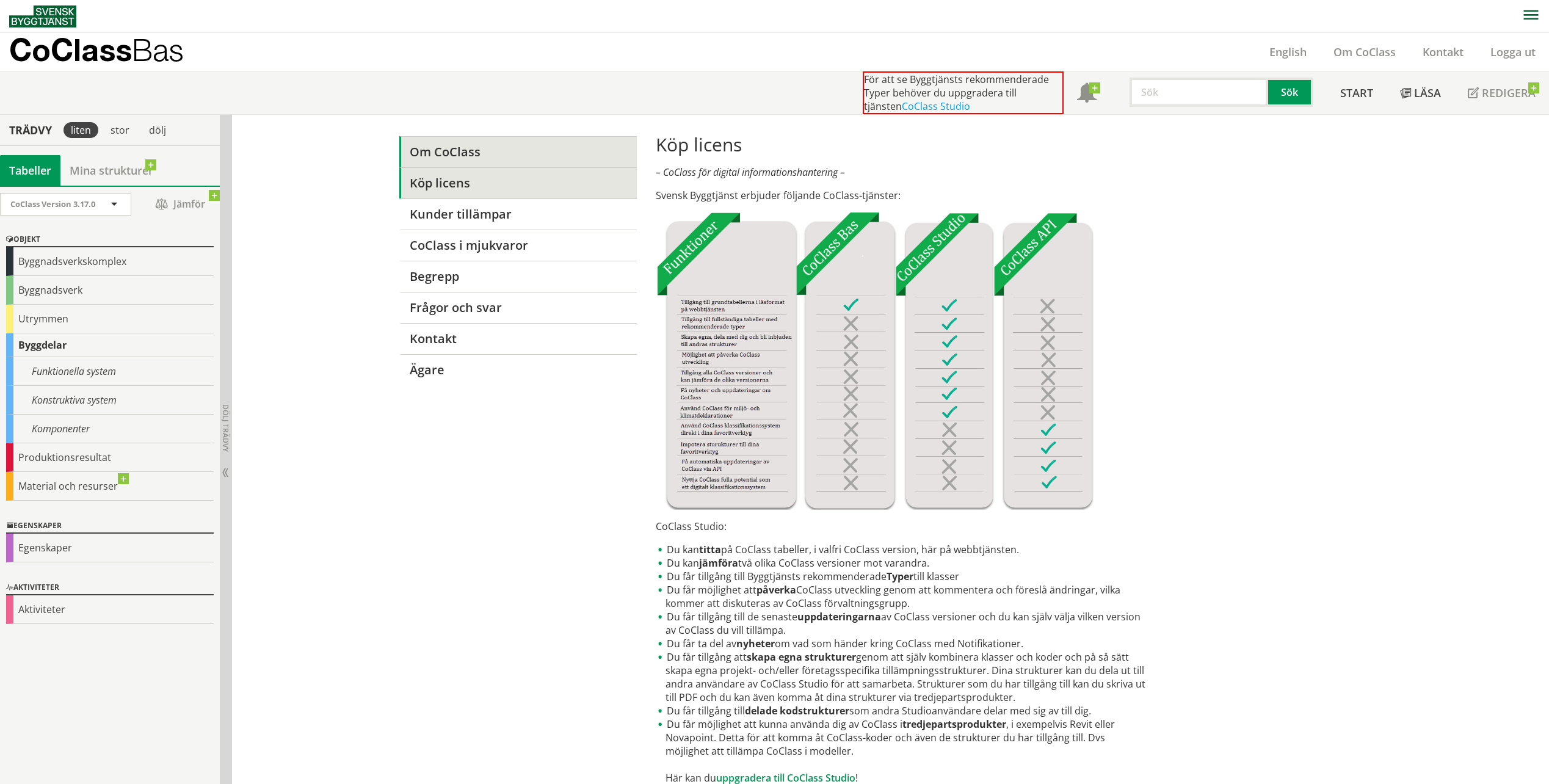
click at [446, 156] on link "Om CoClass" at bounding box center [519, 151] width 238 height 31
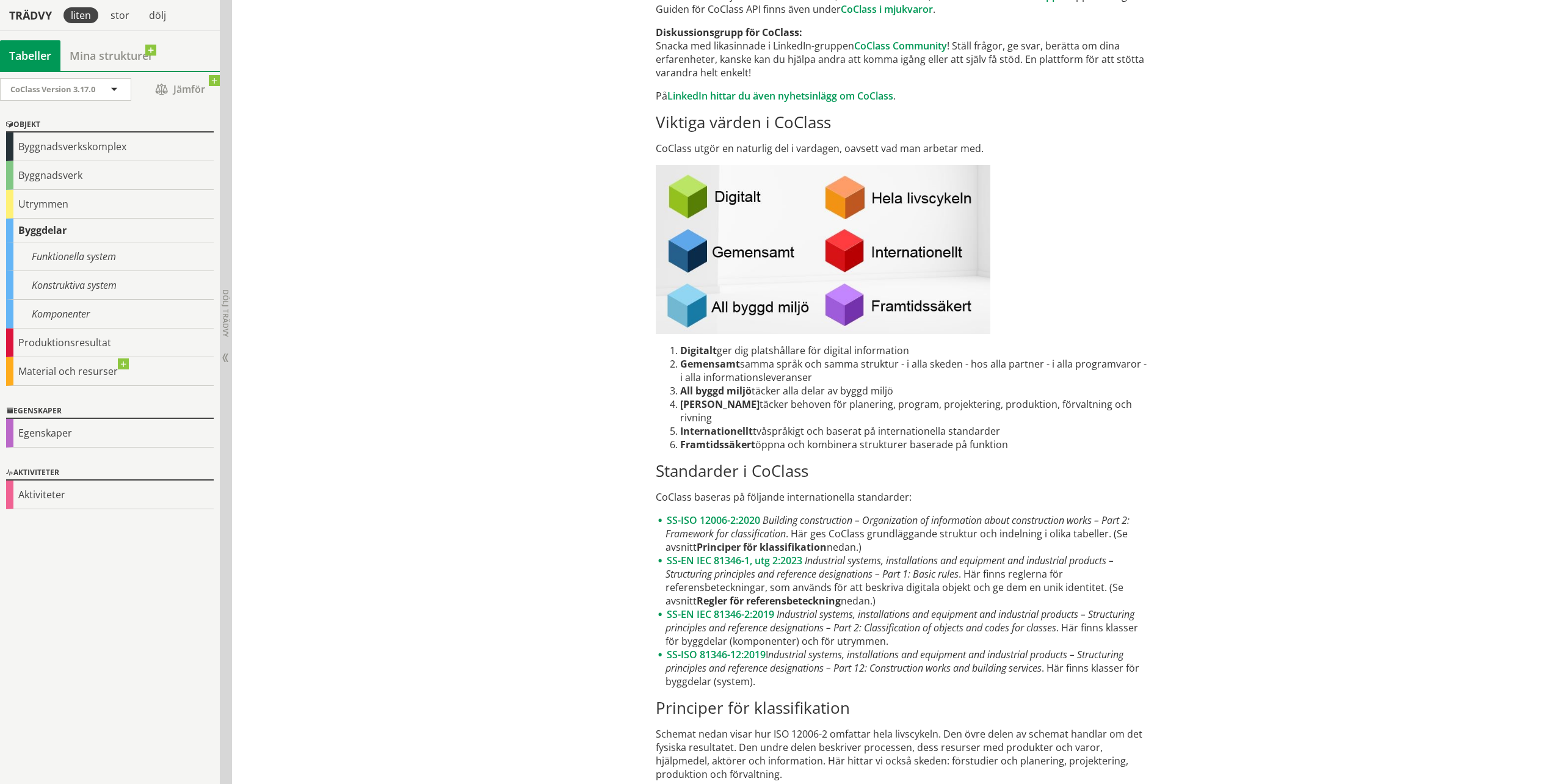
scroll to position [1283, 0]
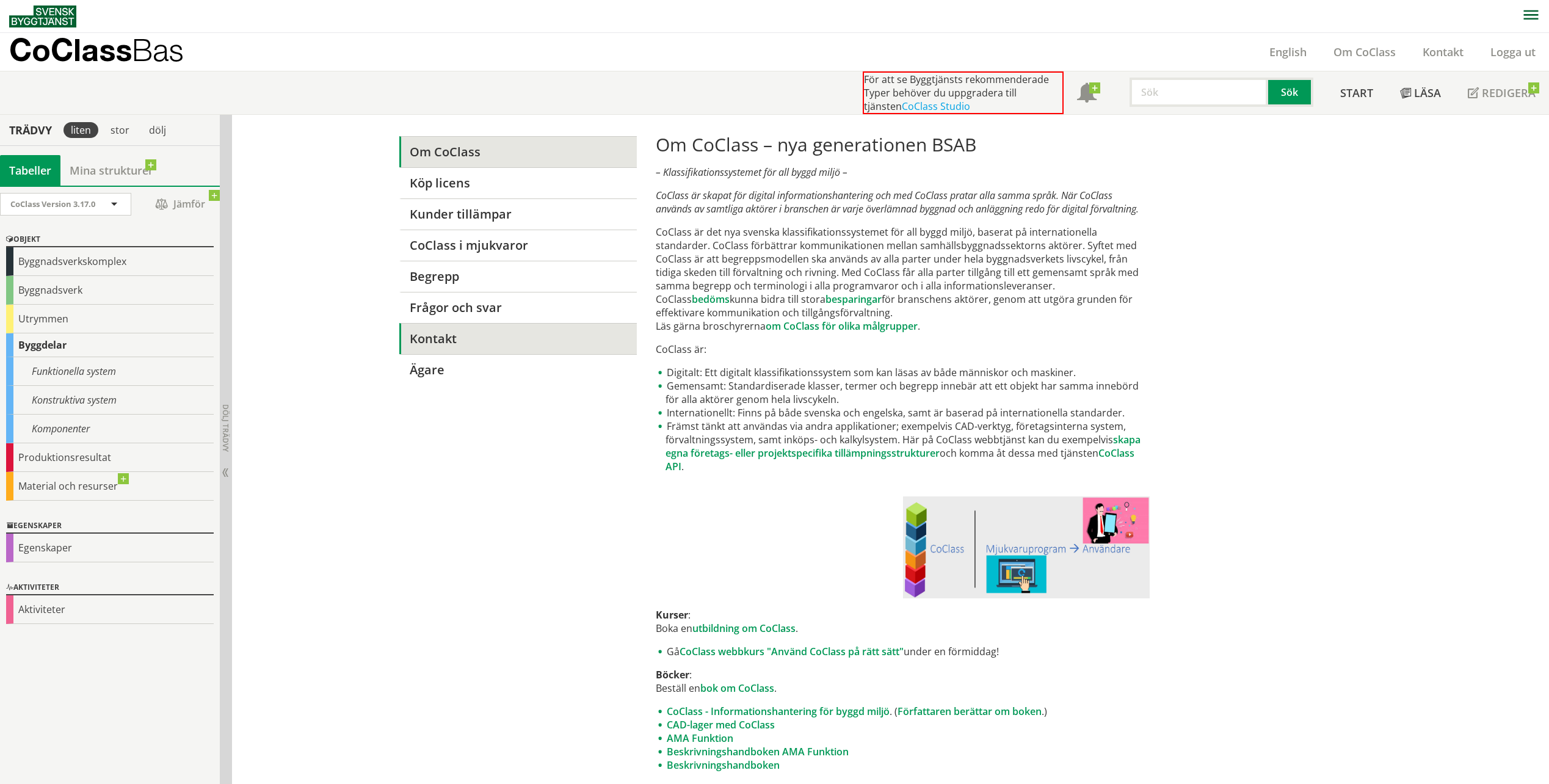
click at [443, 329] on link "Kontakt" at bounding box center [519, 338] width 238 height 31
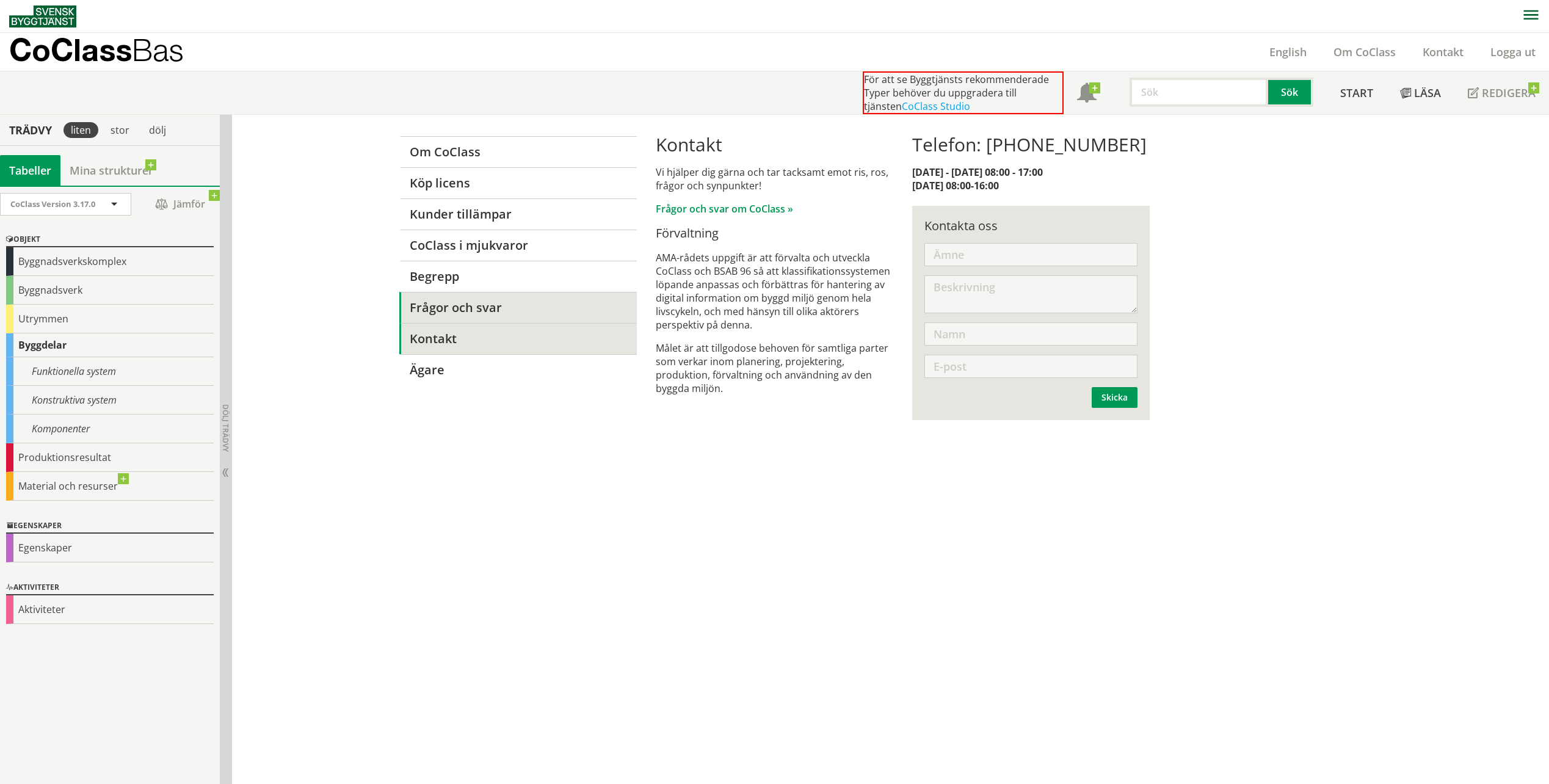
click at [478, 295] on link "Frågor och svar" at bounding box center [519, 307] width 238 height 31
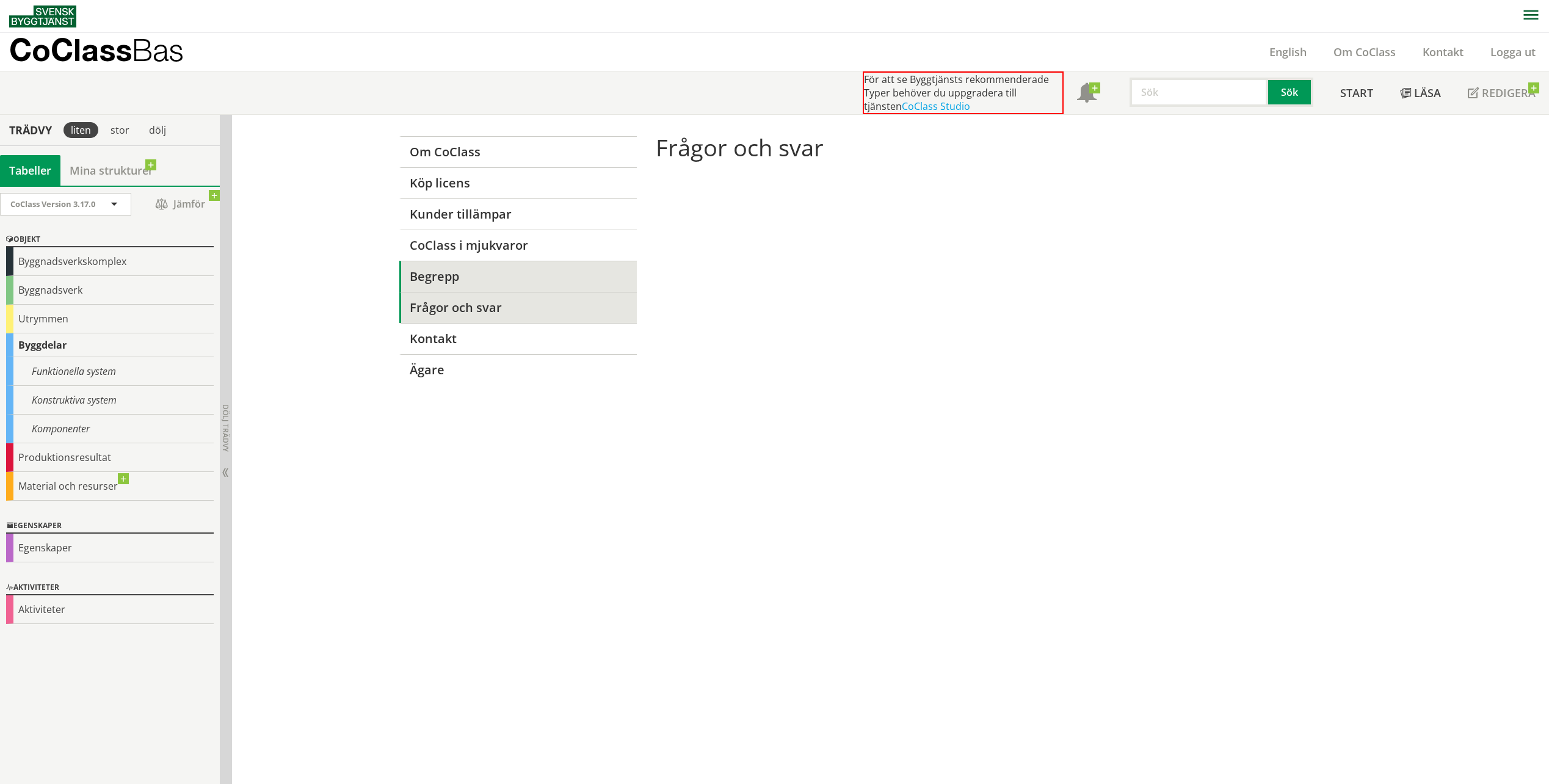
click at [471, 282] on link "Begrepp" at bounding box center [519, 276] width 238 height 31
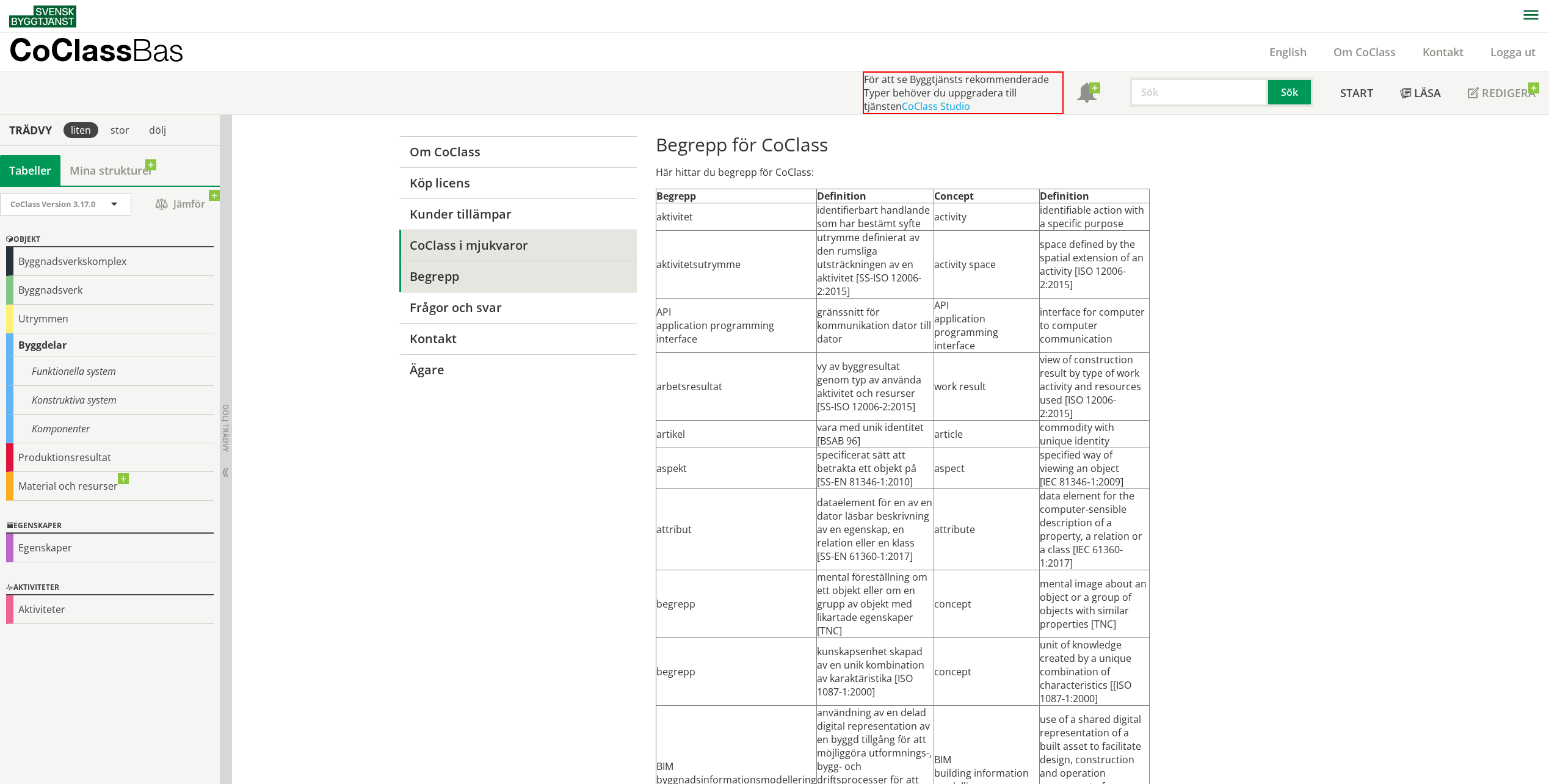
click at [486, 246] on link "CoClass i mjukvaror" at bounding box center [519, 245] width 238 height 31
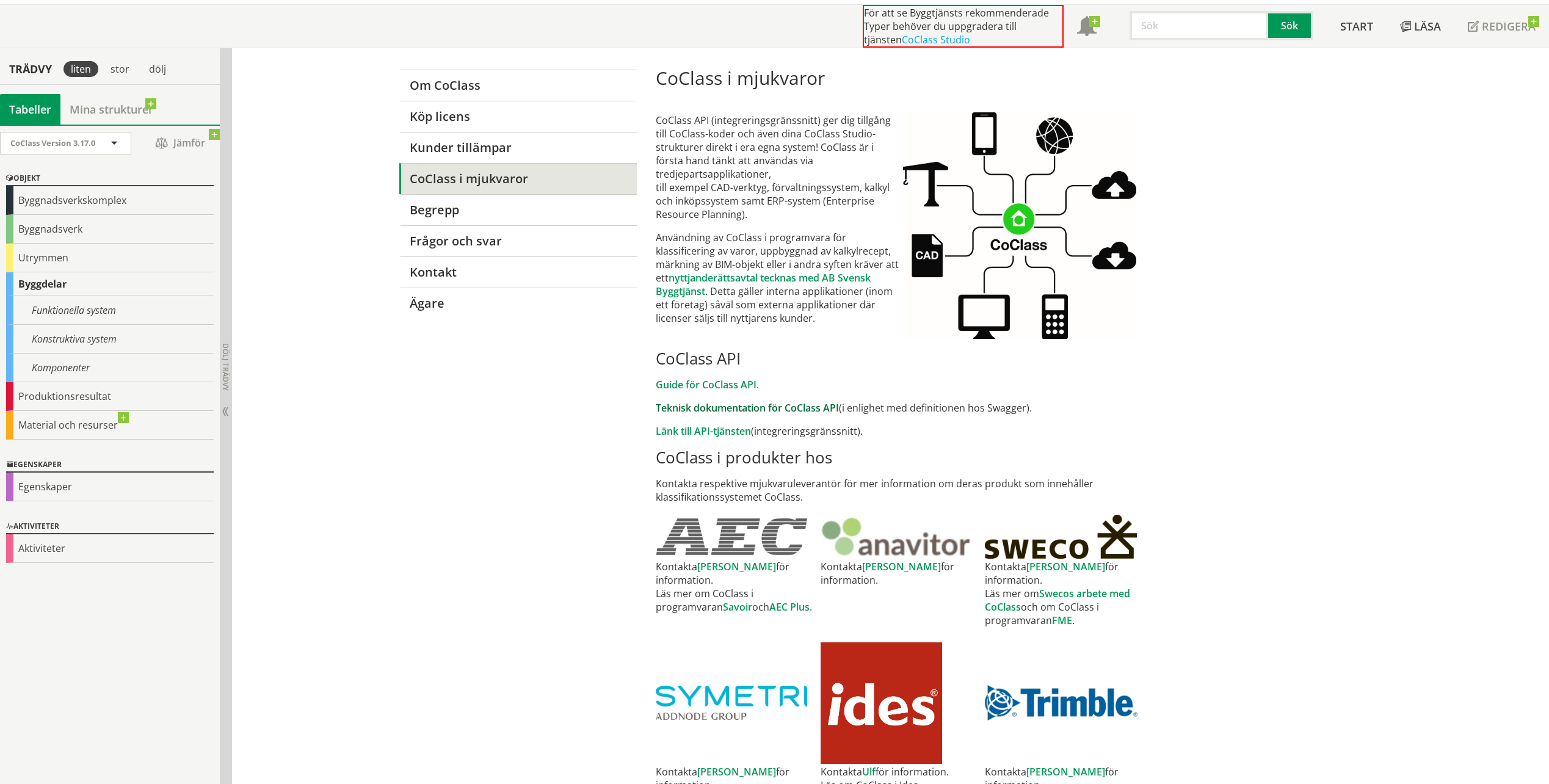
scroll to position [61, 0]
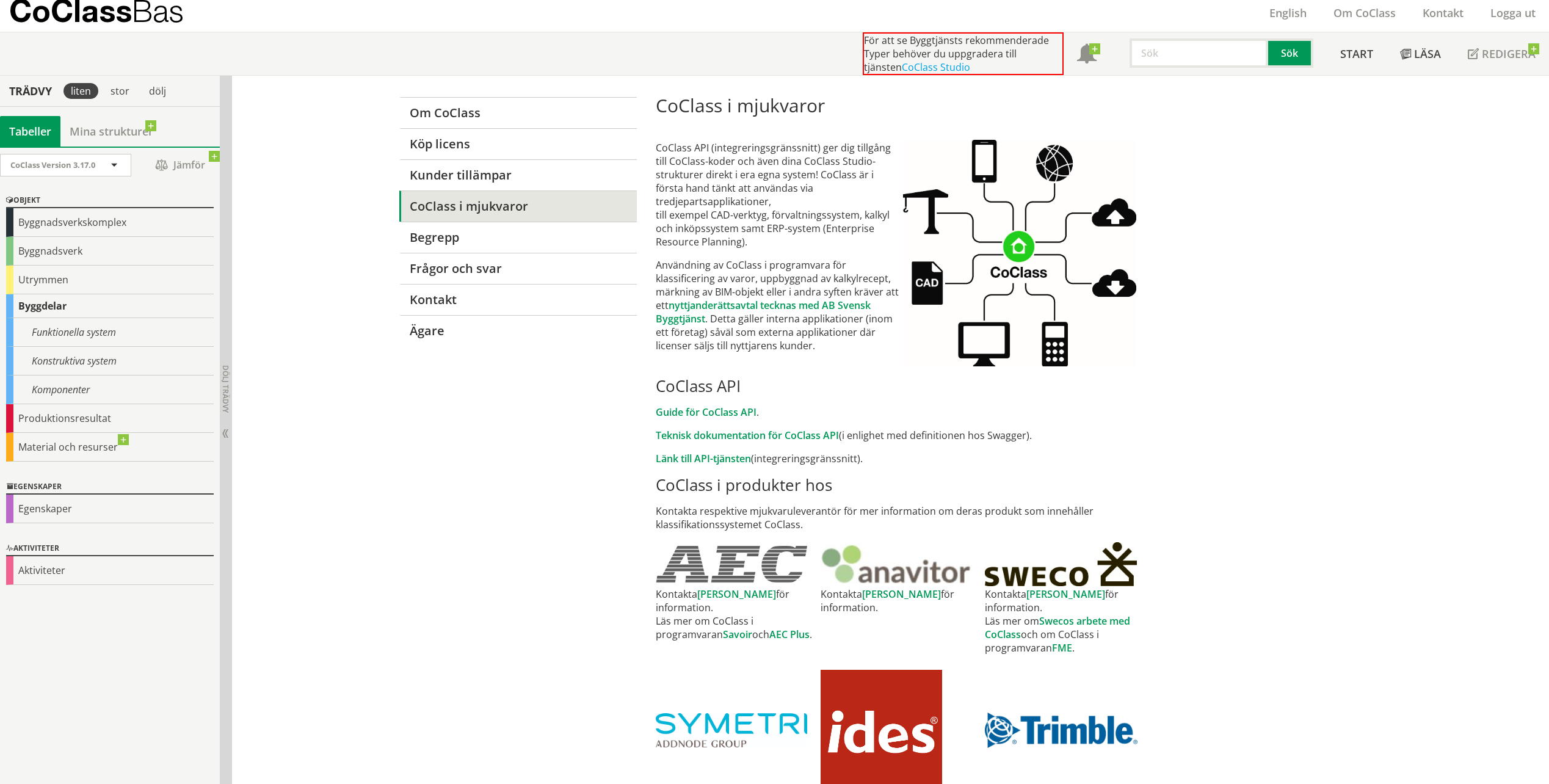
scroll to position [11, 0]
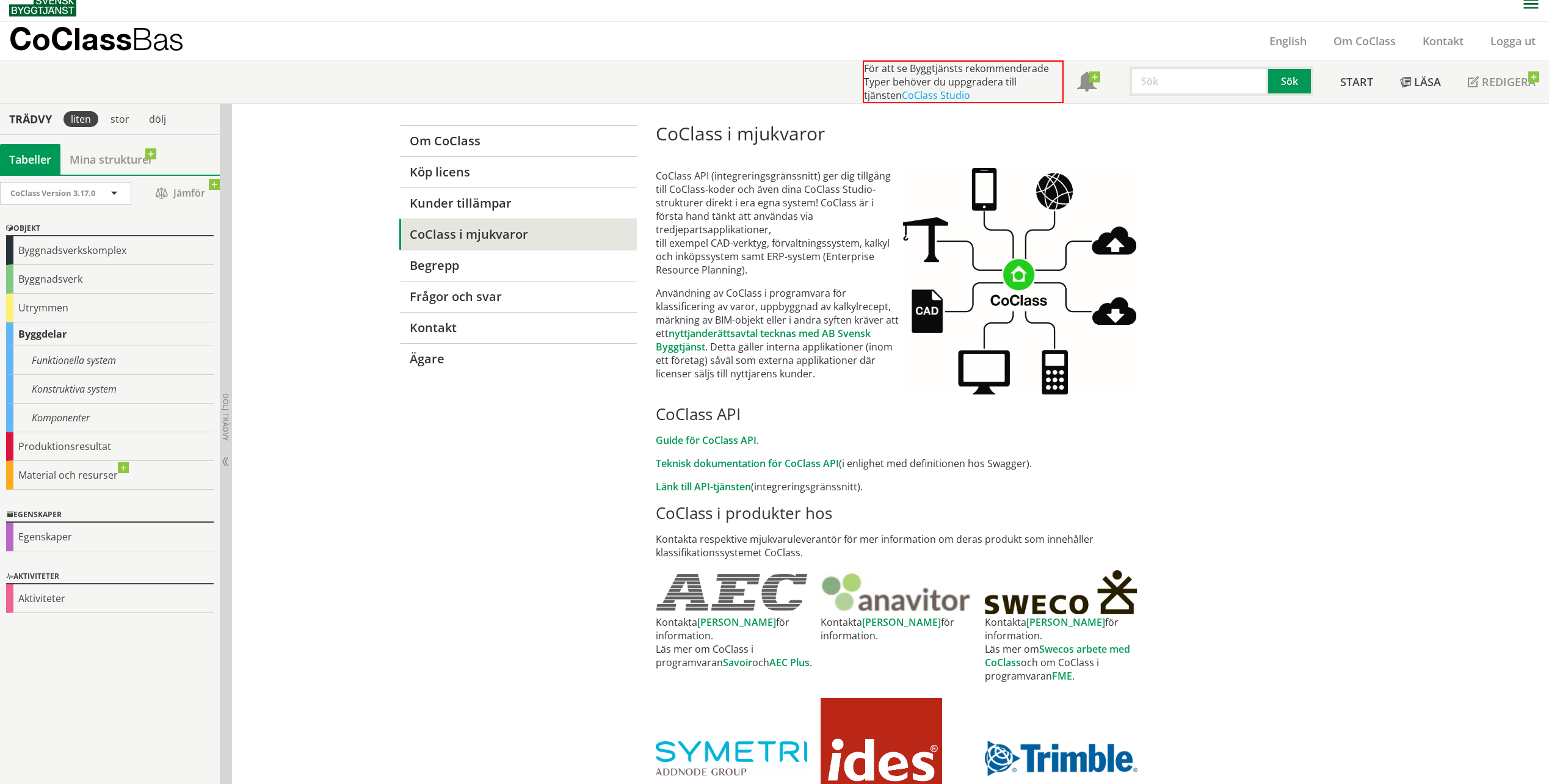
drag, startPoint x: 49, startPoint y: 450, endPoint x: 114, endPoint y: 445, distance: 65.2
click at [49, 450] on div "Produktionsresultat" at bounding box center [110, 446] width 207 height 29
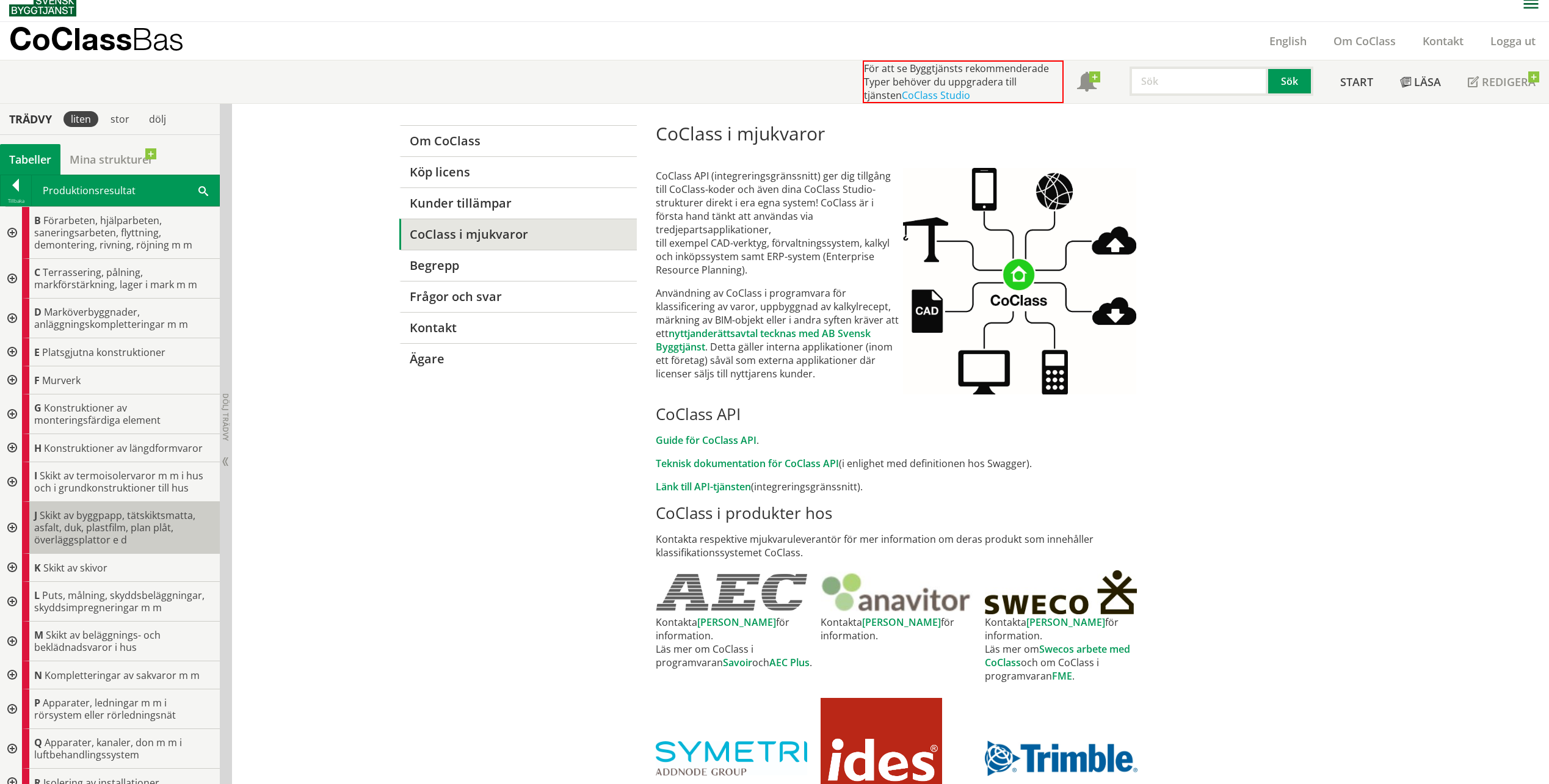
click at [72, 538] on span "Skikt av byggpapp, tätskiktsmatta, asfalt, duk, plastfilm, plan plåt, överläggs…" at bounding box center [114, 527] width 161 height 38
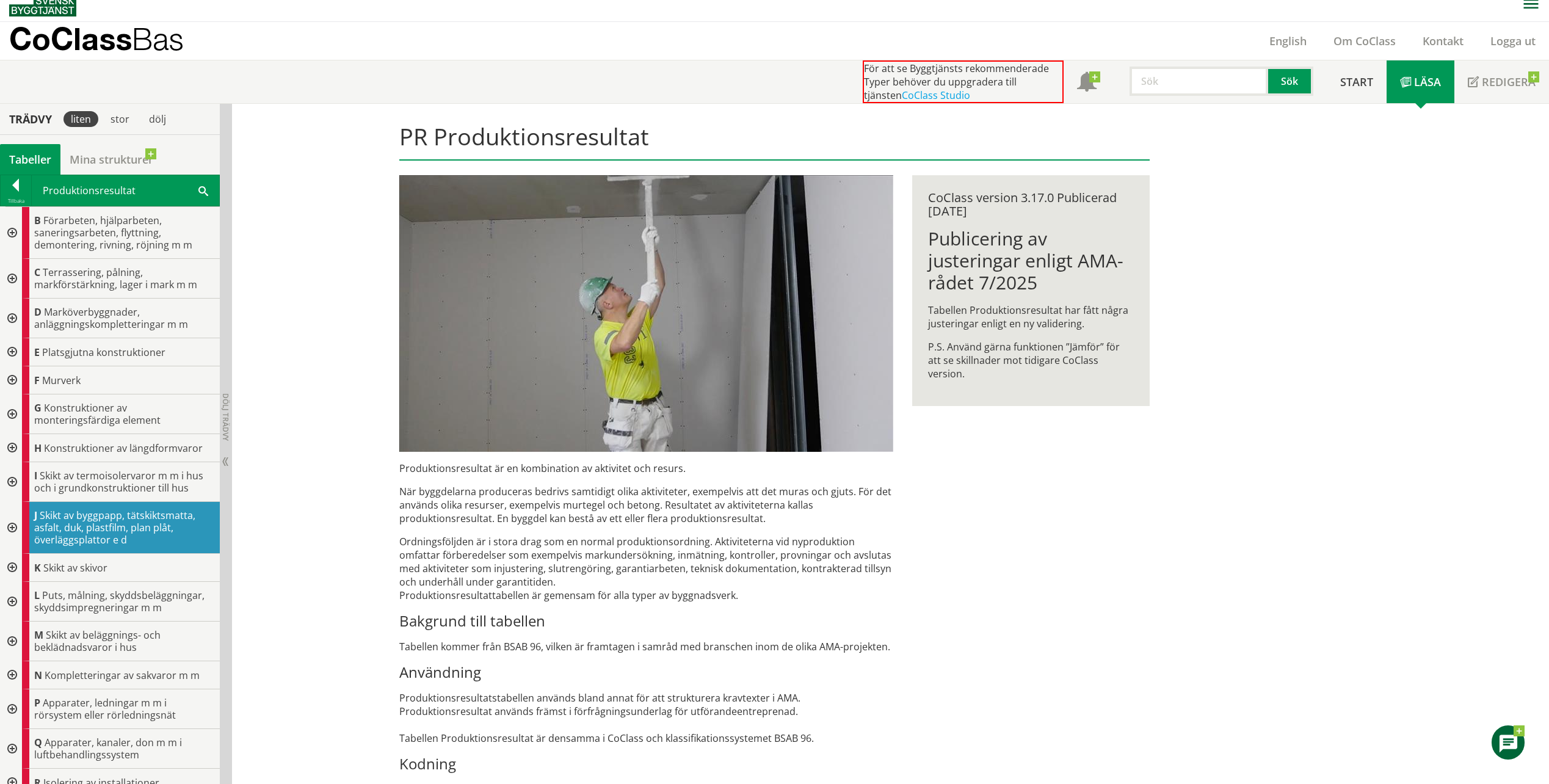
click at [11, 527] on div at bounding box center [11, 527] width 22 height 52
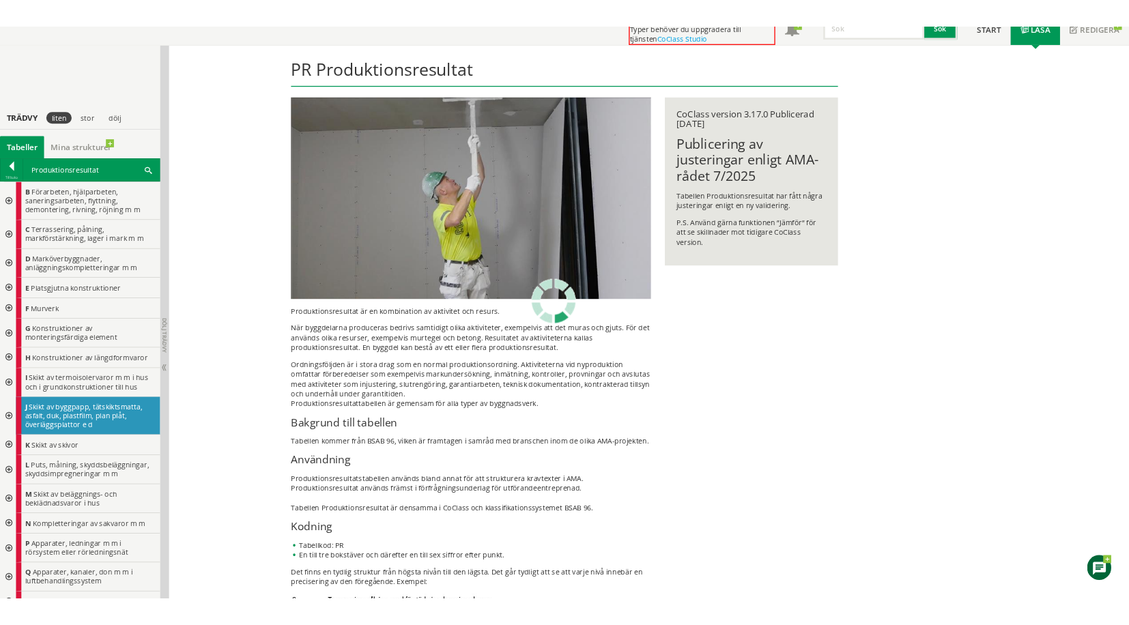
scroll to position [308, 0]
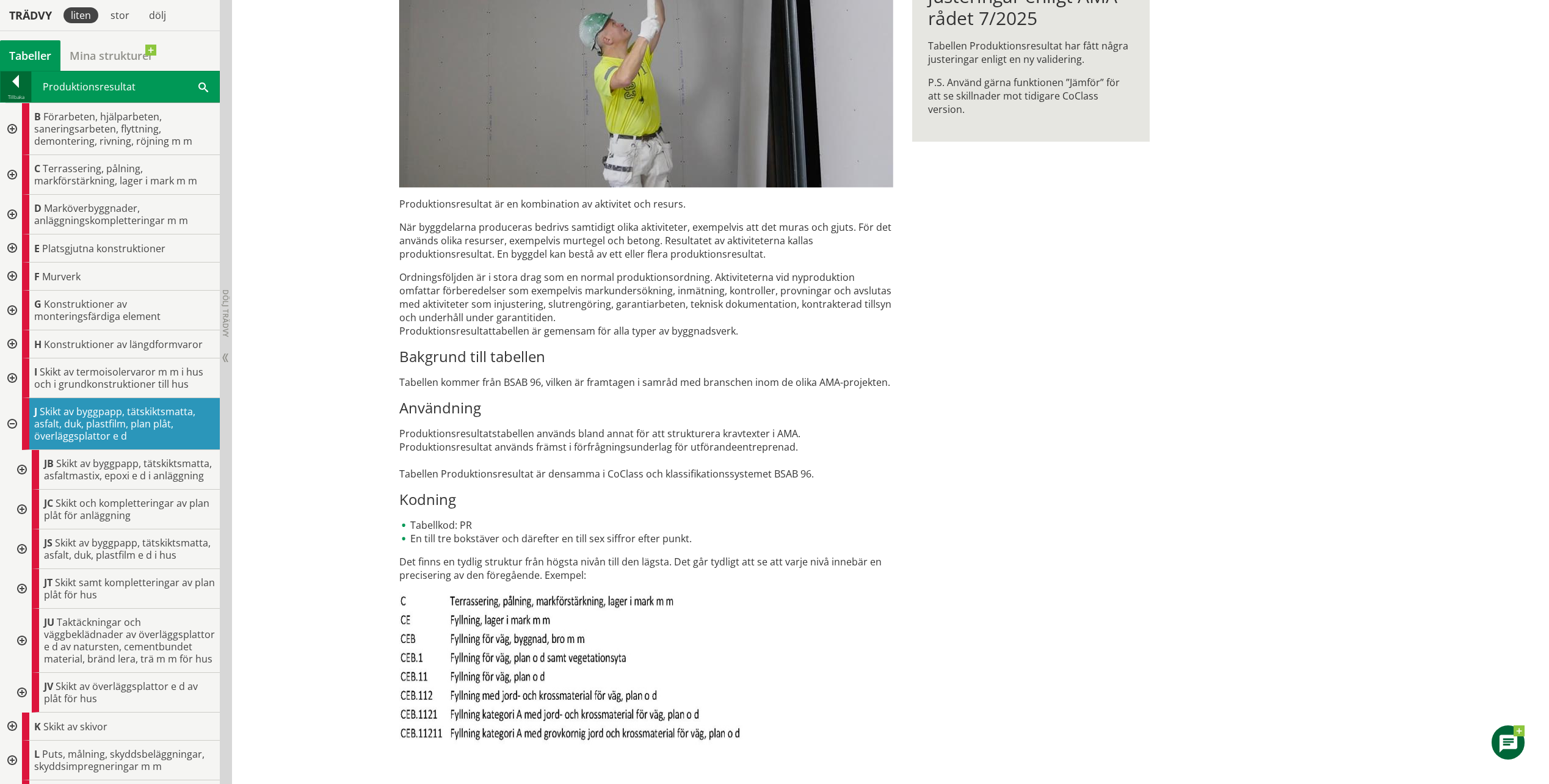
click at [10, 80] on div at bounding box center [16, 83] width 30 height 17
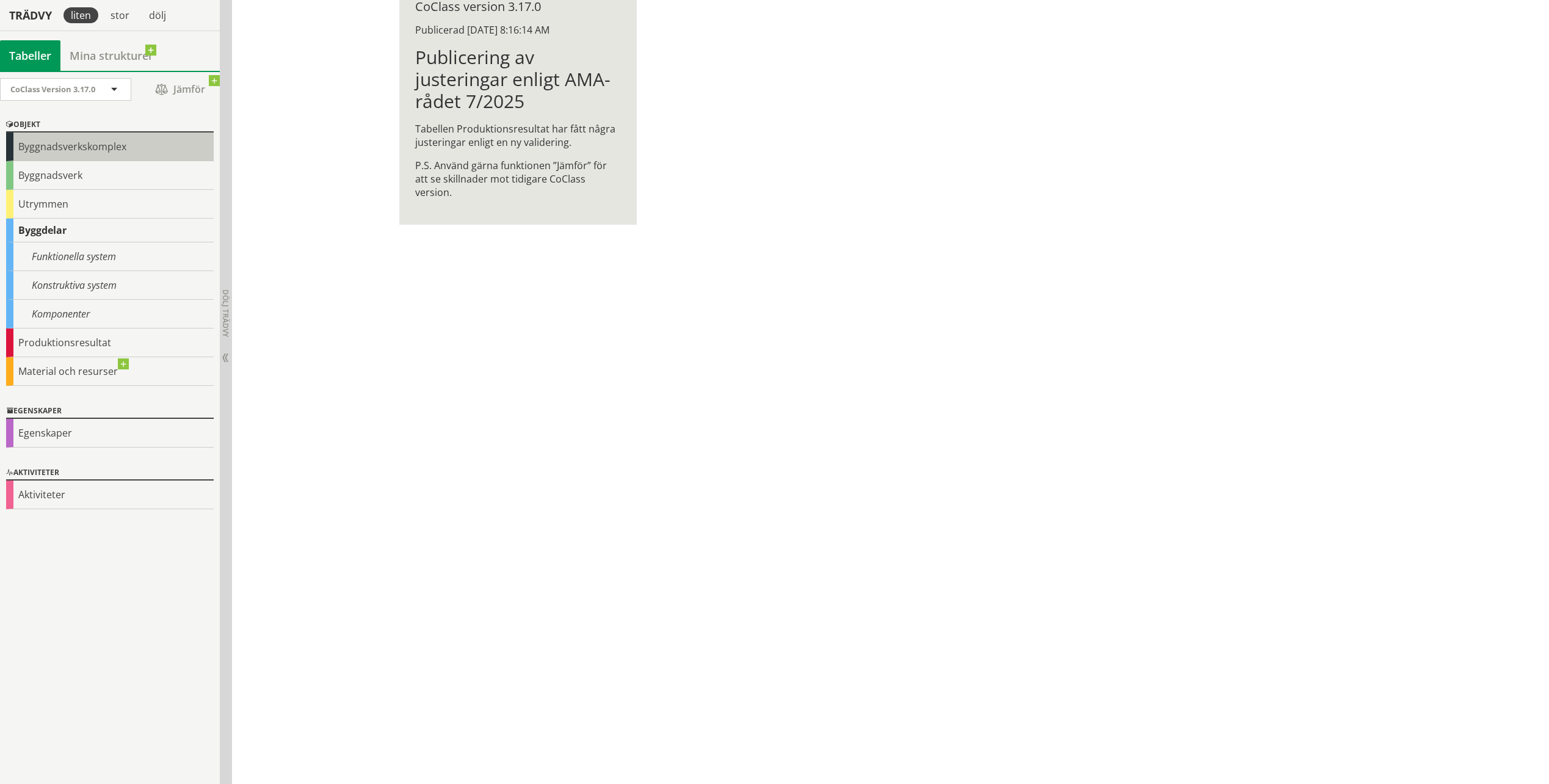
click at [101, 148] on div "Byggnadsverkskomplex" at bounding box center [110, 147] width 207 height 29
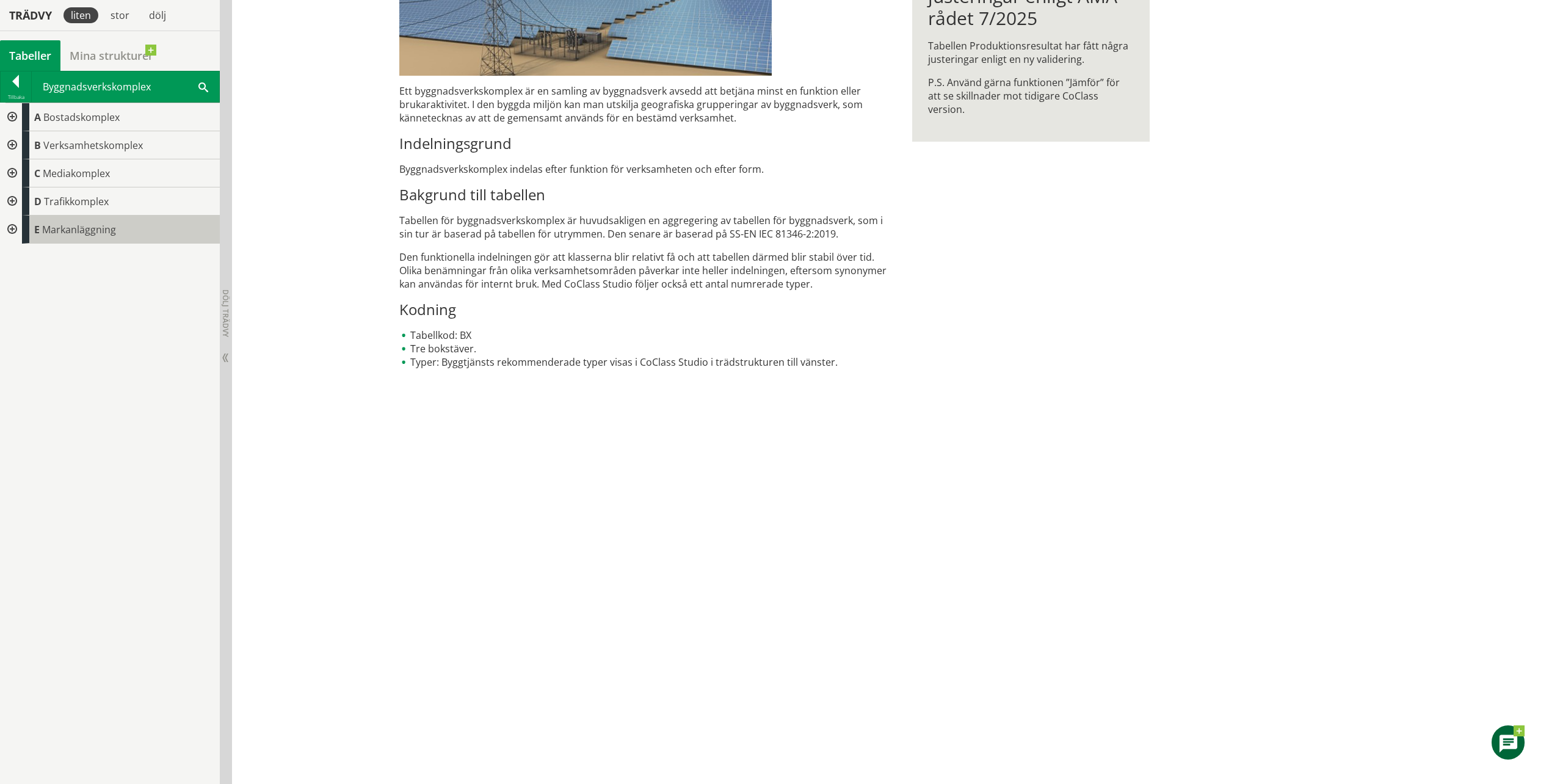
click at [70, 234] on span "Markanläggning" at bounding box center [79, 229] width 74 height 13
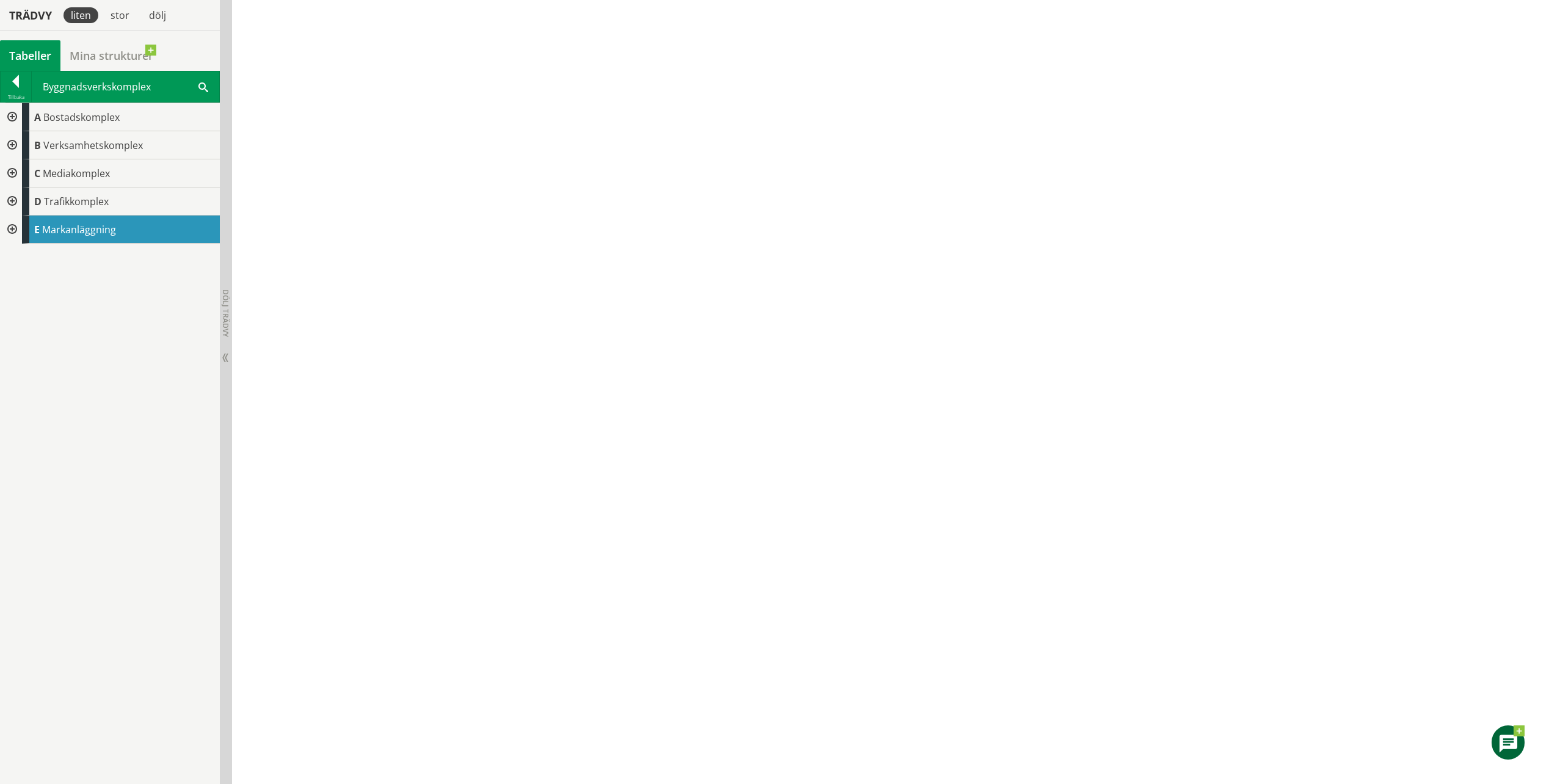
click at [10, 226] on div at bounding box center [11, 229] width 22 height 28
click at [24, 256] on div at bounding box center [21, 257] width 22 height 28
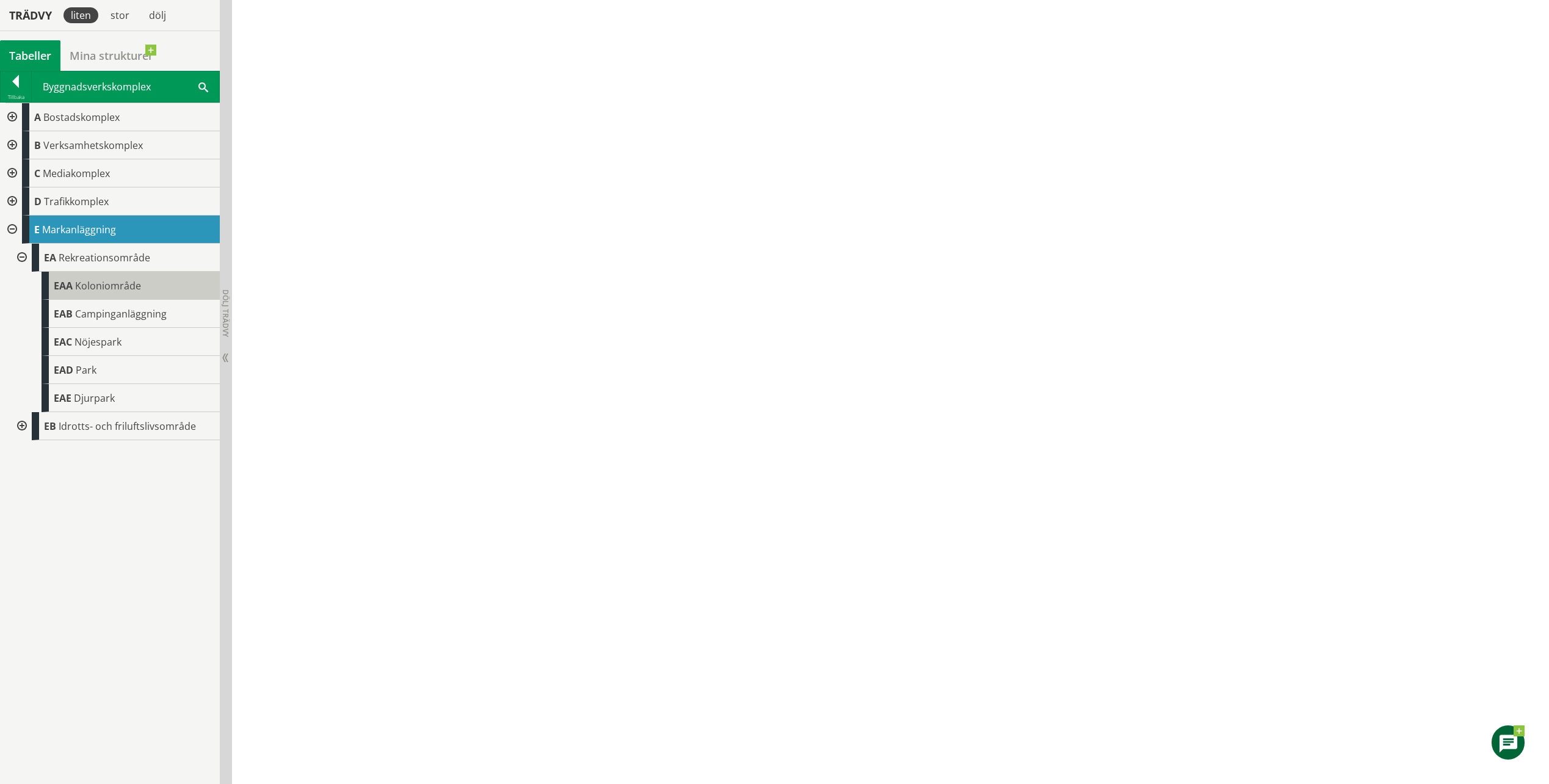
click at [93, 290] on span "Koloniområde" at bounding box center [108, 285] width 66 height 13
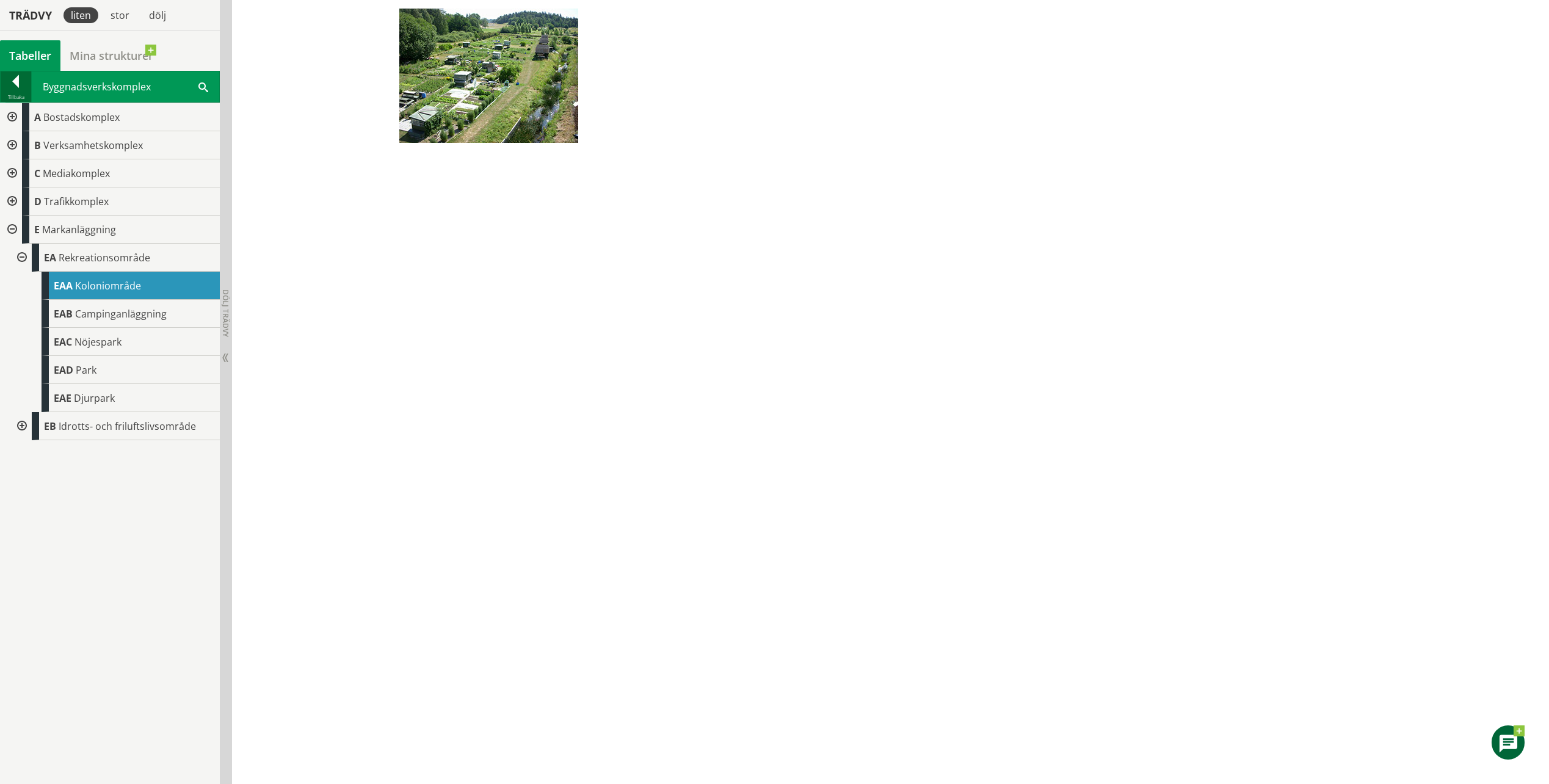
click at [19, 84] on div at bounding box center [16, 83] width 30 height 17
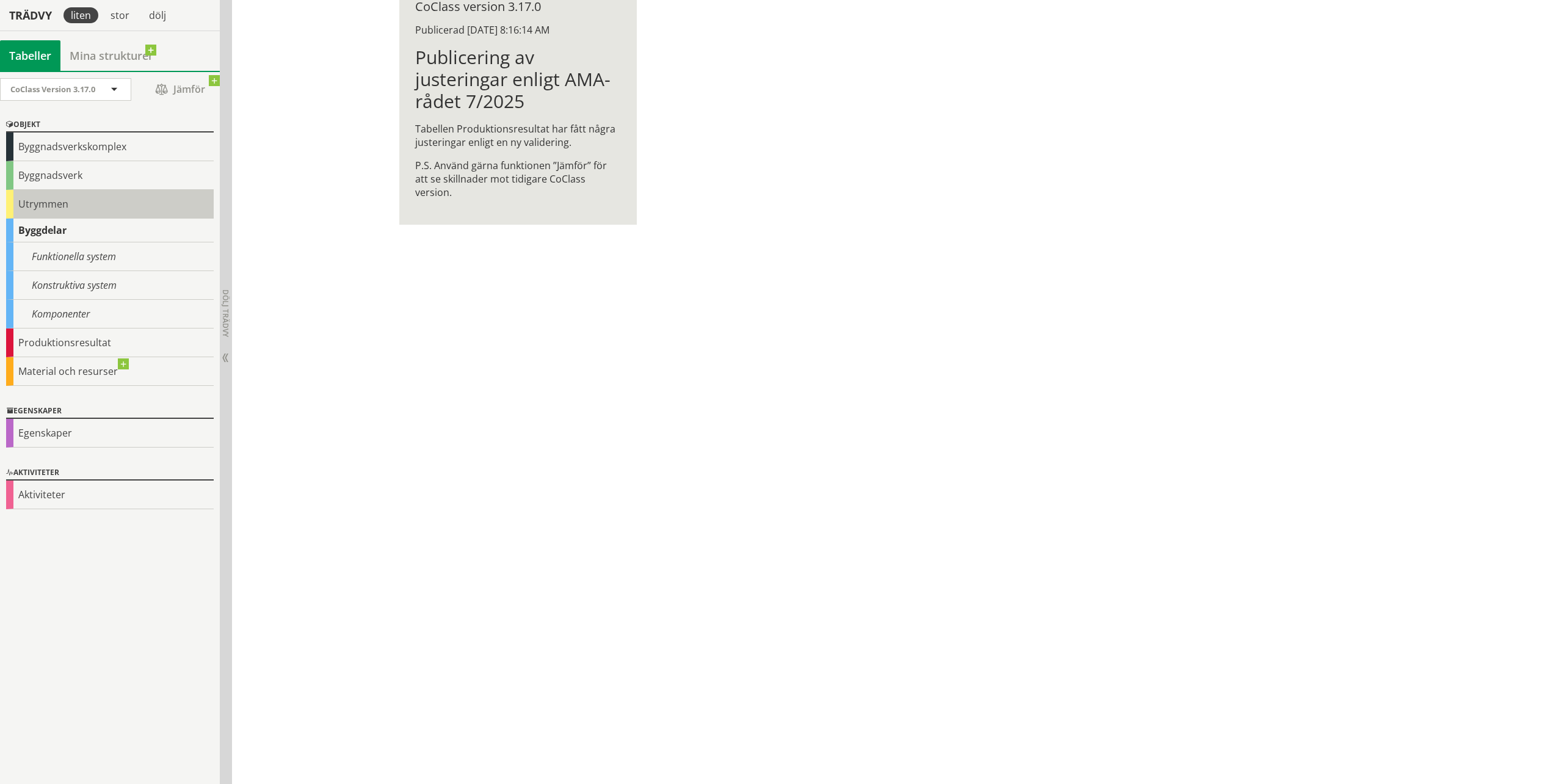
click at [63, 205] on div "Utrymmen" at bounding box center [110, 204] width 207 height 29
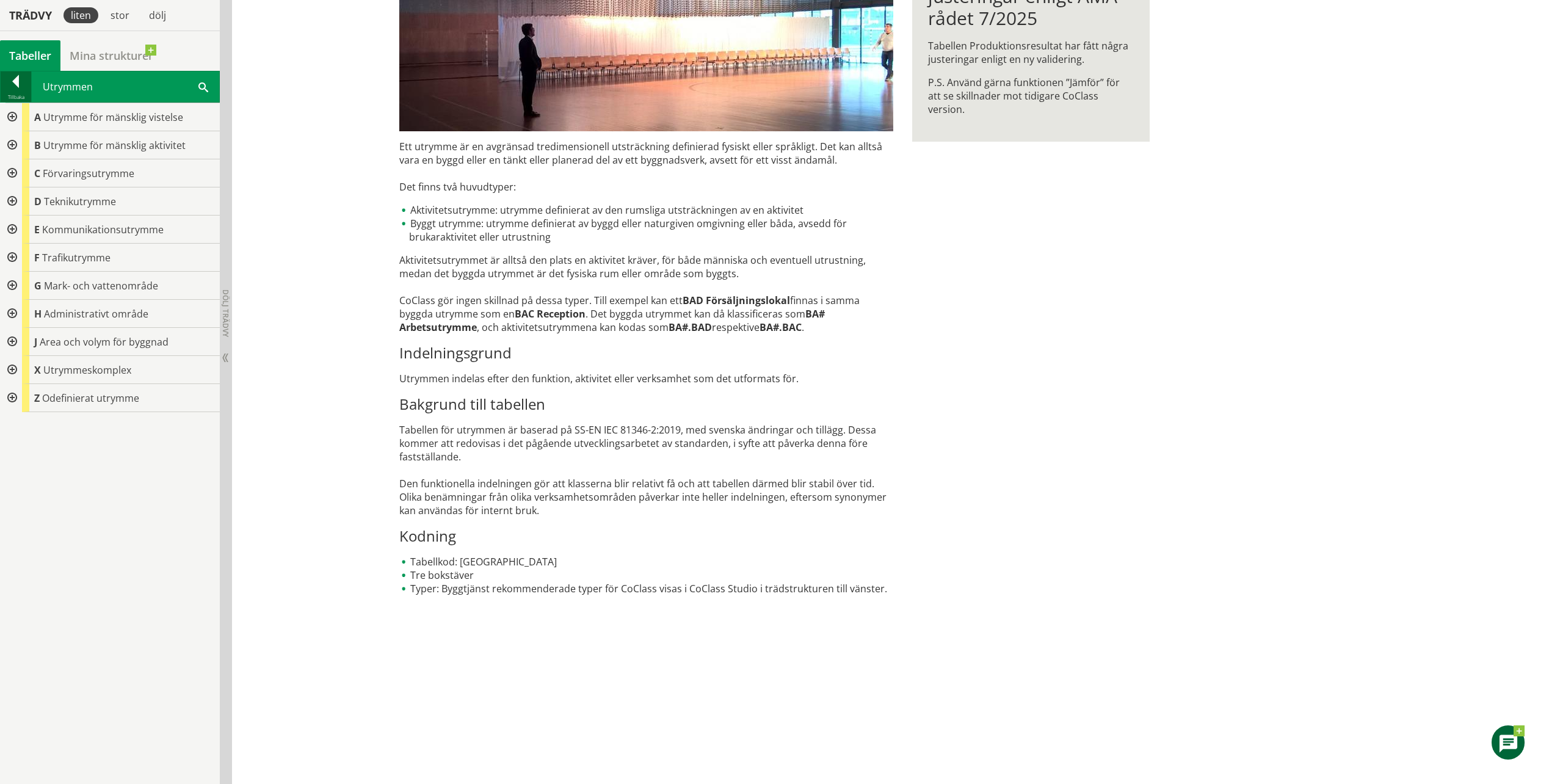
click at [16, 86] on div at bounding box center [16, 83] width 30 height 17
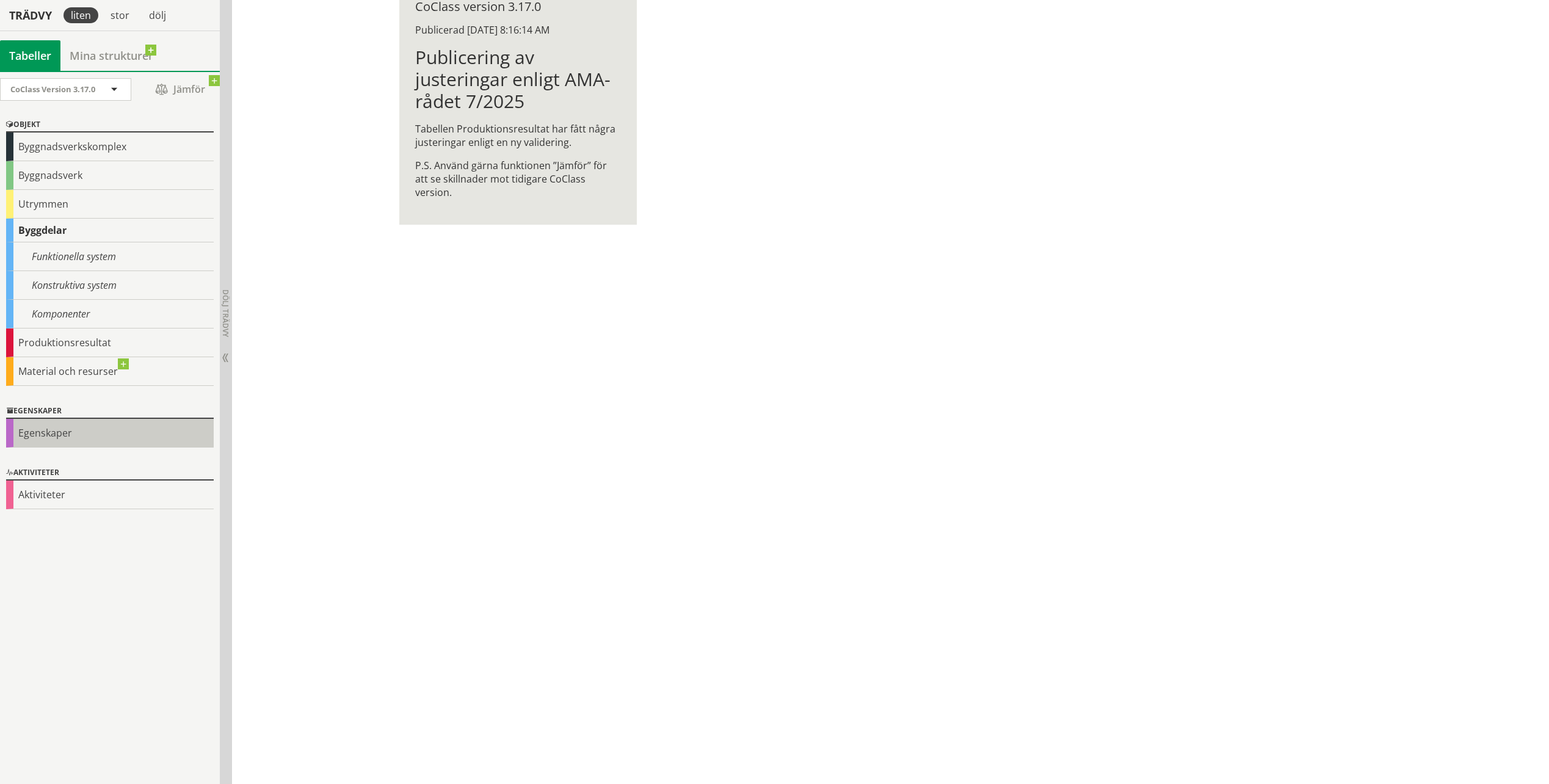
click at [39, 427] on div "Egenskaper" at bounding box center [110, 433] width 207 height 29
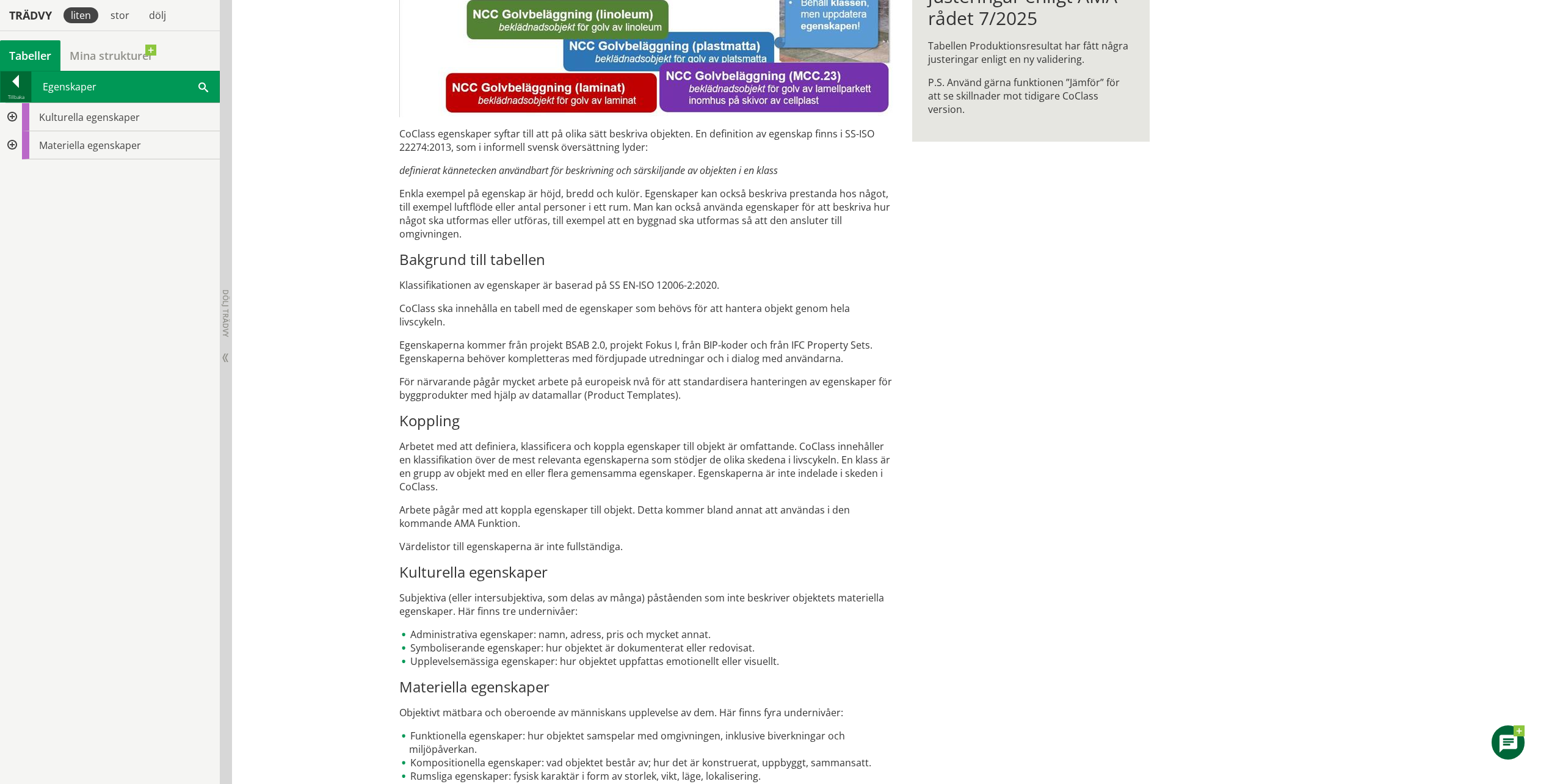
click at [13, 79] on div at bounding box center [16, 83] width 30 height 17
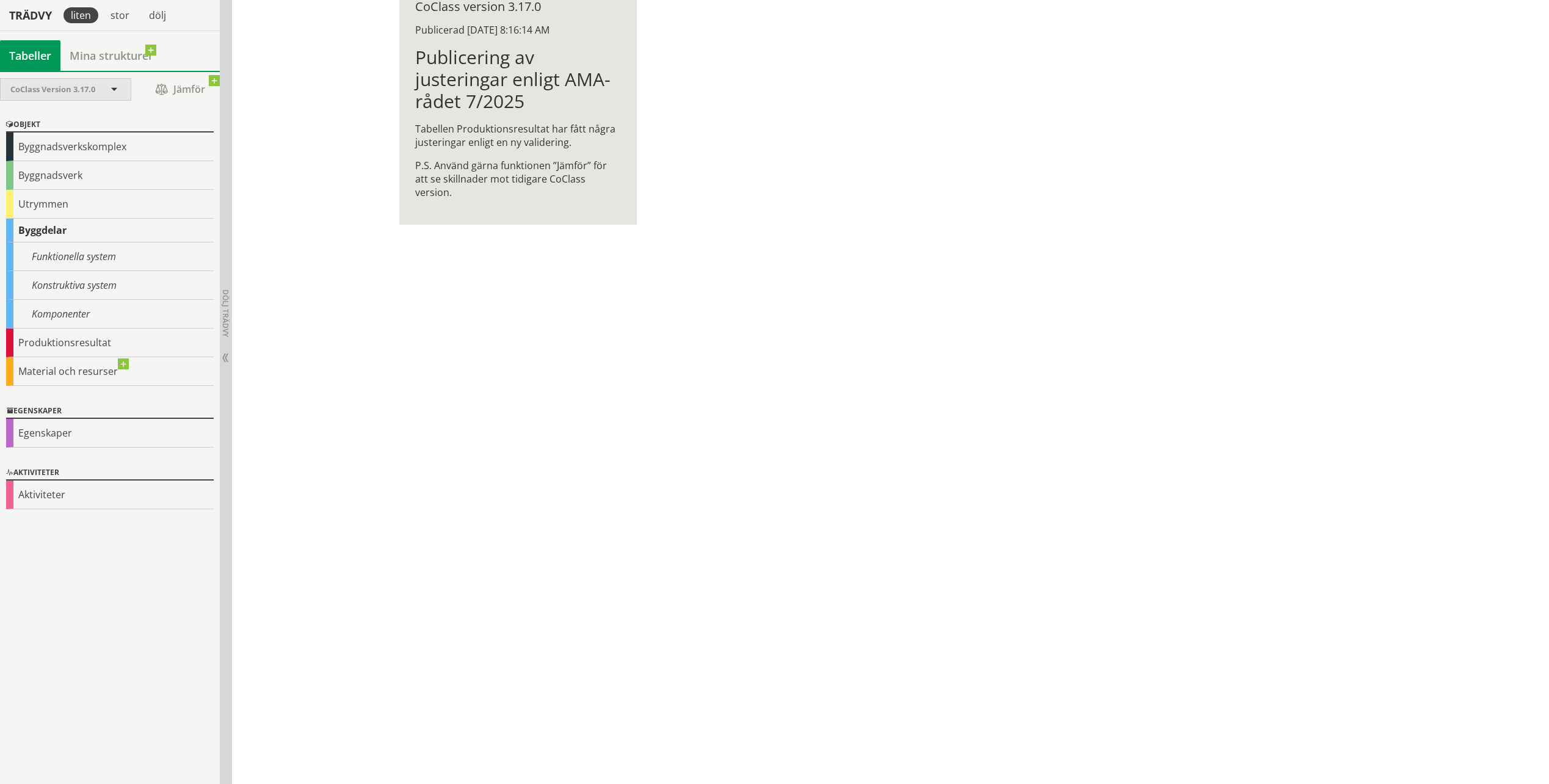
click at [121, 89] on div "CoClass Version 3.17.0" at bounding box center [65, 89] width 130 height 21
click at [116, 89] on span at bounding box center [114, 90] width 11 height 11
click at [91, 315] on div "Komponenter" at bounding box center [110, 314] width 207 height 29
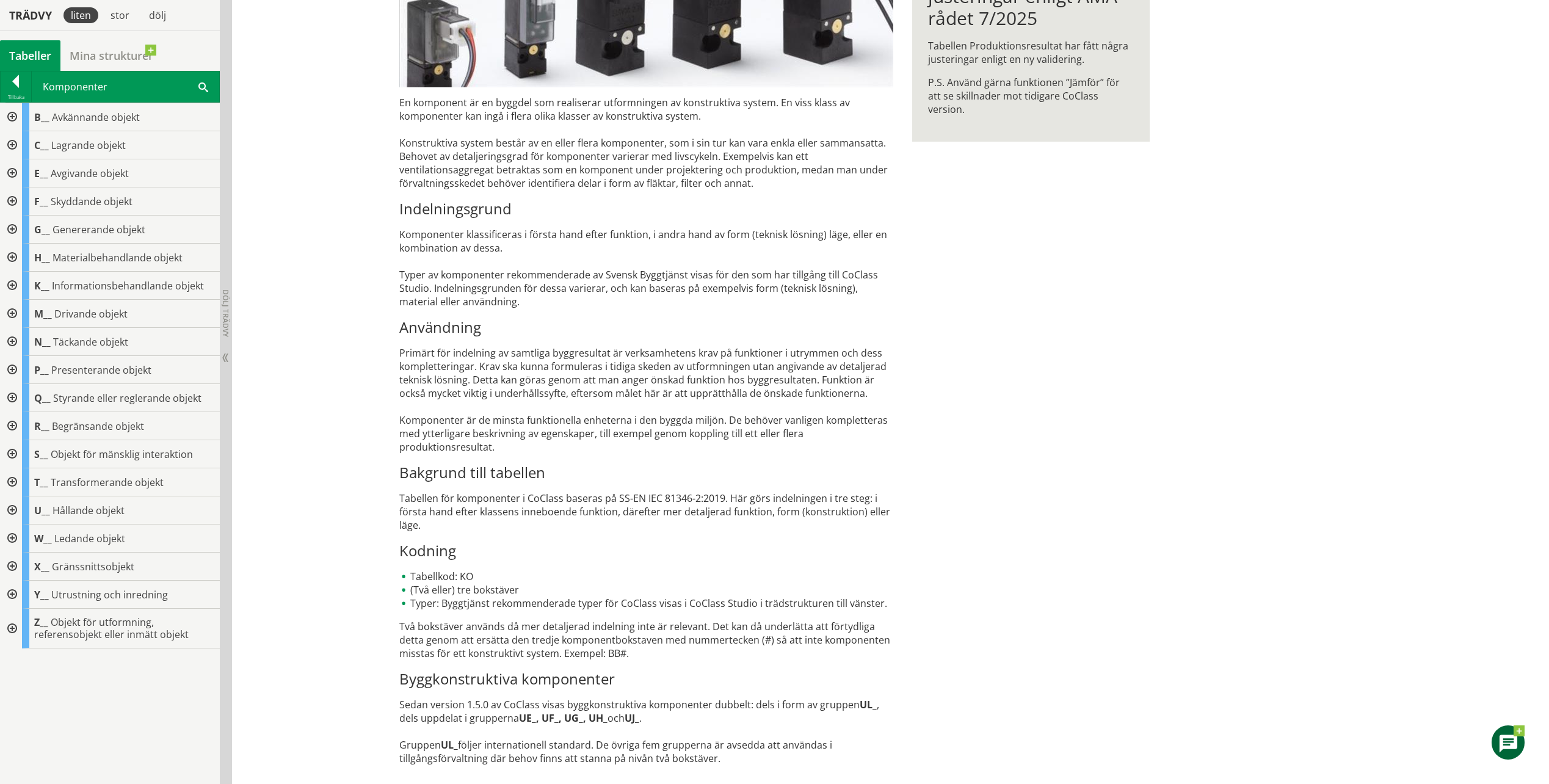
click at [123, 696] on div "B__ Avkännande objekt C__ Lagrande objekt E__ Avgivande objekt F__ Skyddande ob…" at bounding box center [110, 443] width 220 height 681
click at [19, 82] on div at bounding box center [16, 83] width 30 height 17
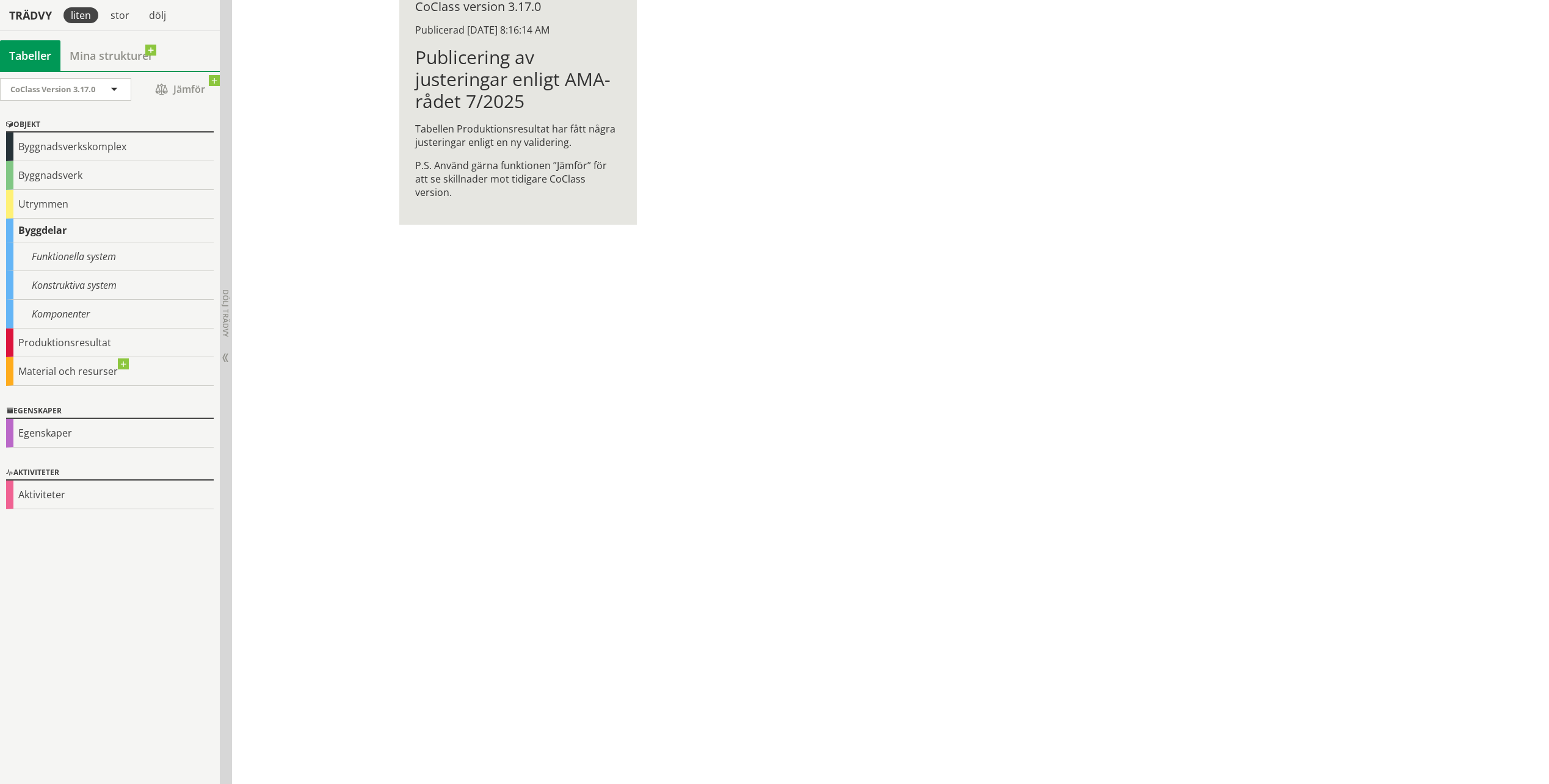
click at [360, 531] on div "Hej [PERSON_NAME] Vad roligt att du är intresserad av det svenska klassifikatio…" at bounding box center [890, 311] width 1317 height 944
click at [417, 482] on div "Hej [PERSON_NAME] Vad roligt att du är intresserad av det svenska klassifikatio…" at bounding box center [890, 311] width 1317 height 944
click at [349, 209] on div "Hej [PERSON_NAME] Vad roligt att du är intresserad av det svenska klassifikatio…" at bounding box center [890, 311] width 1317 height 944
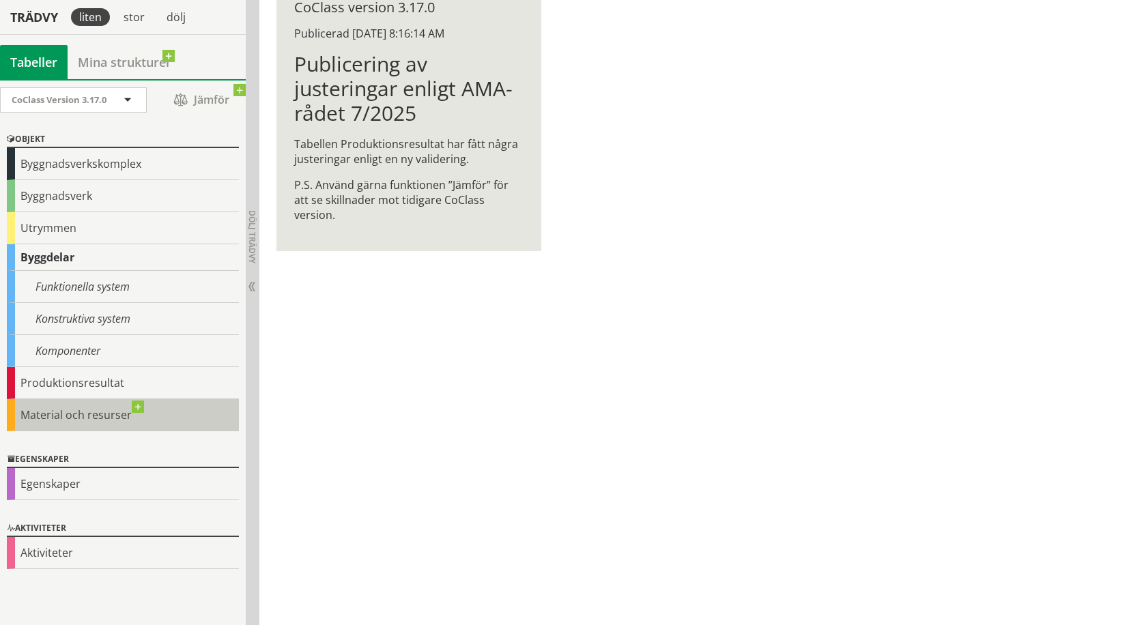
click at [166, 420] on div "Material och resurser" at bounding box center [123, 415] width 232 height 32
click at [417, 395] on div "Hej [PERSON_NAME] Vad roligt att du är intresserad av det svenska klassifikatio…" at bounding box center [694, 222] width 870 height 805
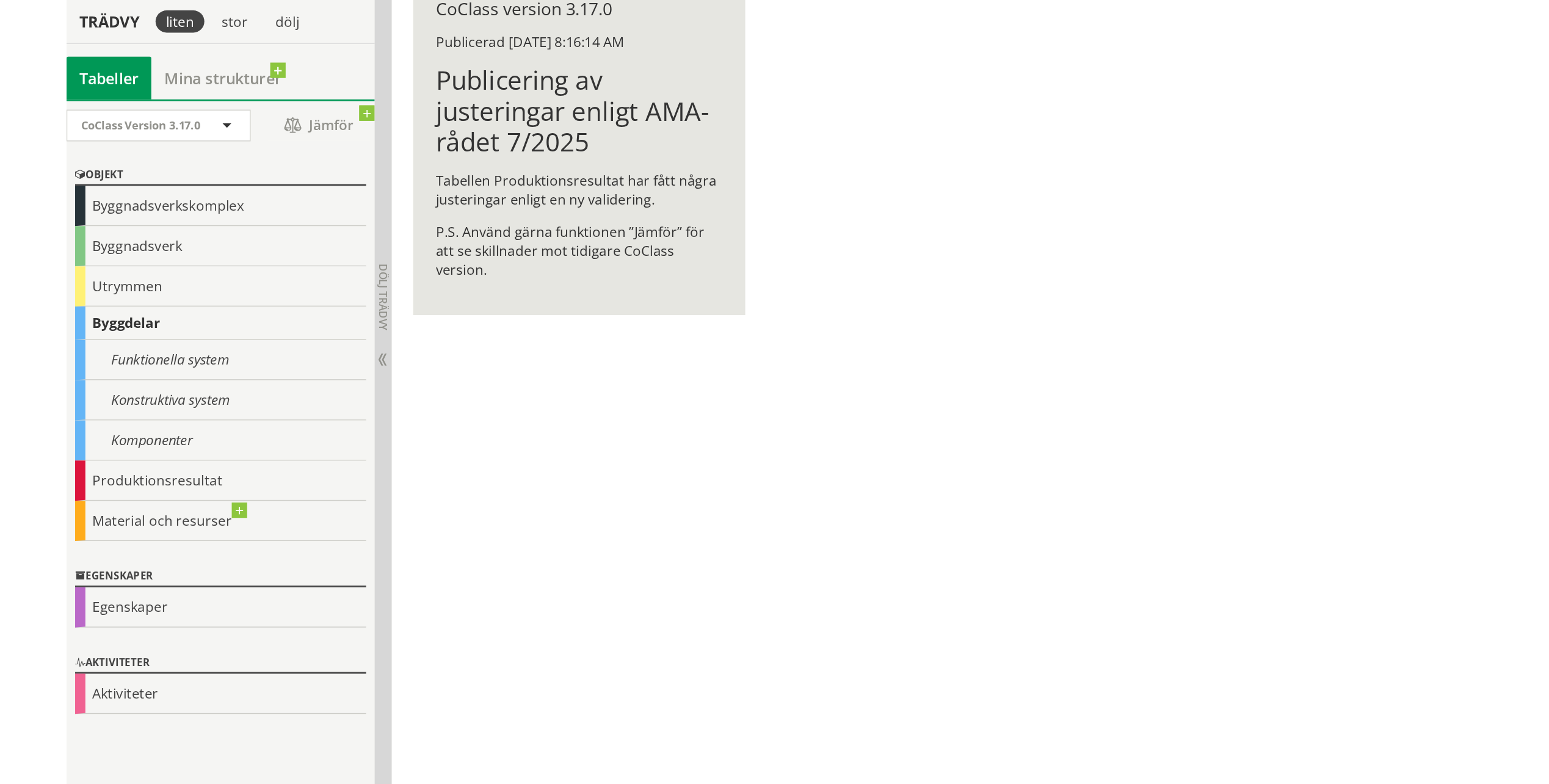
scroll to position [1, 0]
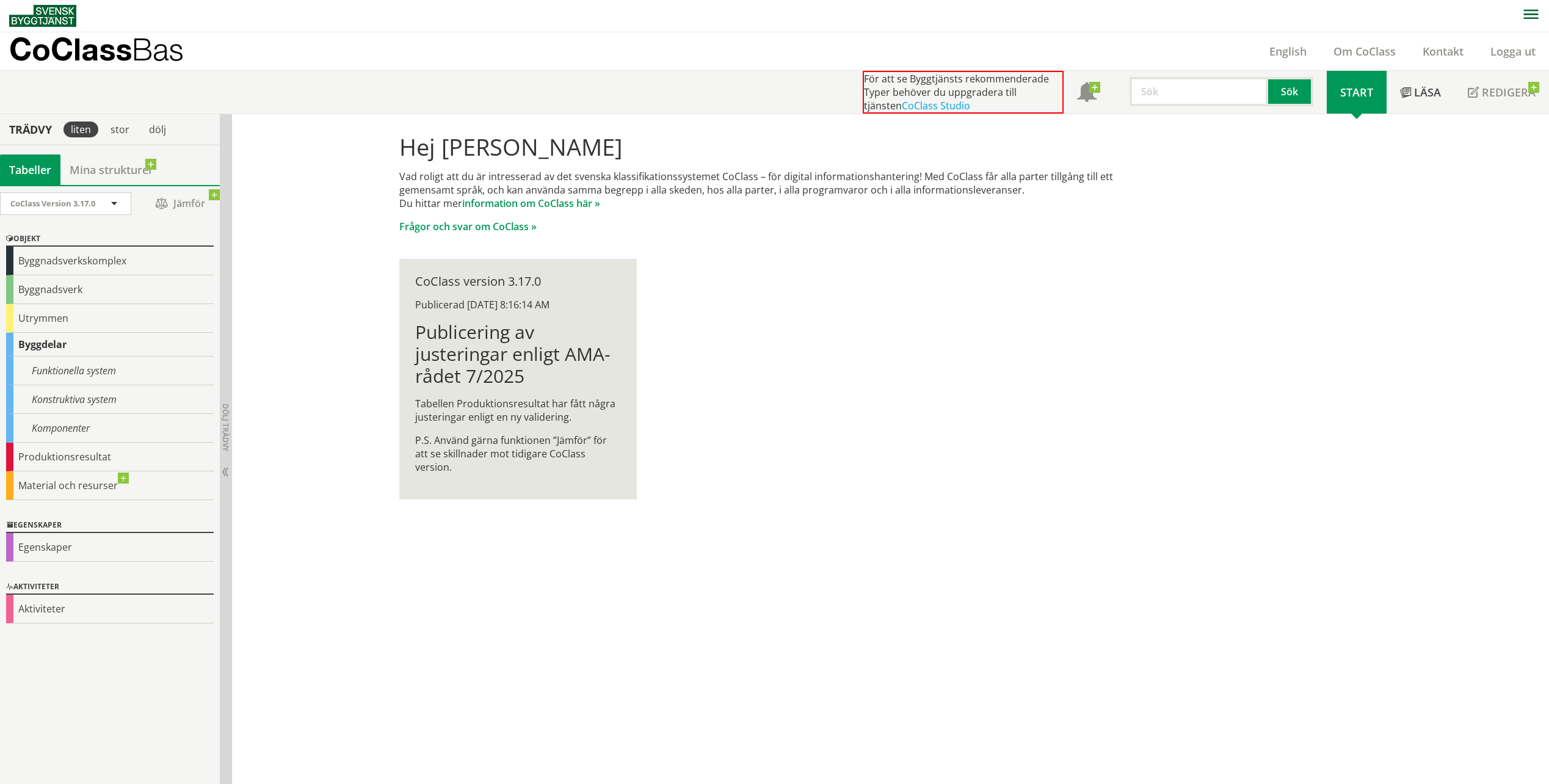
click at [731, 478] on div "Hej [PERSON_NAME] Vad roligt att du är intresserad av det svenska klassifikatio…" at bounding box center [775, 316] width 782 height 405
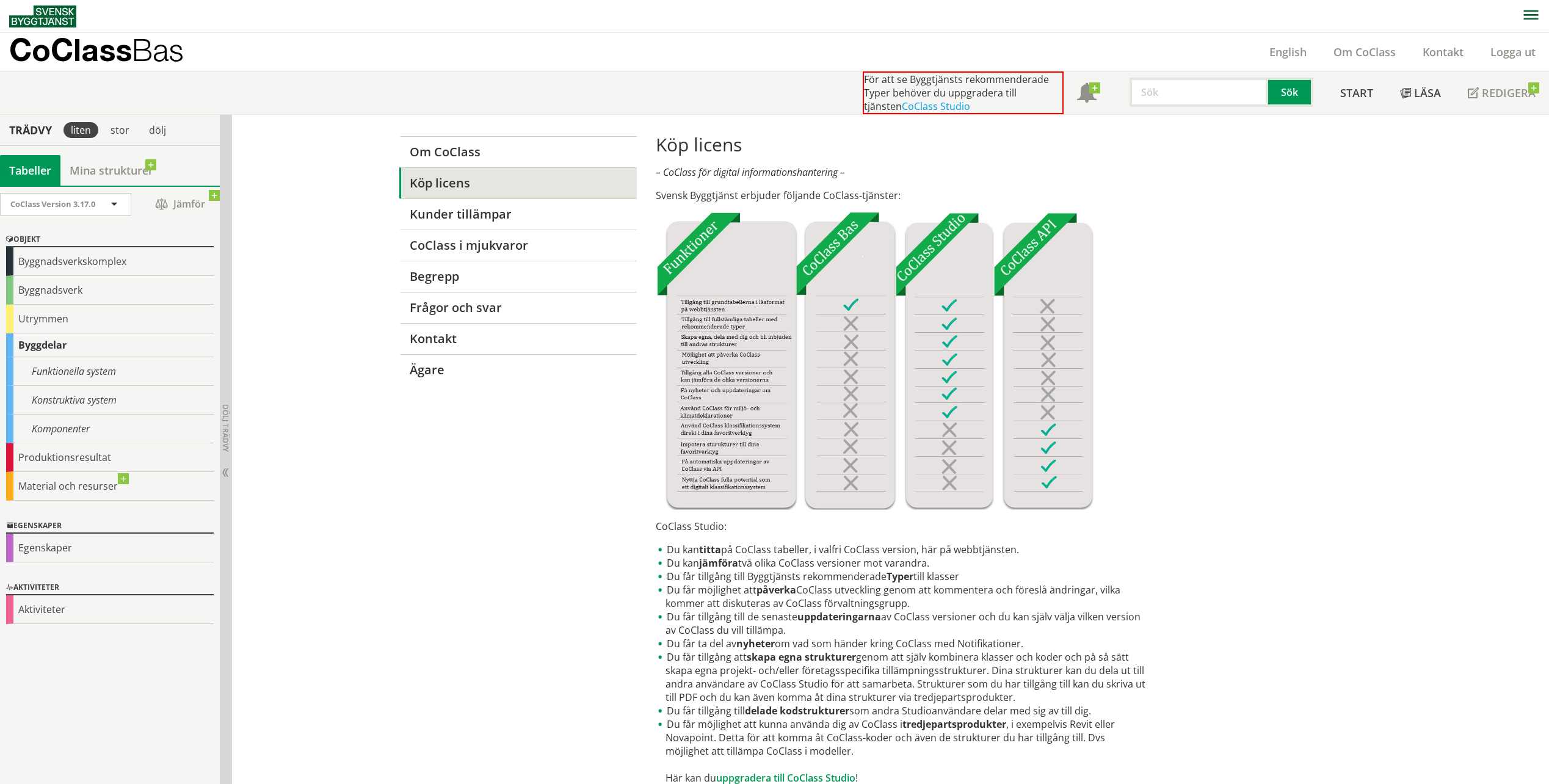
click at [386, 490] on div "Om CoClass Köp licens Kunder tillämpar CoClass i mjukvaror [PERSON_NAME] Frågor…" at bounding box center [775, 626] width 782 height 1023
click at [488, 250] on link "CoClass i mjukvaror" at bounding box center [519, 245] width 238 height 31
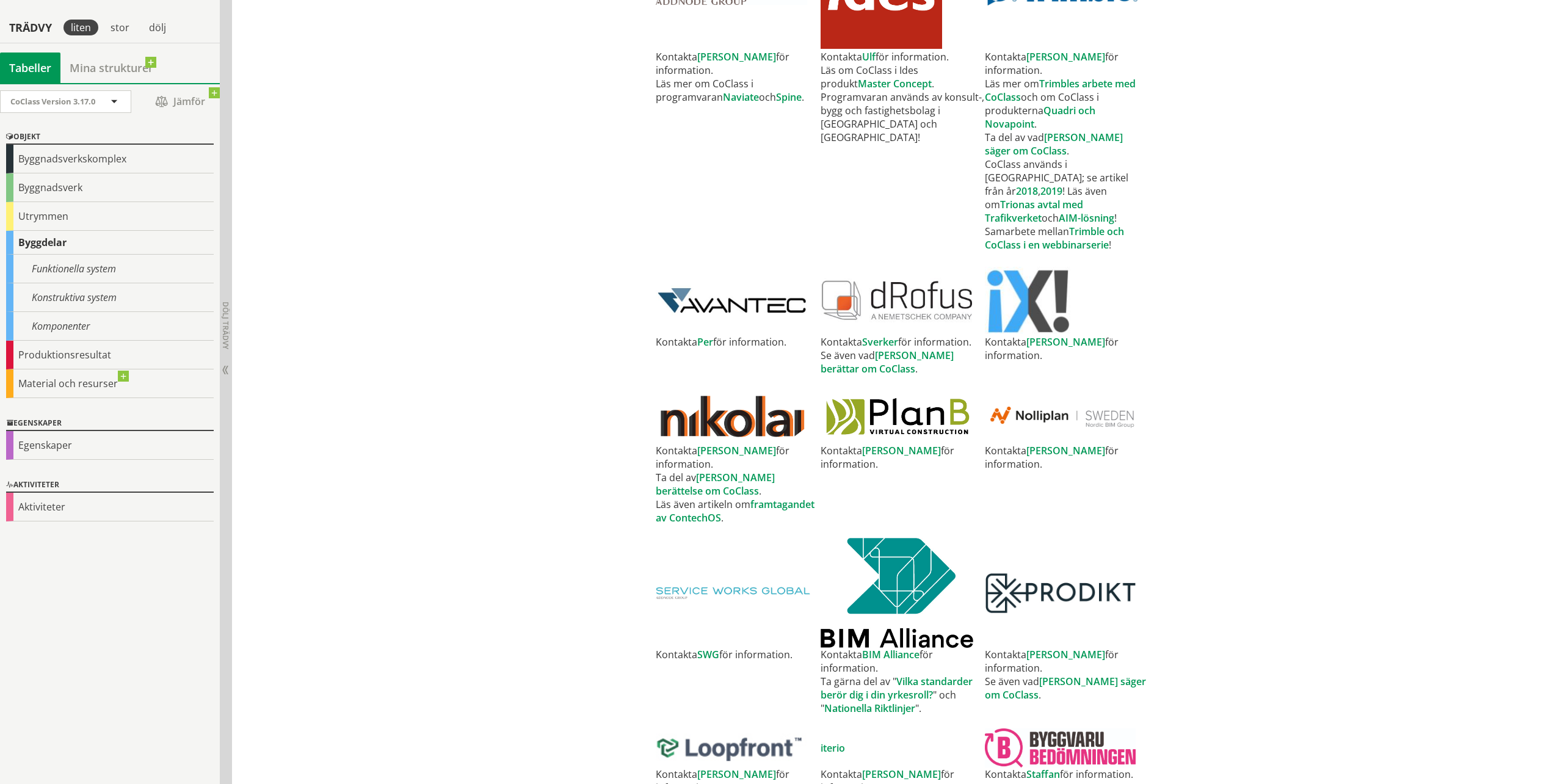
scroll to position [794, 0]
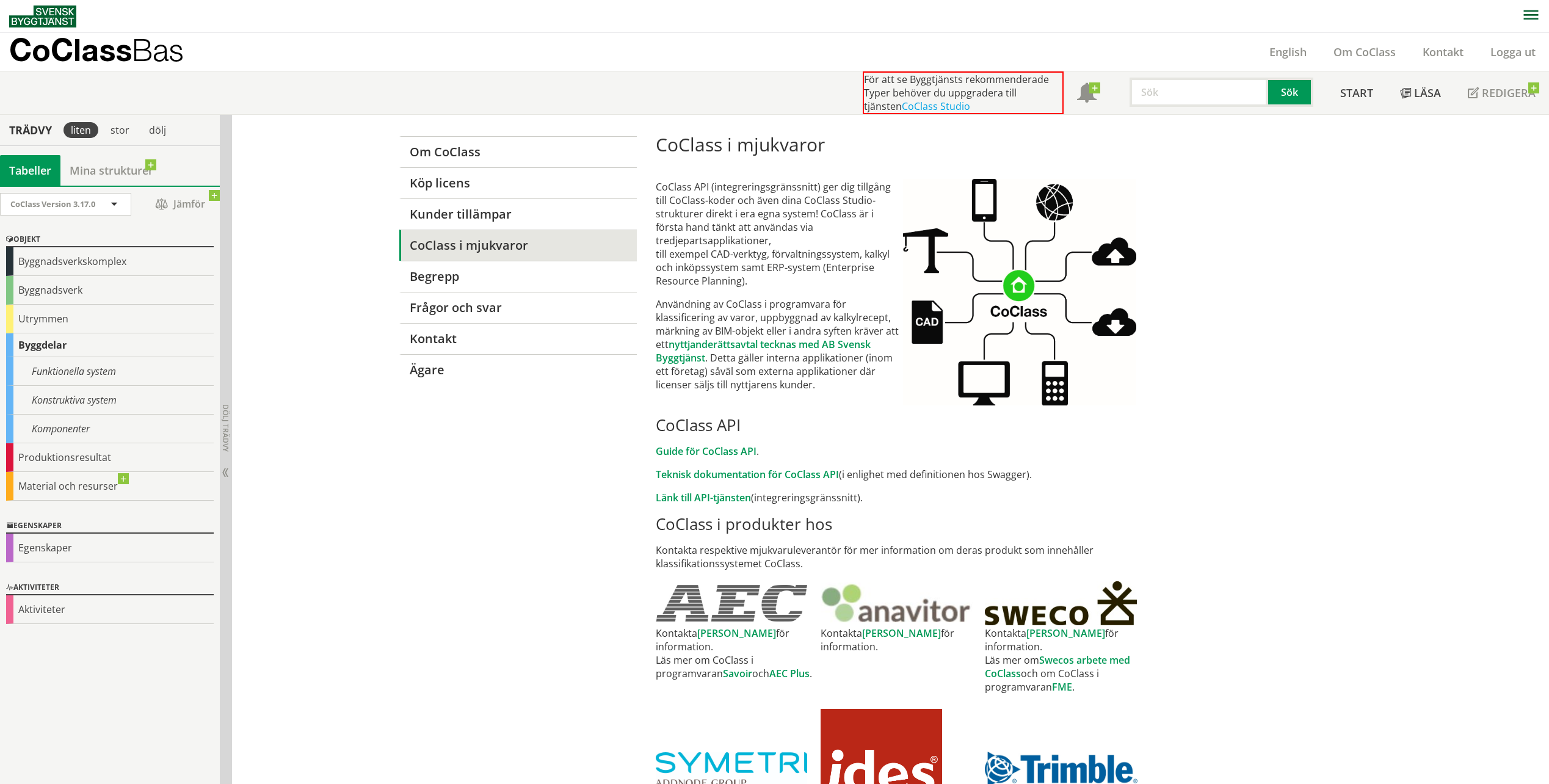
drag, startPoint x: 361, startPoint y: 514, endPoint x: 234, endPoint y: 485, distance: 130.3
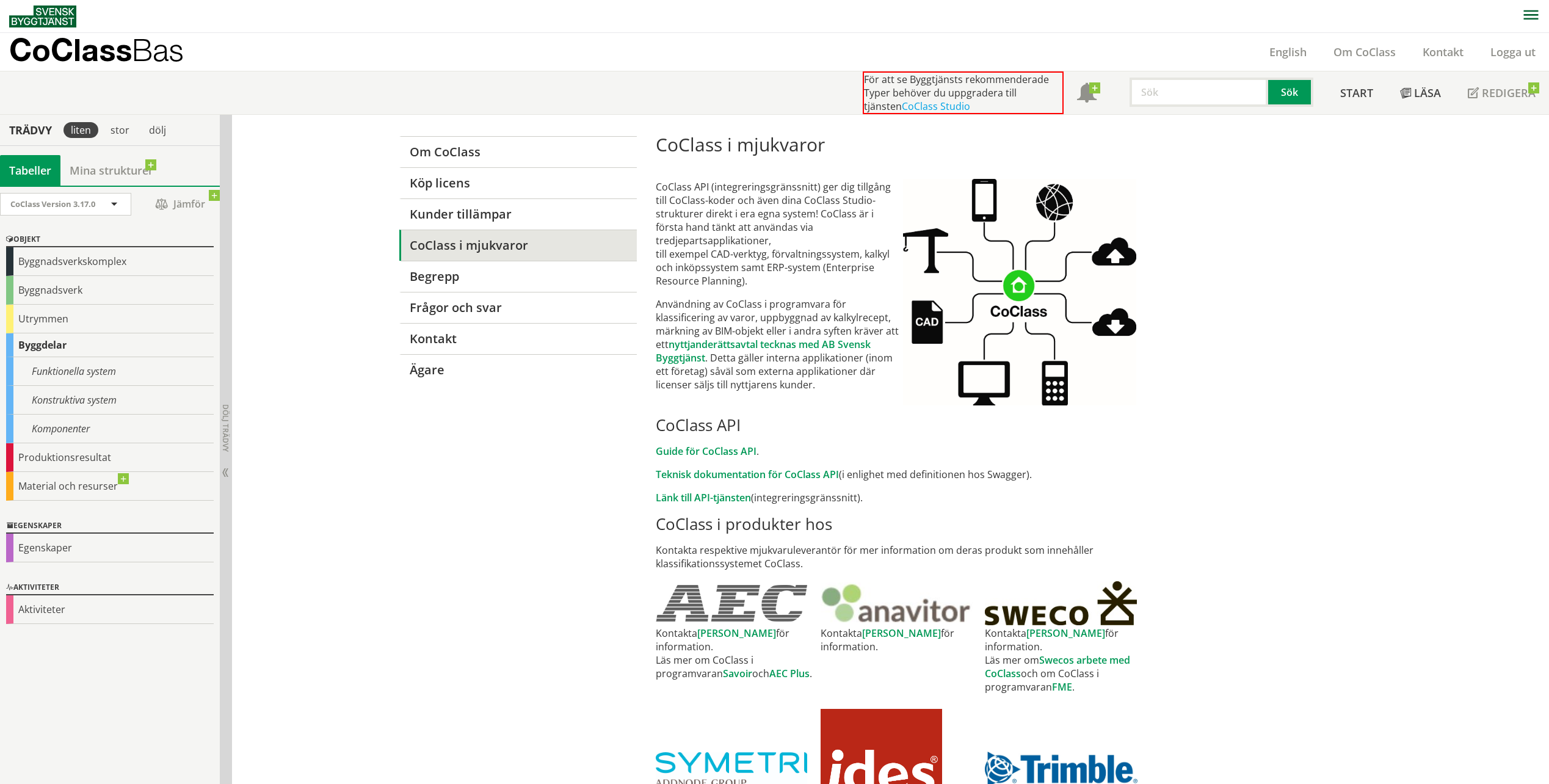
click at [745, 265] on p "CoClass API (integreringsgränssnitt) ger dig tillgång till CoClass-koder och äv…" at bounding box center [779, 233] width 248 height 107
click at [752, 72] on div "För att se Byggtjänsts rekommenderade Typer behöver du uppgradera till tjänsten…" at bounding box center [779, 93] width 1540 height 43
click at [784, 46] on div "CoClass Bas English Om CoClass Kontakt Logga ut" at bounding box center [779, 52] width 1540 height 38
click at [729, 251] on p "CoClass API (integreringsgränssnitt) ger dig tillgång till CoClass-koder och äv…" at bounding box center [779, 233] width 248 height 107
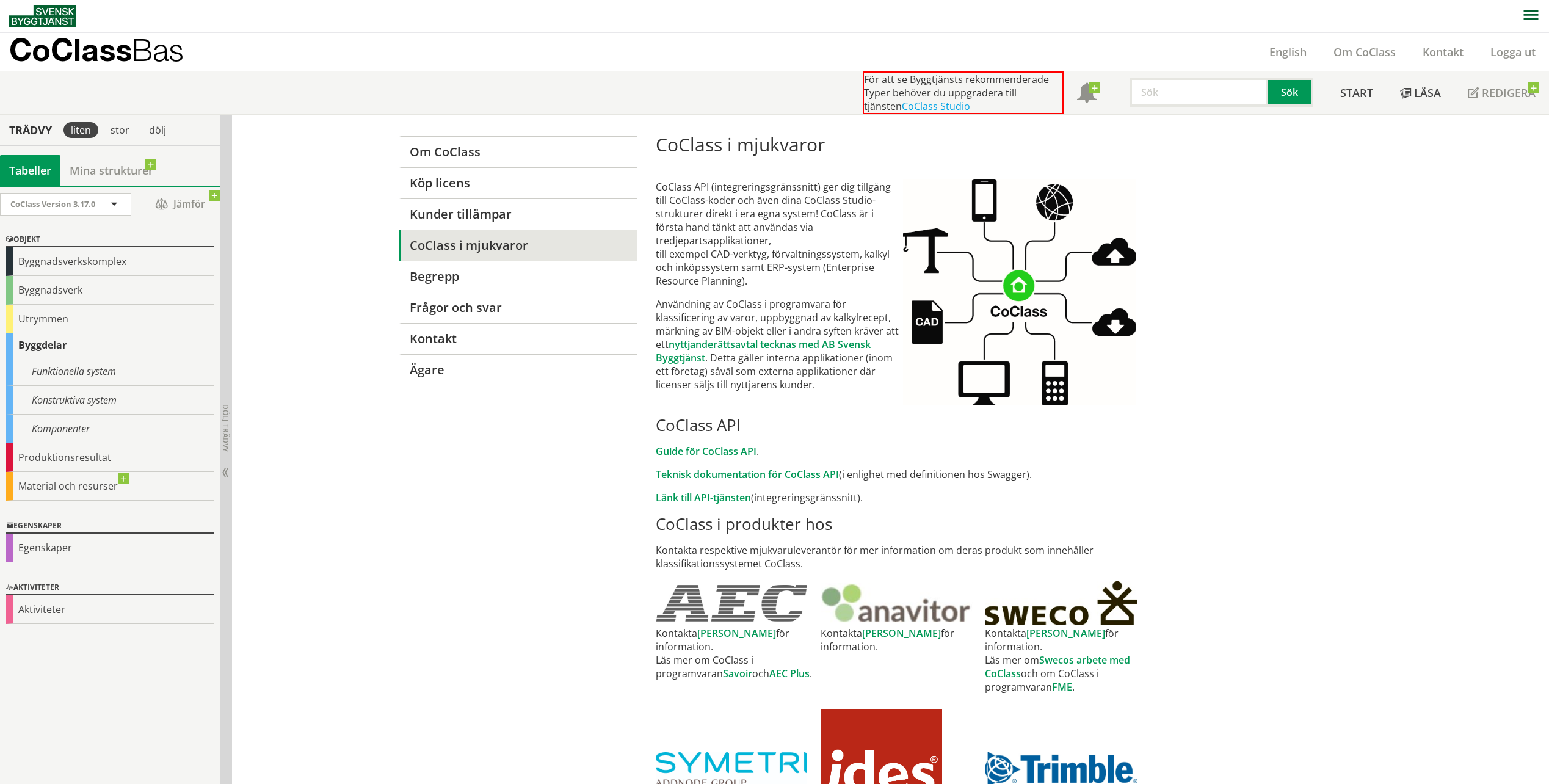
click at [750, 287] on td "CoClass API (integreringsgränssnitt) ger dig tillgång till CoClass-koder och äv…" at bounding box center [779, 285] width 248 height 240
drag, startPoint x: 515, startPoint y: 532, endPoint x: 548, endPoint y: 525, distance: 33.7
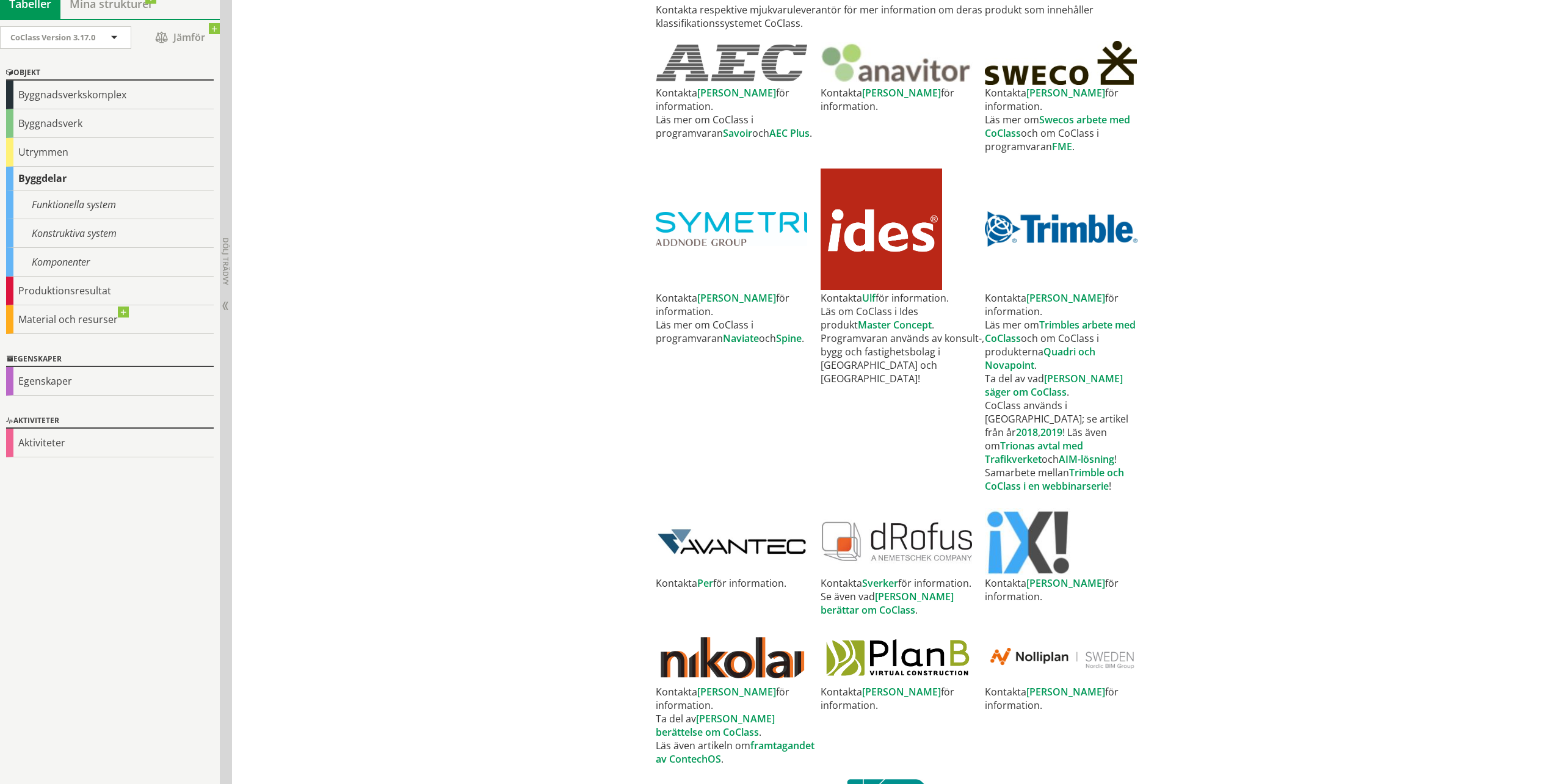
scroll to position [409, 0]
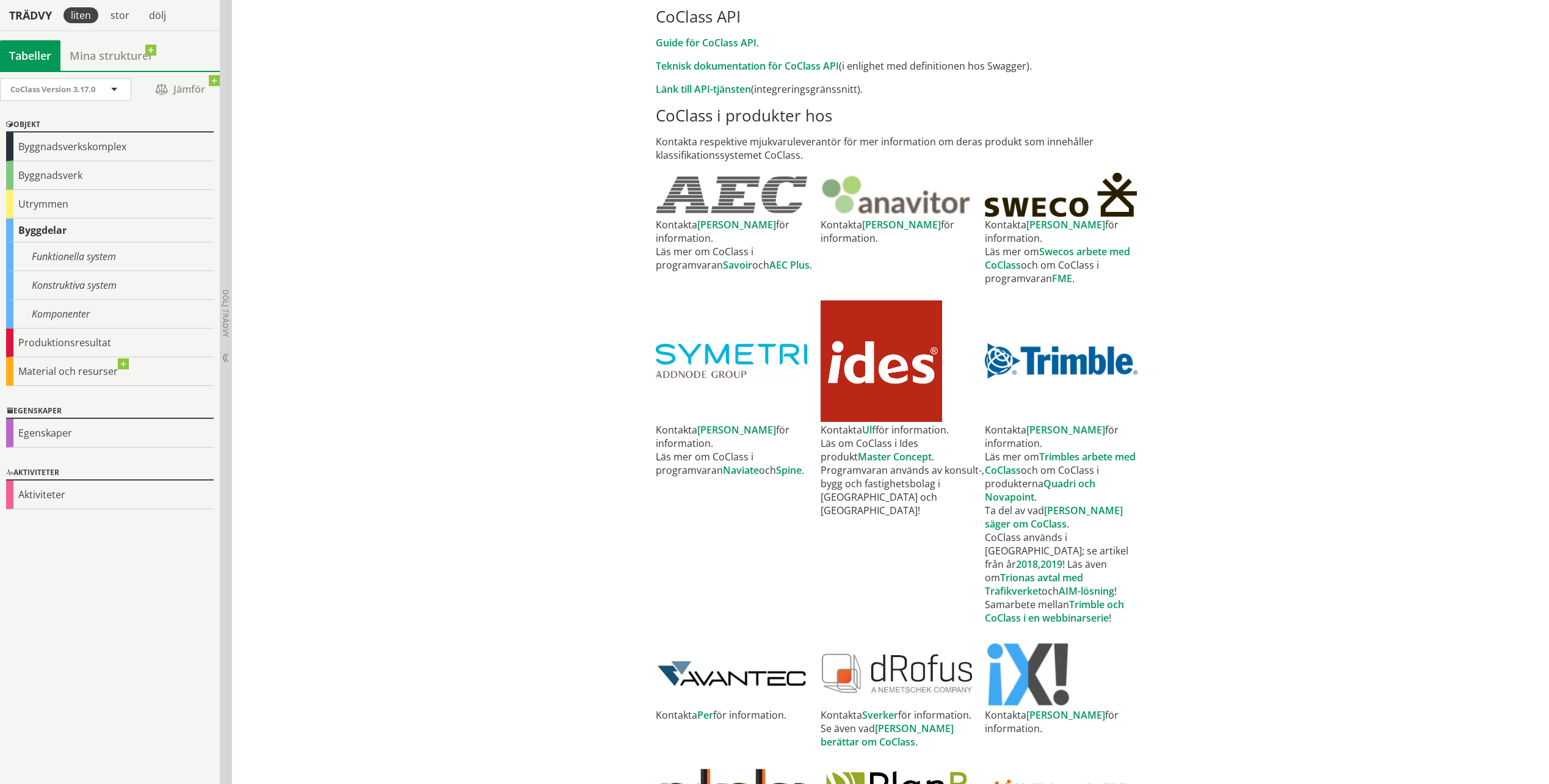
click at [377, 382] on div "Om CoClass Köp licens Kunder tillämpar CoClass i mjukvaror [PERSON_NAME] Frågor…" at bounding box center [890, 493] width 1317 height 1572
click at [360, 367] on div "Om CoClass Köp licens Kunder tillämpar CoClass i mjukvaror [PERSON_NAME] Frågor…" at bounding box center [890, 493] width 1317 height 1572
click at [513, 199] on div "Om CoClass Köp licens Kunder tillämpar CoClass i mjukvaror [PERSON_NAME] Frågor…" at bounding box center [775, 493] width 782 height 1572
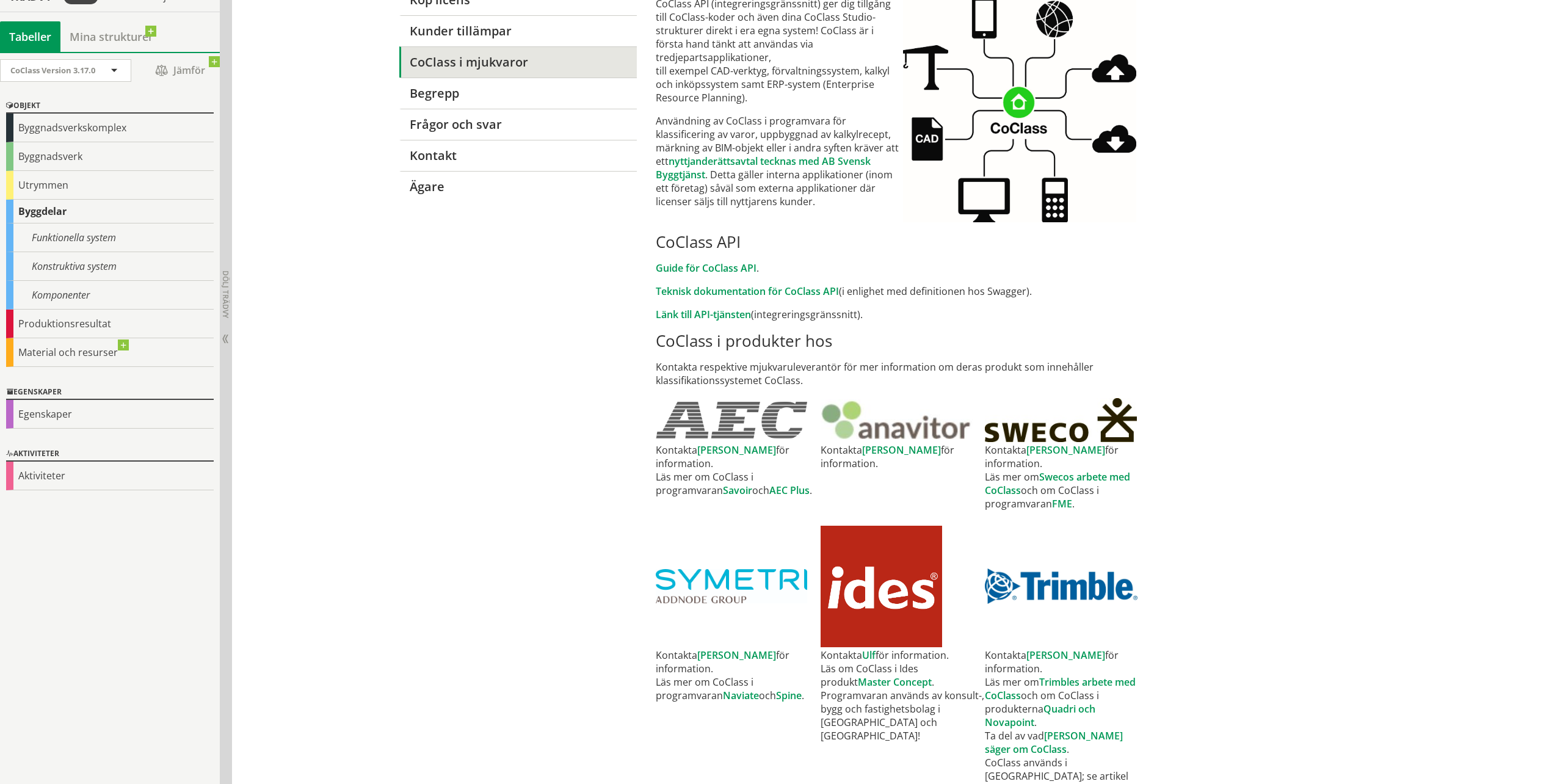
scroll to position [164, 0]
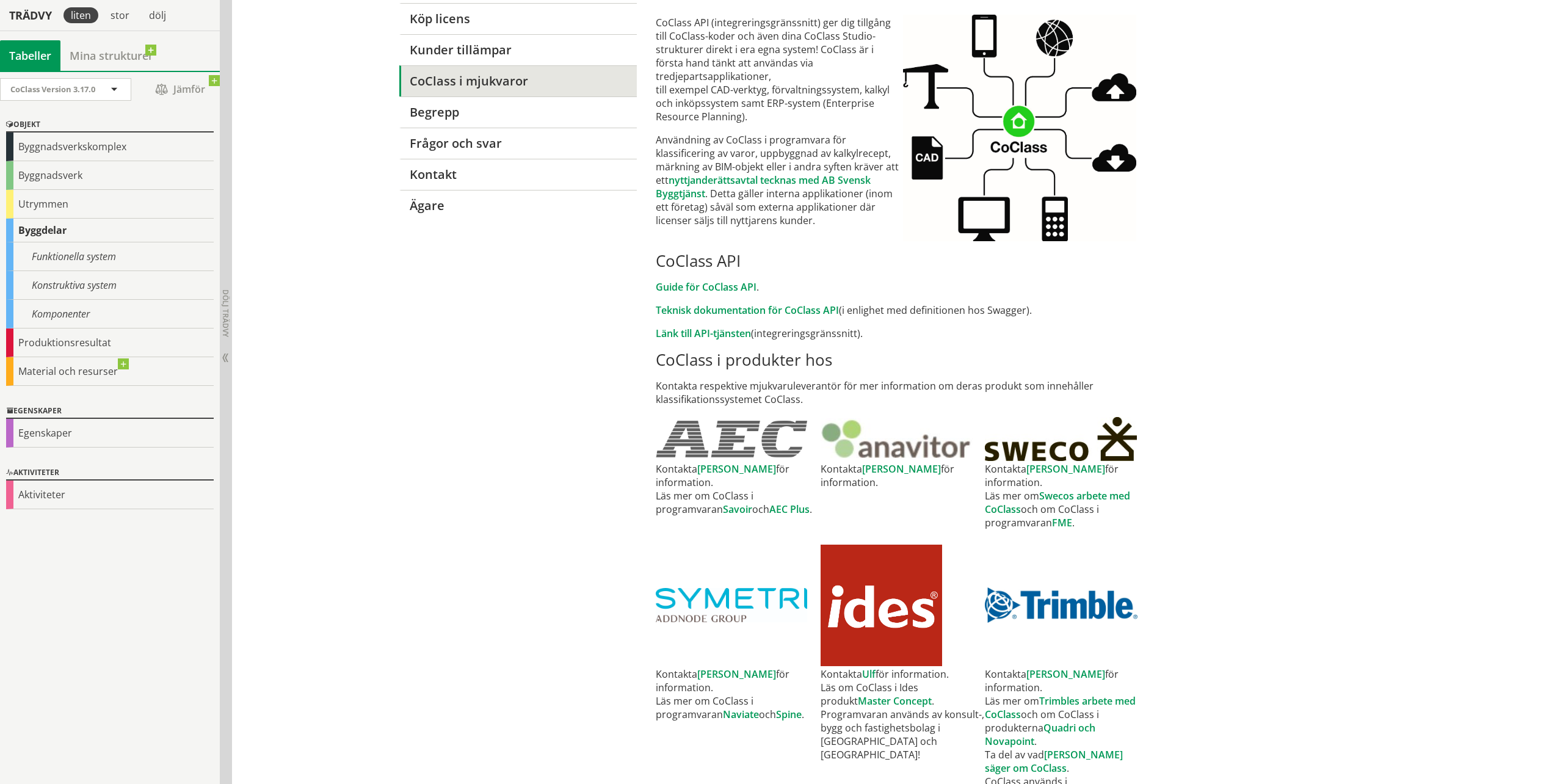
click at [412, 409] on div "Om CoClass Köp licens Kunder tillämpar CoClass i mjukvaror [PERSON_NAME] Frågor…" at bounding box center [775, 737] width 782 height 1572
click at [635, 307] on div "Om CoClass Köp licens Kunder tillämpar CoClass i mjukvaror [PERSON_NAME] Frågor…" at bounding box center [775, 737] width 782 height 1572
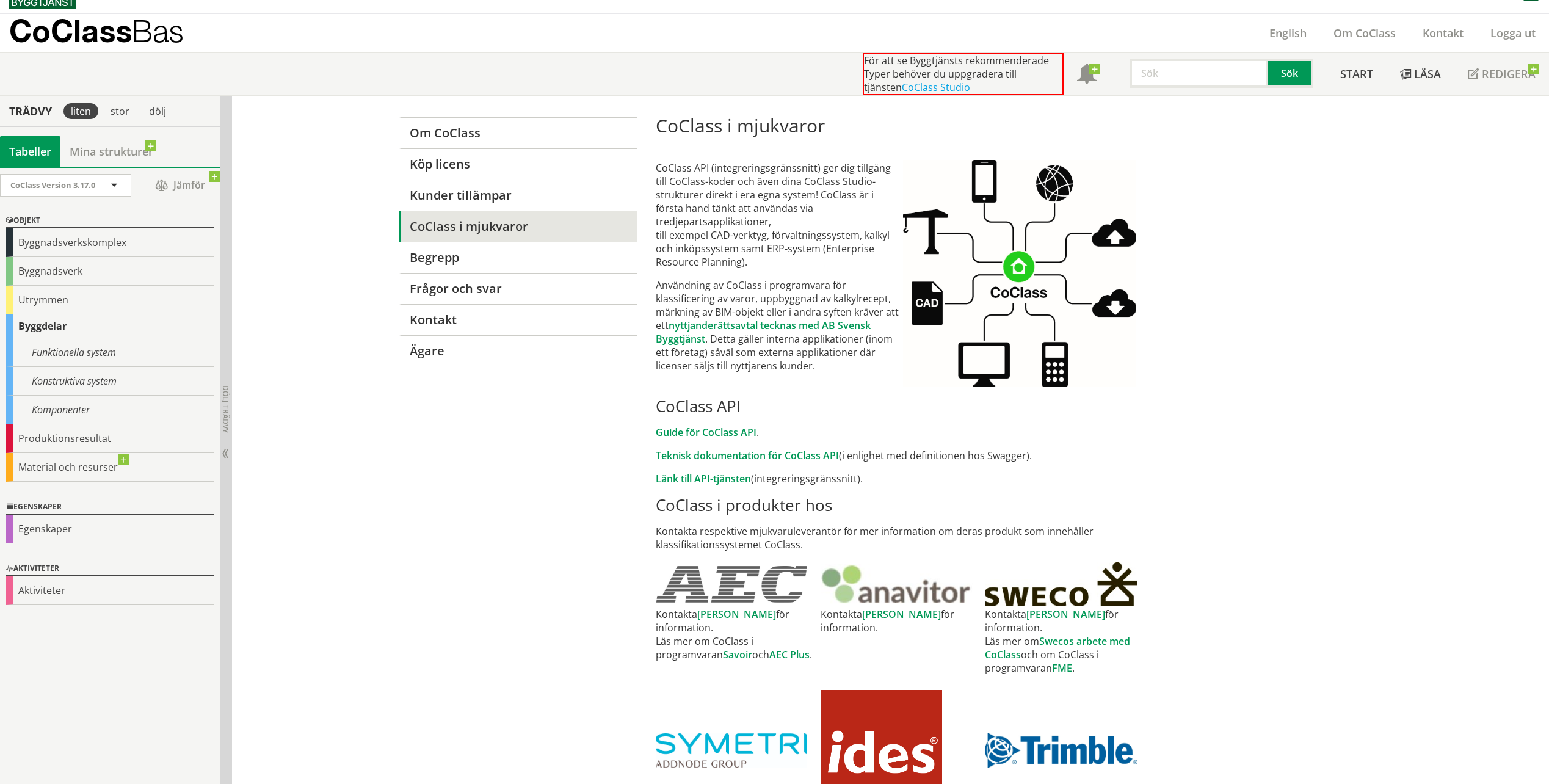
scroll to position [0, 0]
